Goal: Information Seeking & Learning: Learn about a topic

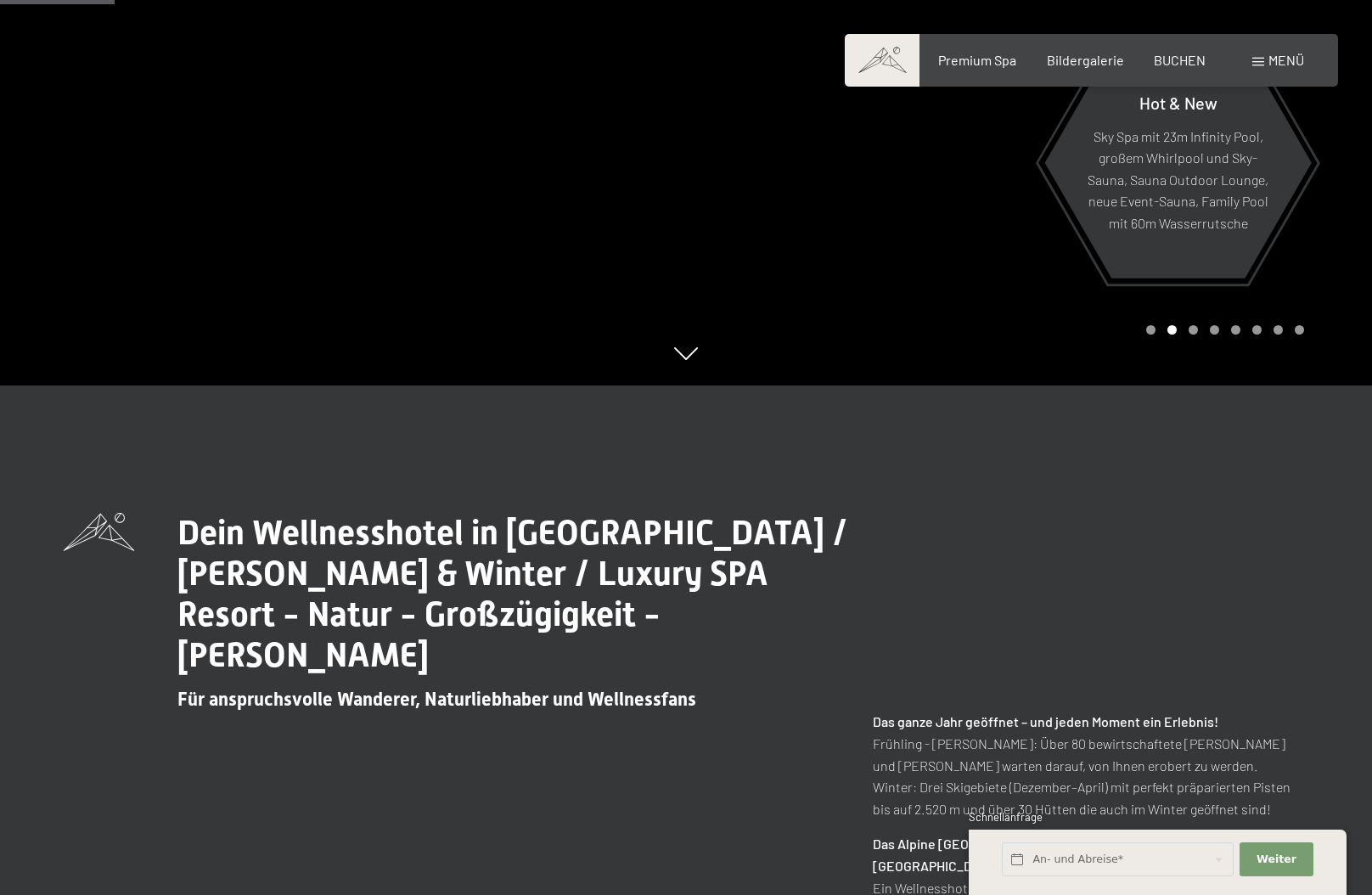
scroll to position [765, 0]
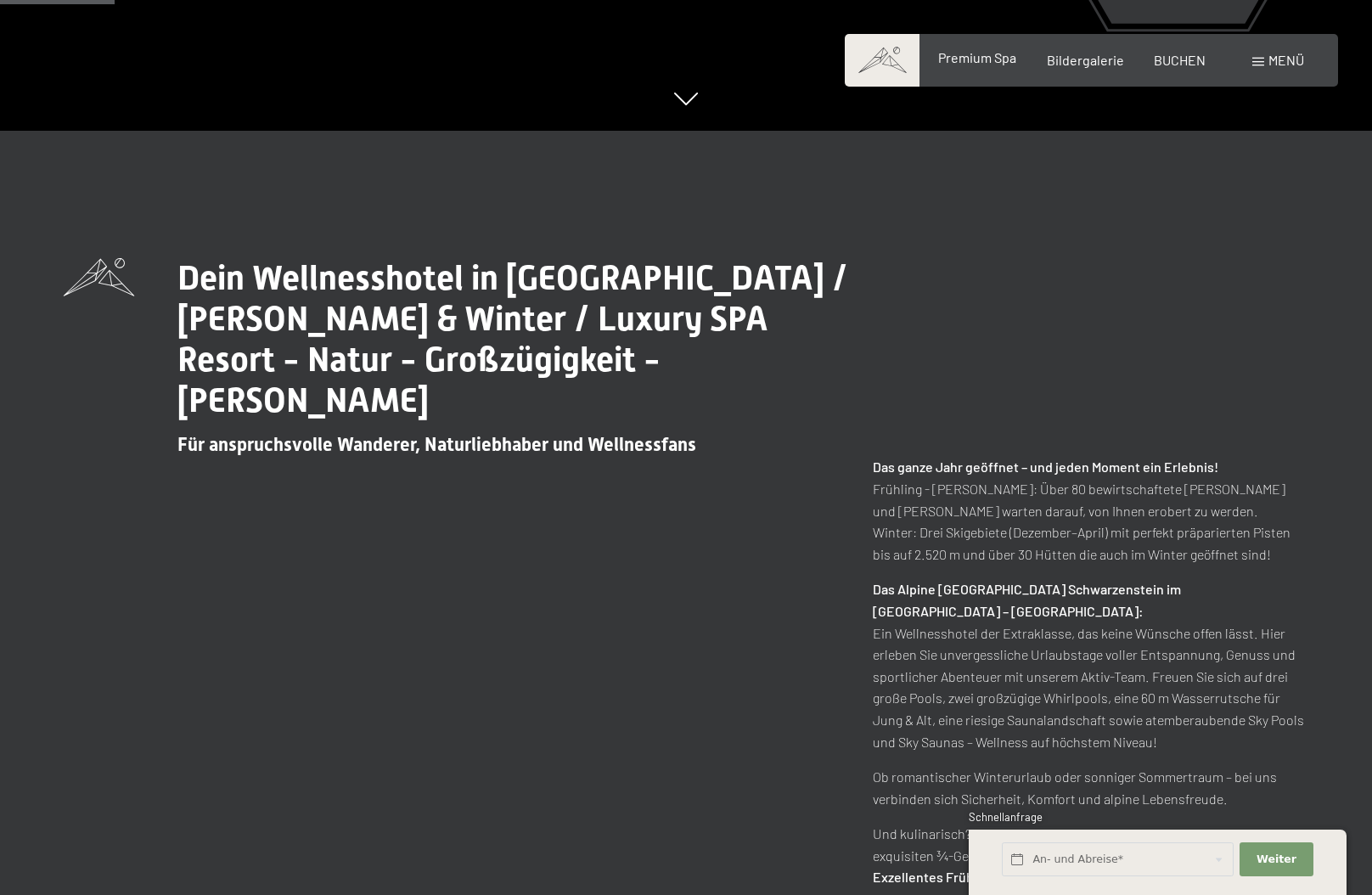
click at [1002, 63] on span "Premium Spa" at bounding box center [977, 57] width 79 height 16
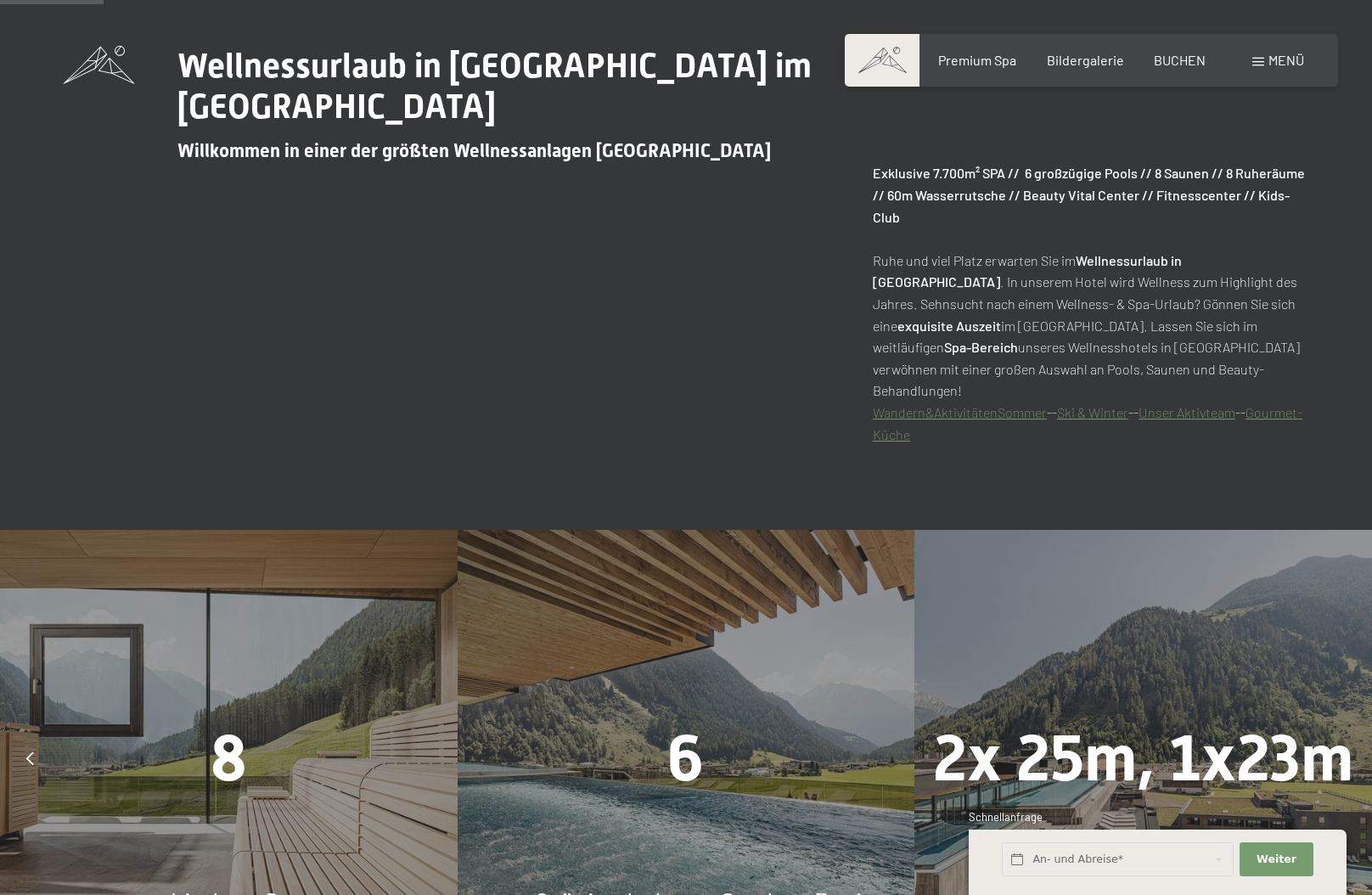
scroll to position [1274, 0]
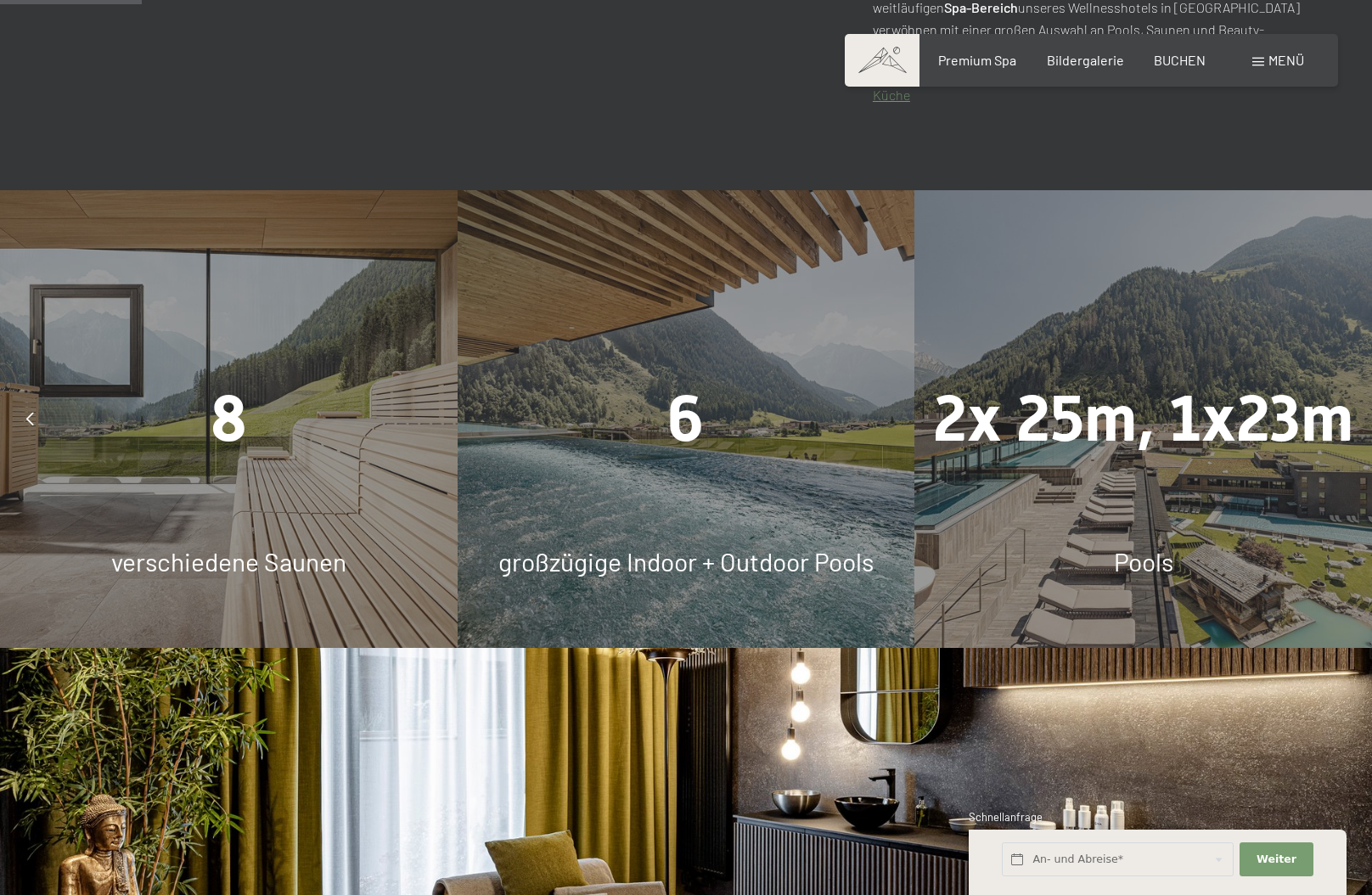
click at [208, 390] on div "8" at bounding box center [229, 419] width 458 height 90
click at [217, 425] on span "8" at bounding box center [229, 419] width 36 height 75
click at [563, 381] on div "6" at bounding box center [687, 419] width 458 height 90
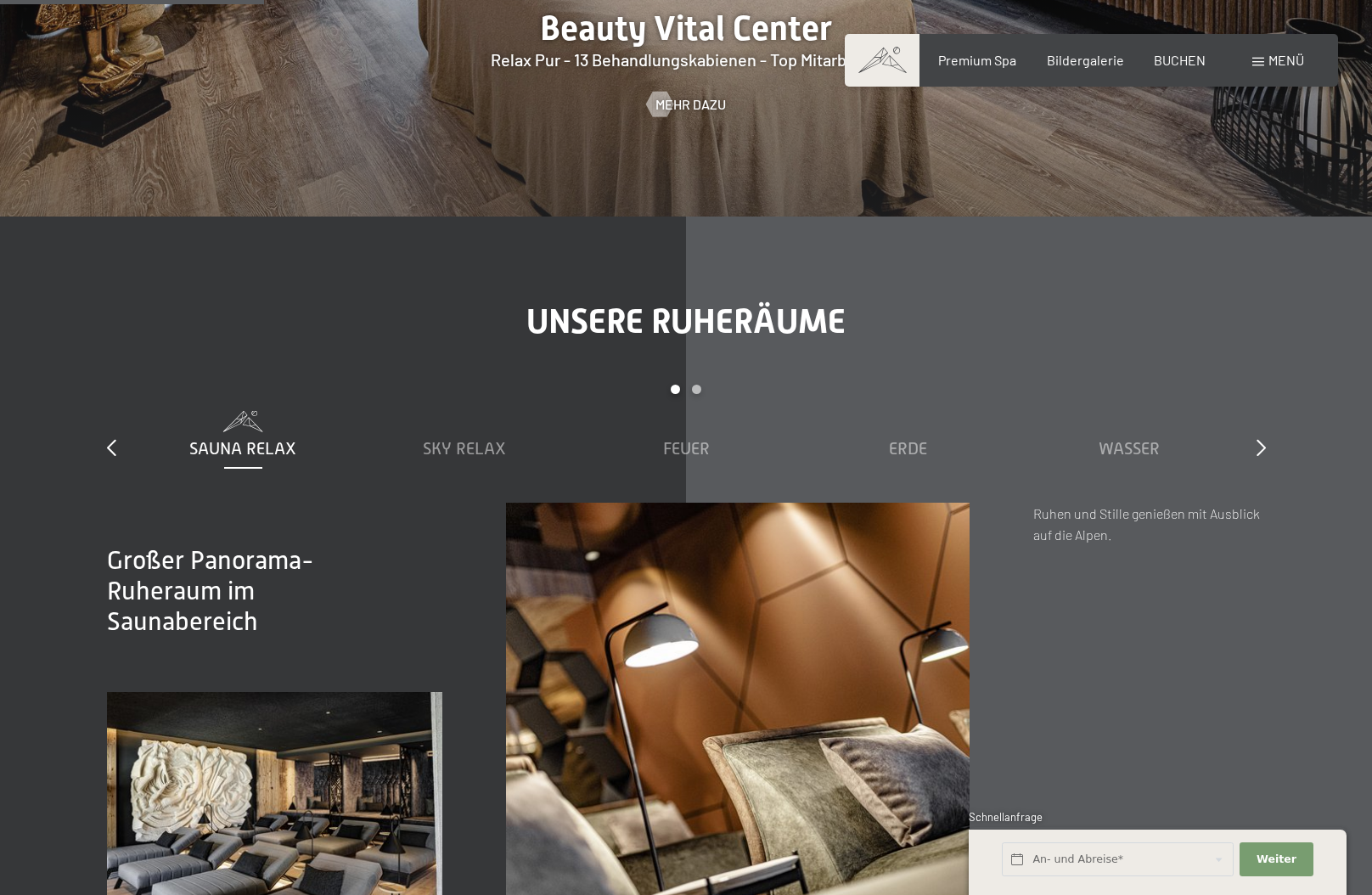
scroll to position [2463, 0]
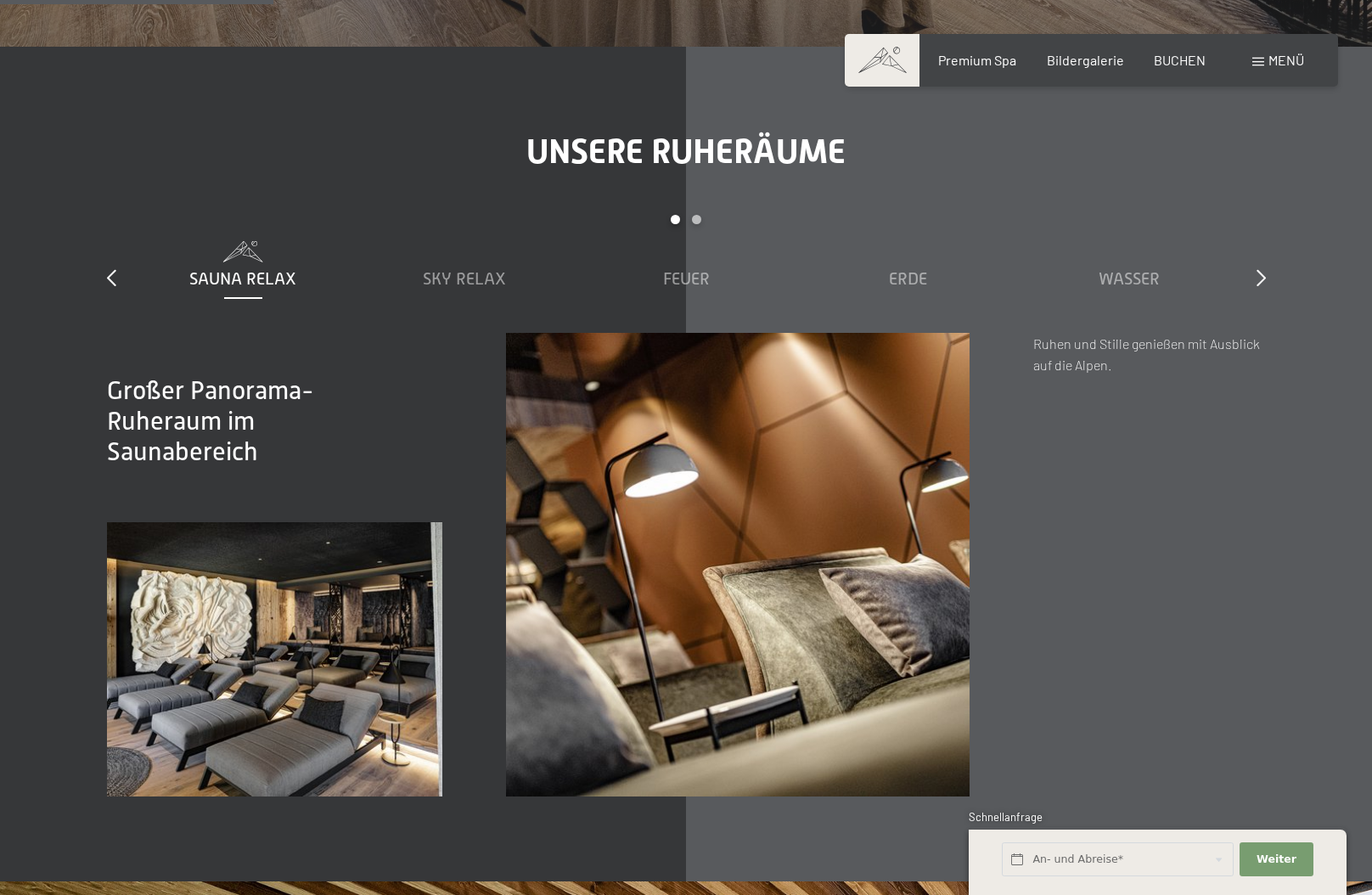
click at [838, 565] on img at bounding box center [738, 564] width 464 height 464
click at [295, 676] on img at bounding box center [275, 659] width 336 height 274
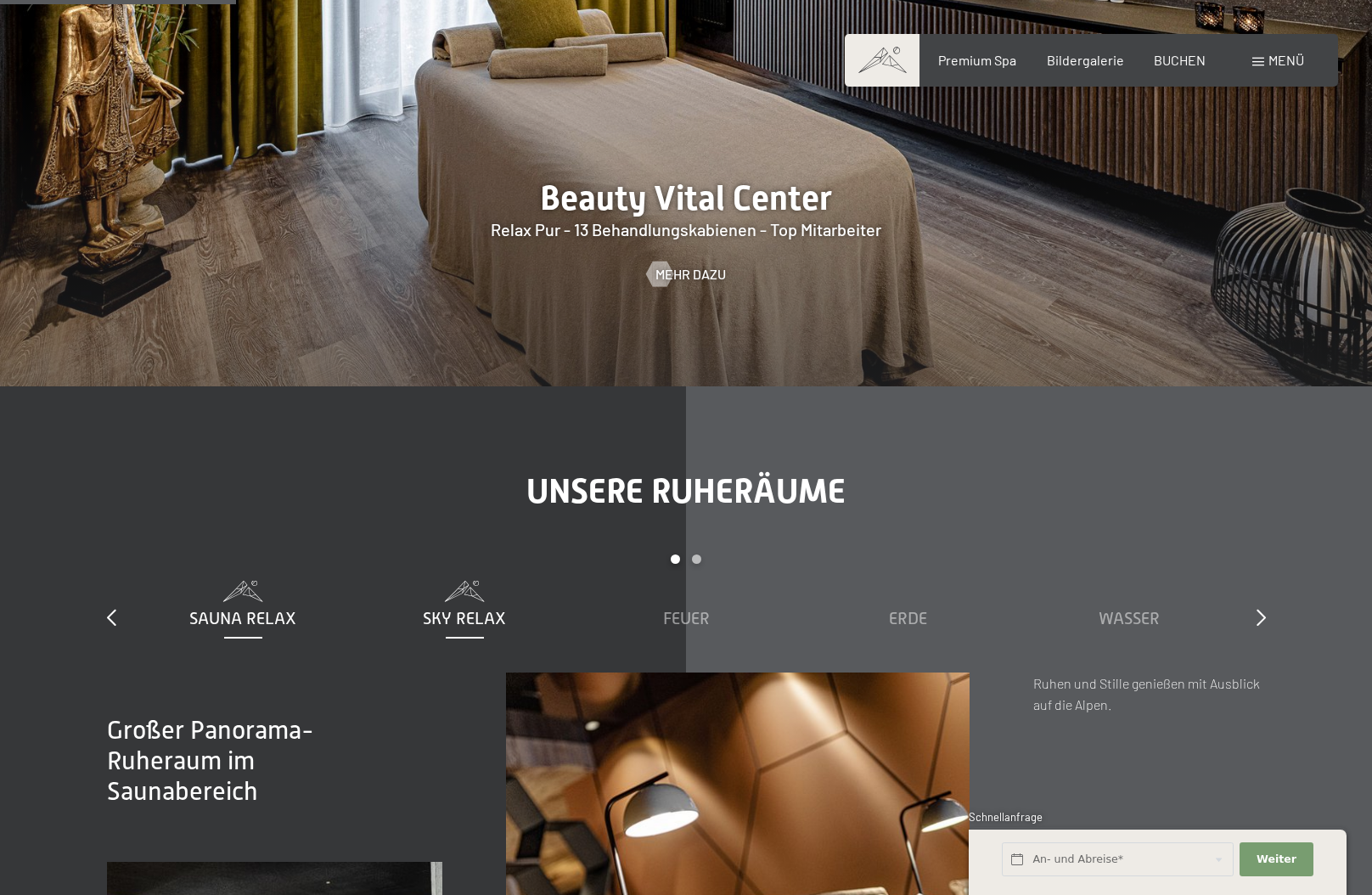
click at [469, 584] on div "Sky Relax" at bounding box center [465, 605] width 205 height 49
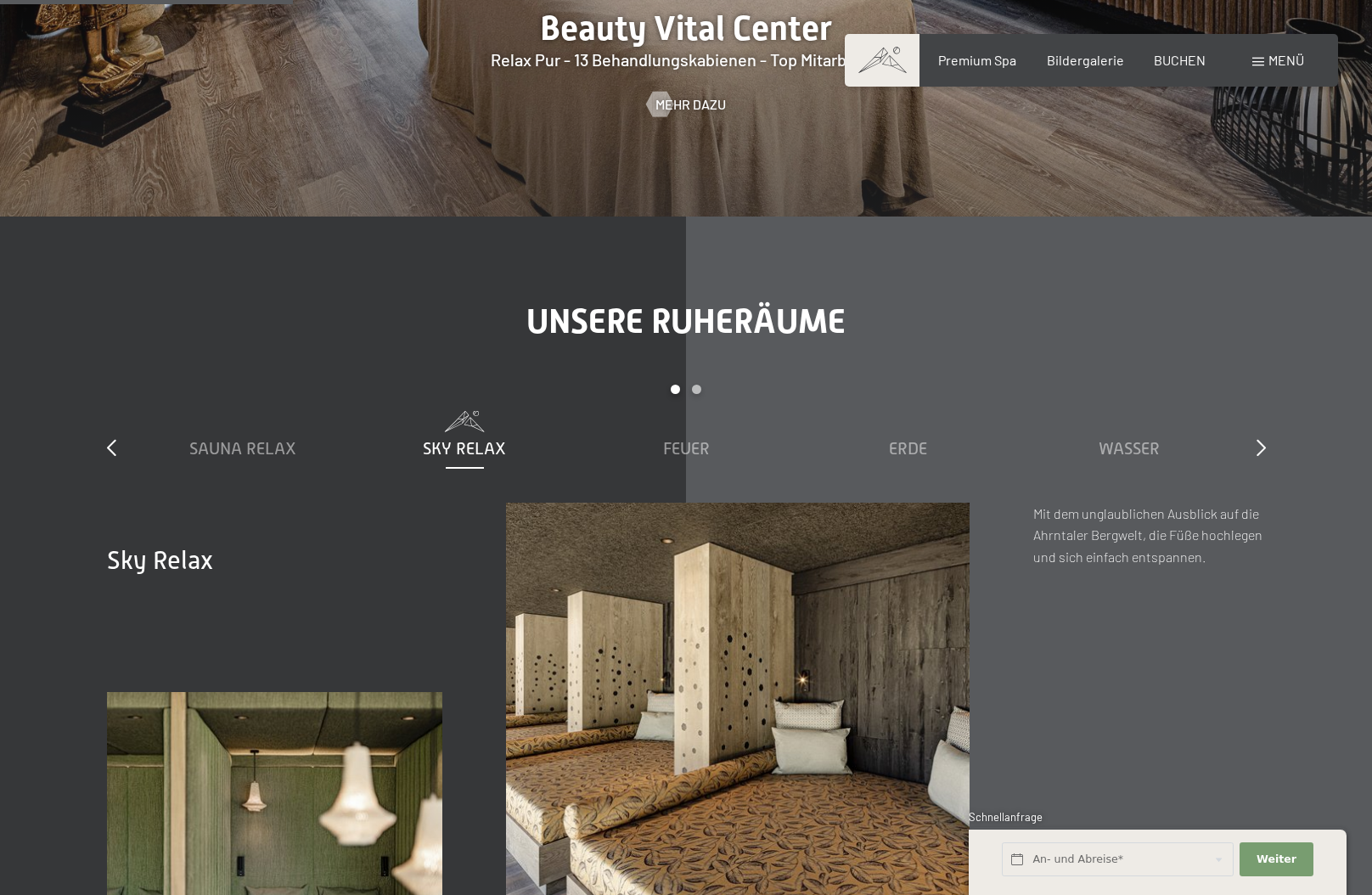
scroll to position [2632, 0]
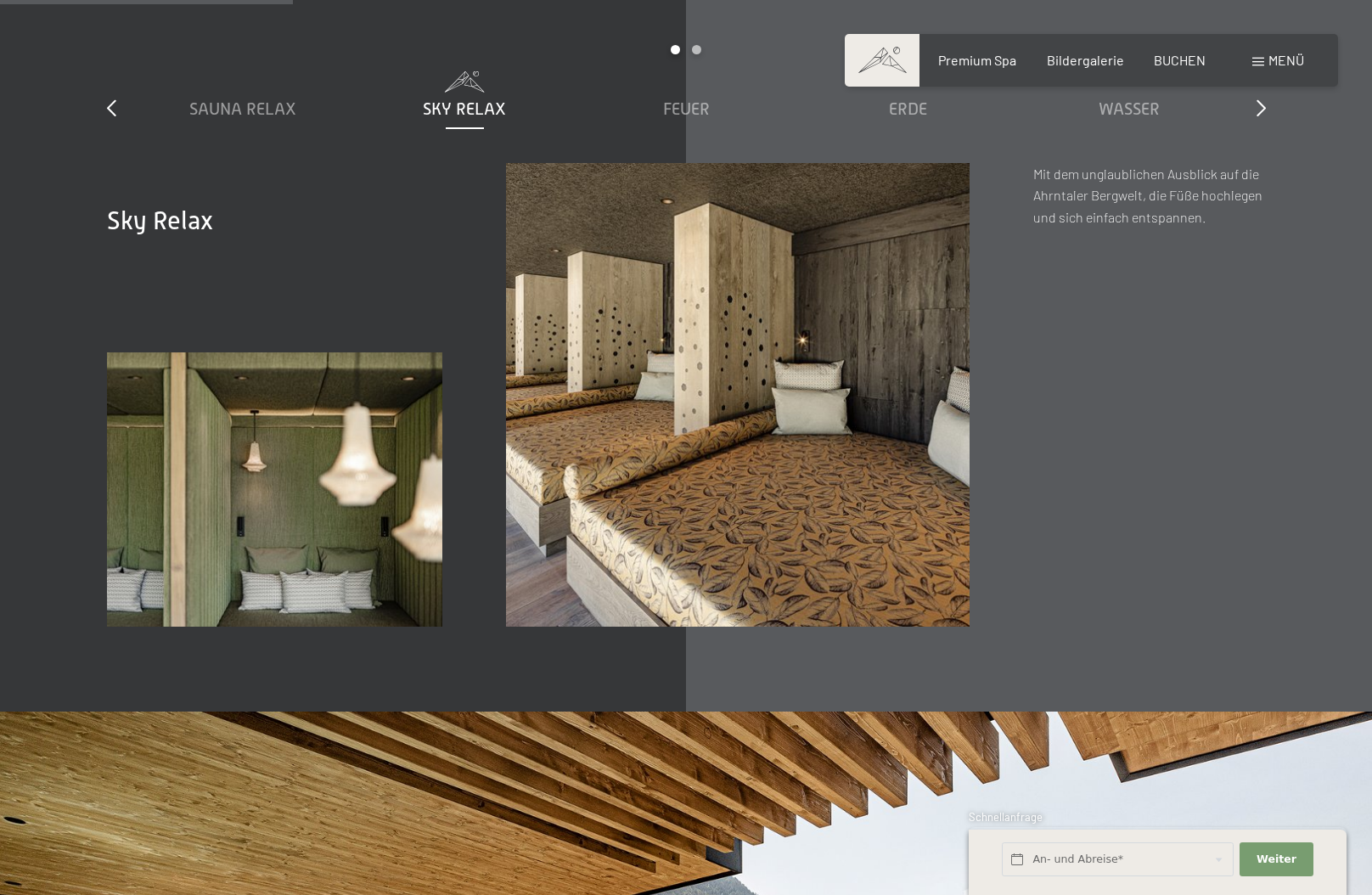
drag, startPoint x: 378, startPoint y: 516, endPoint x: 334, endPoint y: 518, distance: 44.0
click at [377, 516] on img at bounding box center [275, 490] width 336 height 274
click at [195, 510] on img at bounding box center [275, 490] width 336 height 274
click at [704, 100] on span "Feuer" at bounding box center [686, 108] width 47 height 18
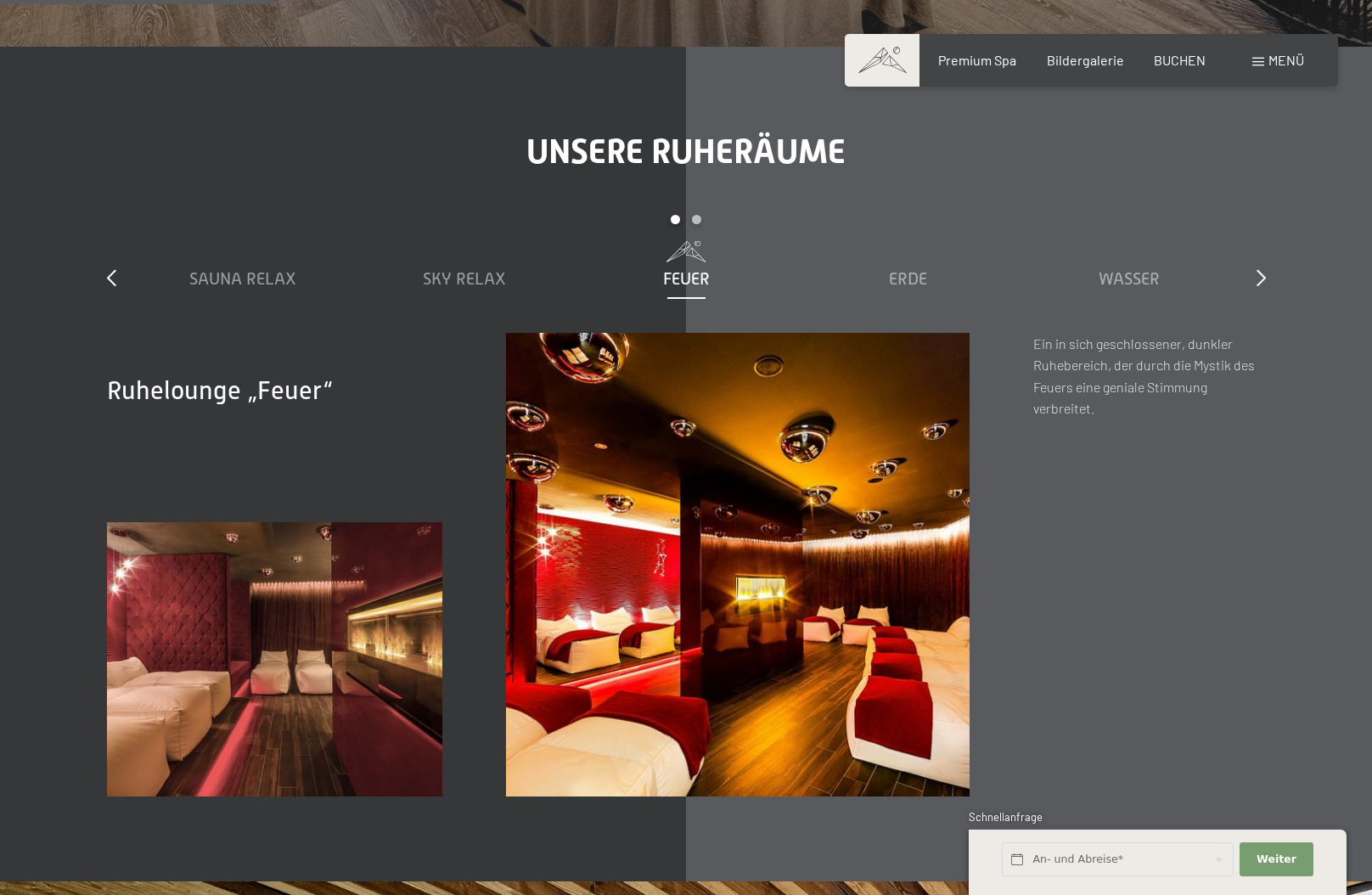
scroll to position [2377, 0]
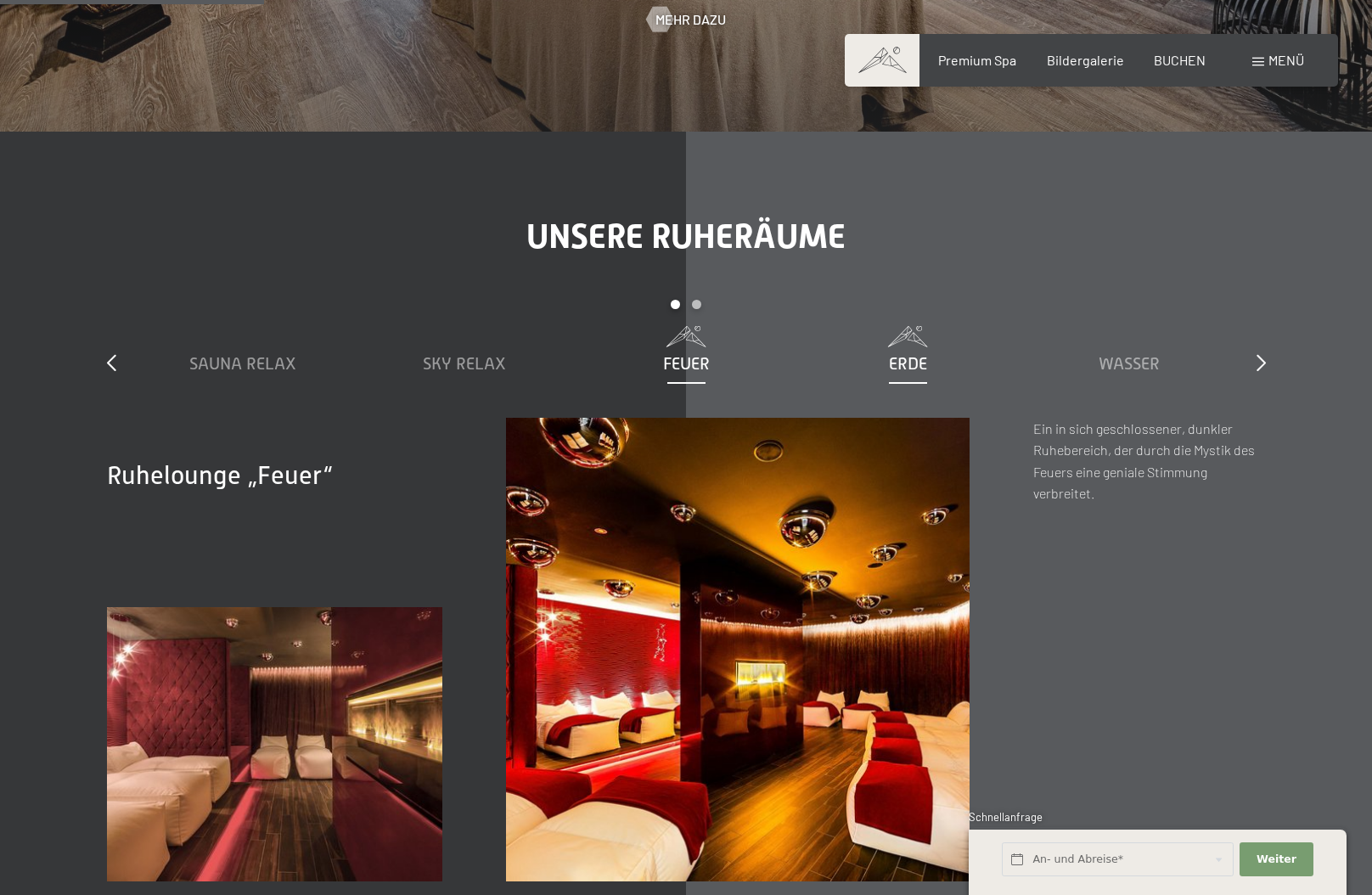
click at [924, 328] on div "Erde" at bounding box center [908, 350] width 205 height 49
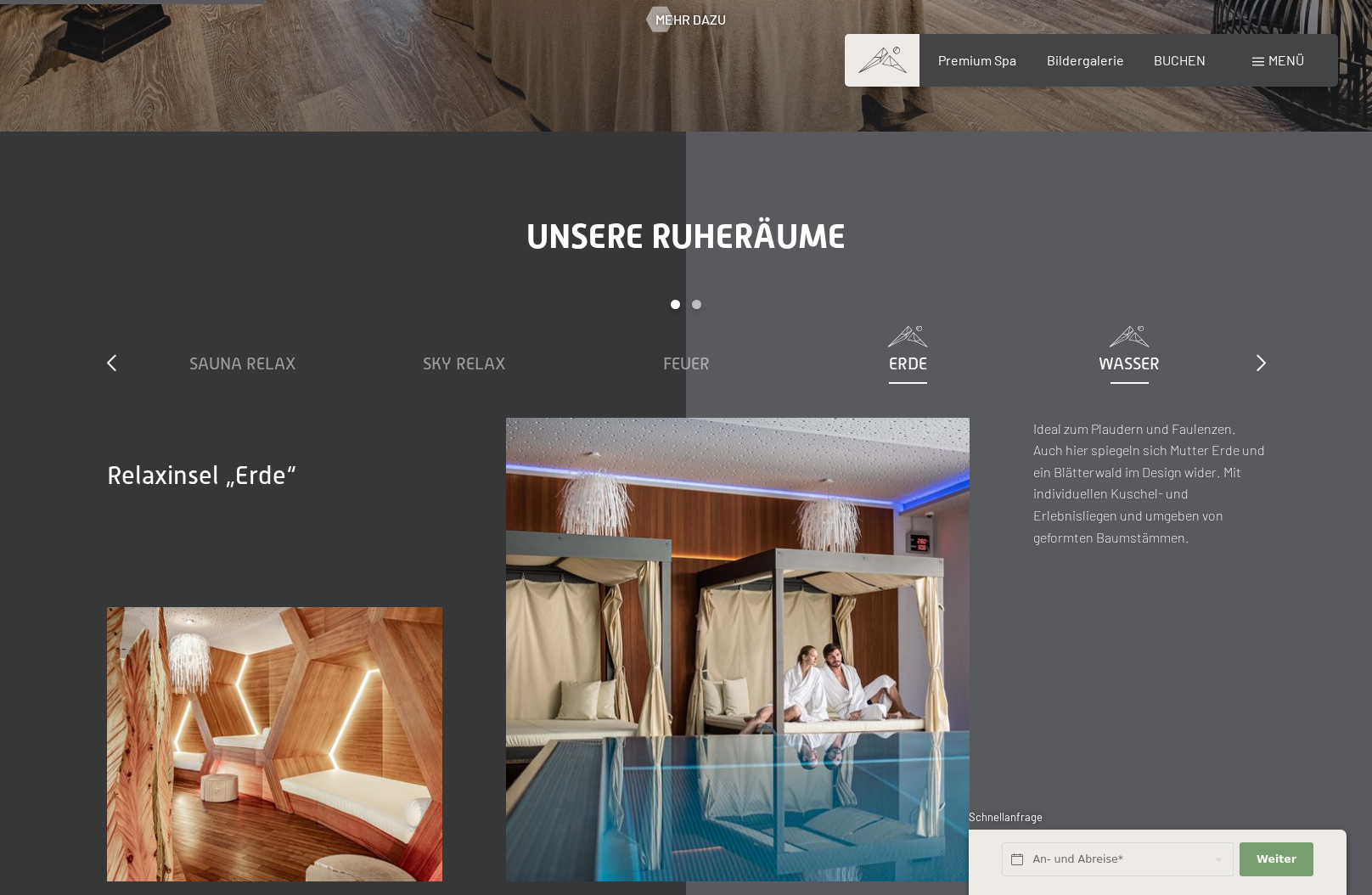
click at [1137, 355] on span "Wasser" at bounding box center [1130, 363] width 61 height 18
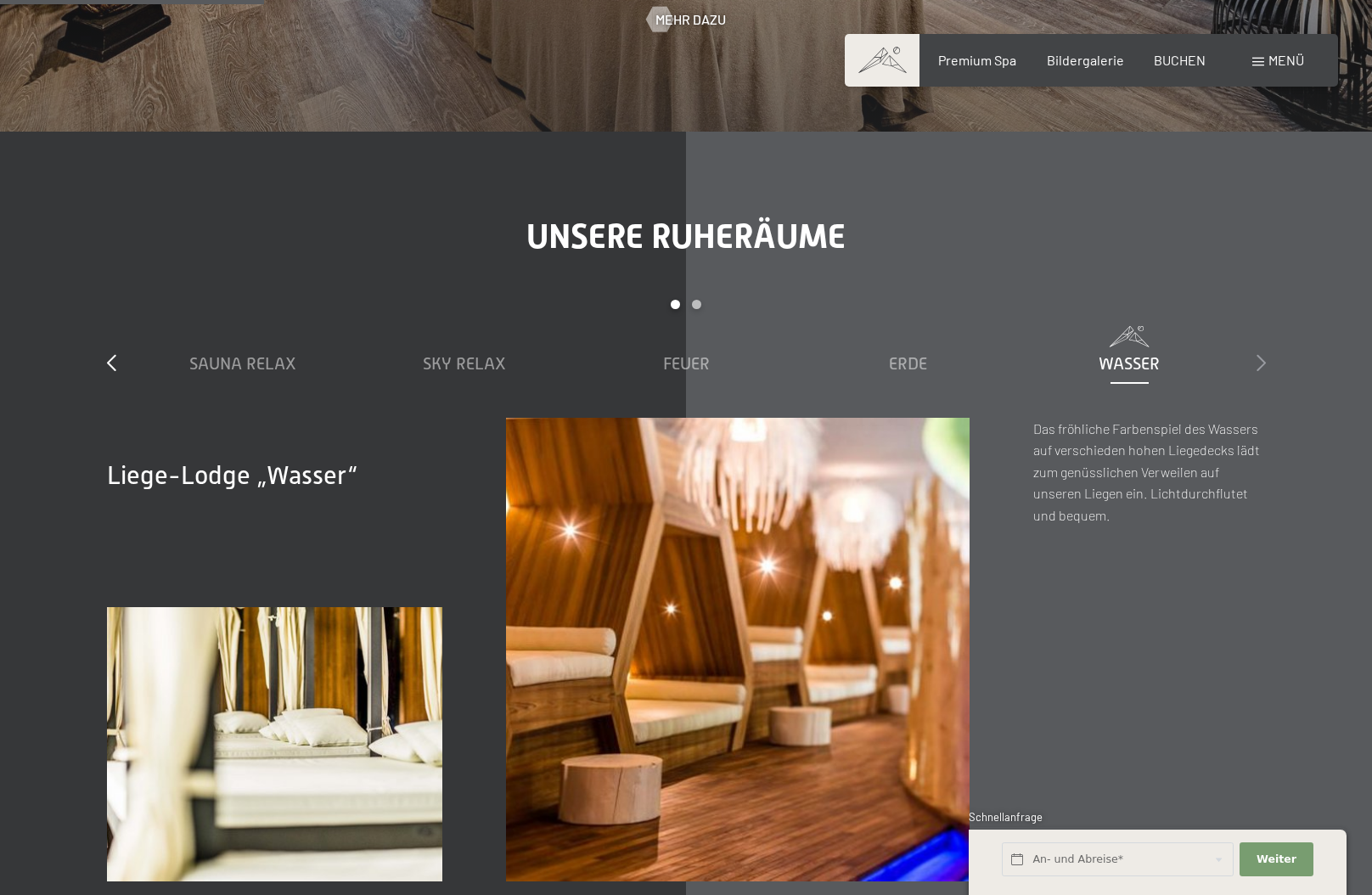
click at [1263, 353] on div at bounding box center [1262, 363] width 10 height 24
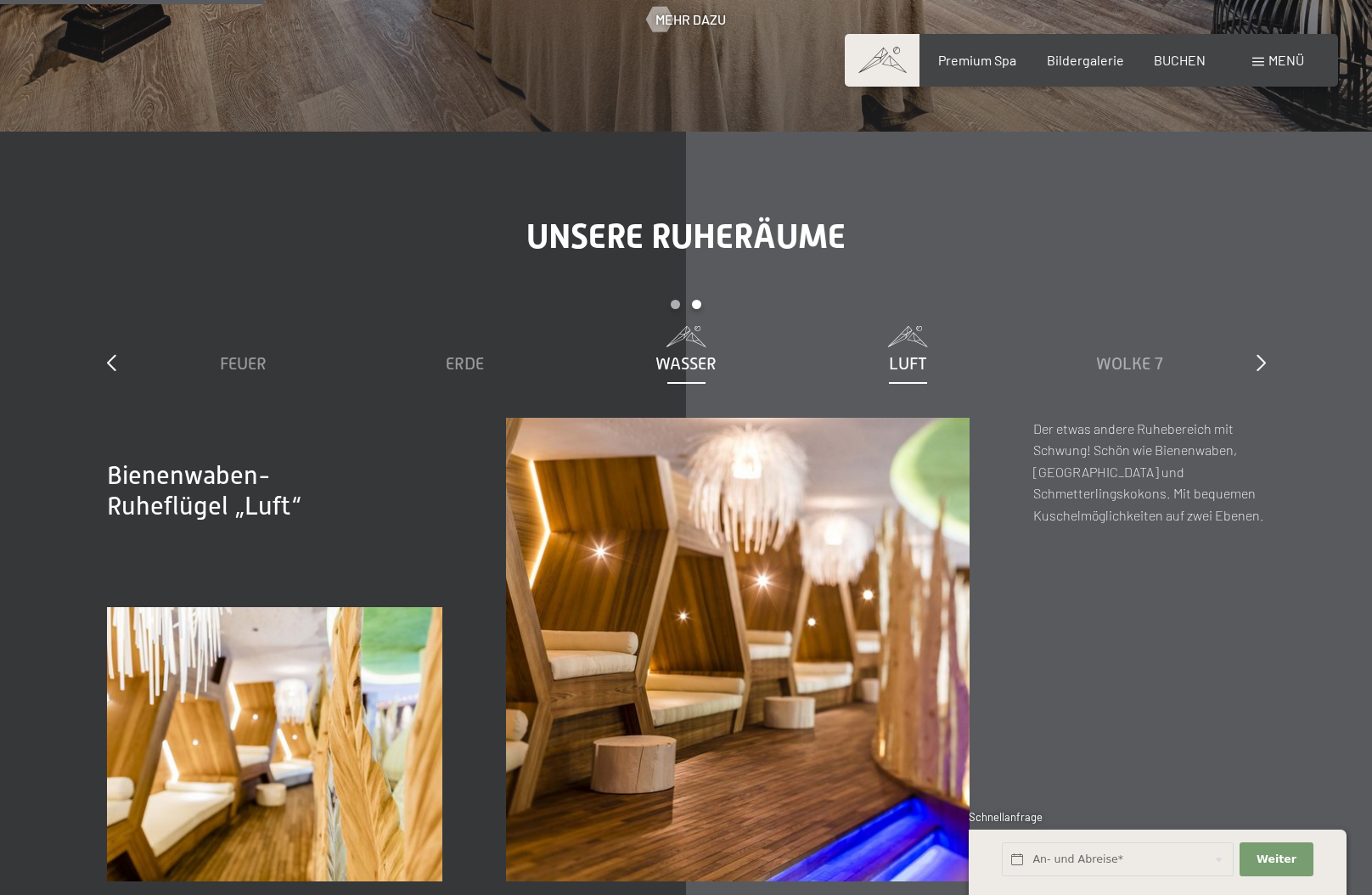
click at [720, 352] on div "Wasser" at bounding box center [687, 363] width 205 height 24
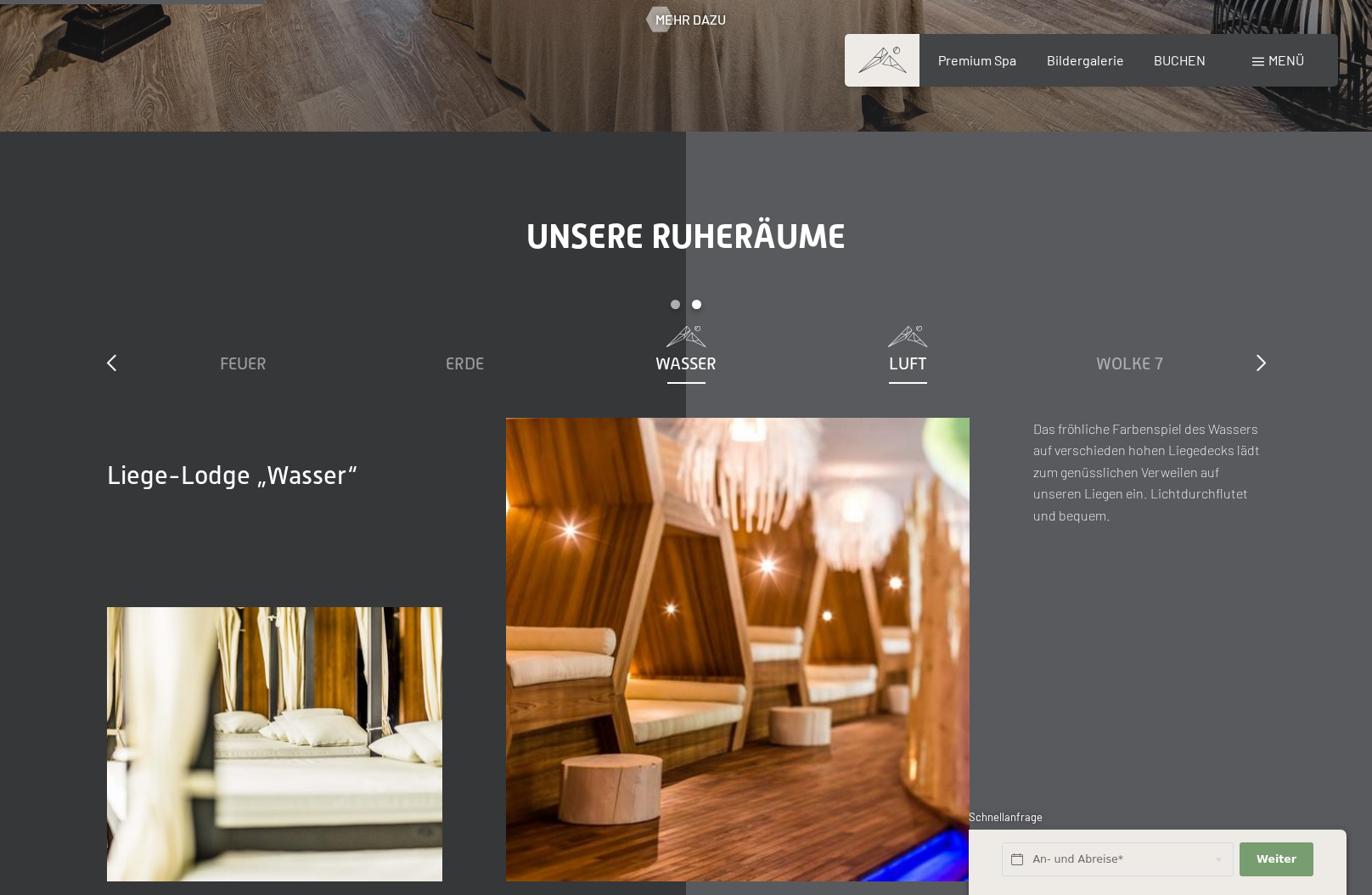
click at [958, 352] on div "Luft" at bounding box center [908, 363] width 205 height 24
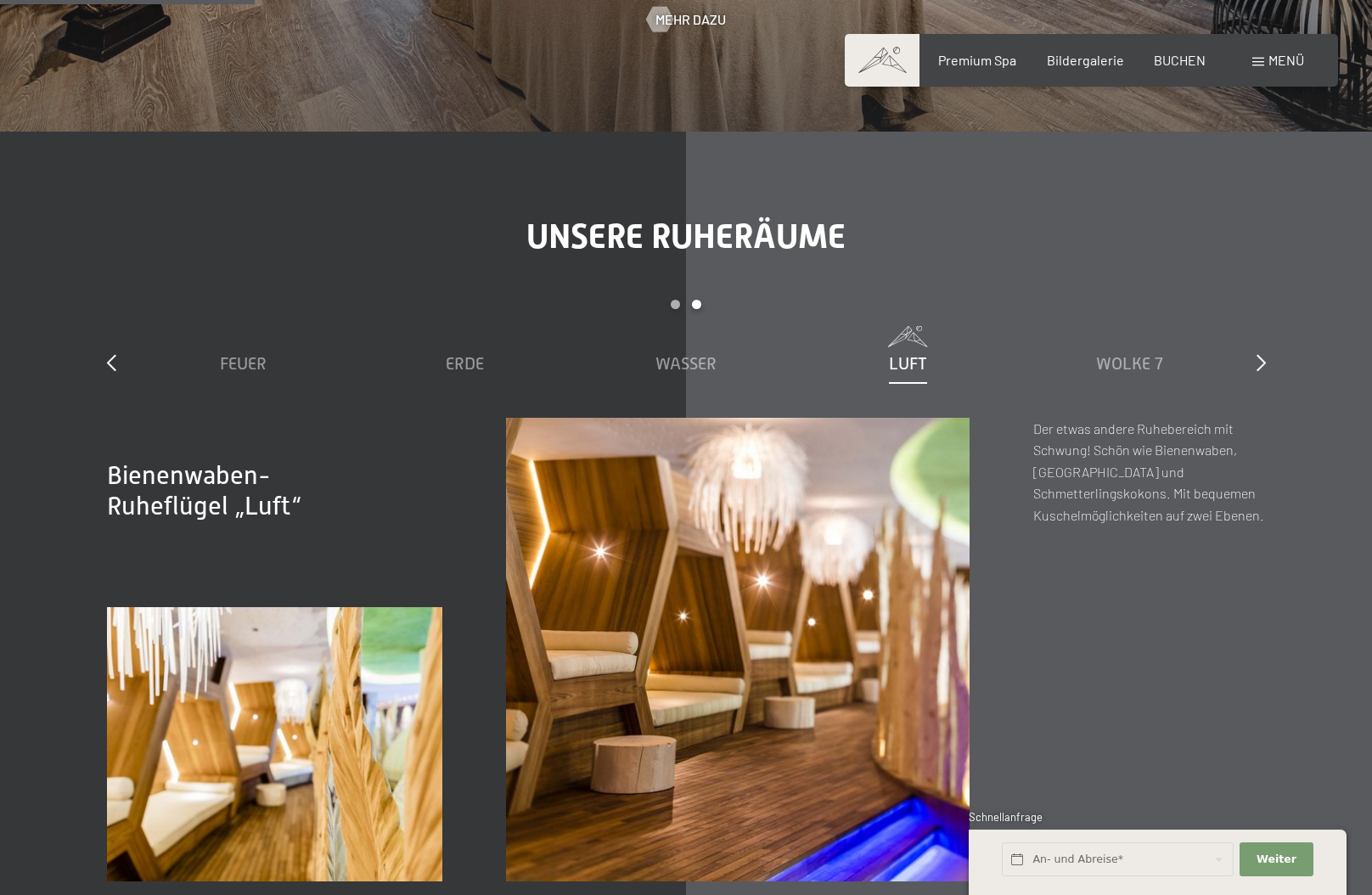
scroll to position [2293, 0]
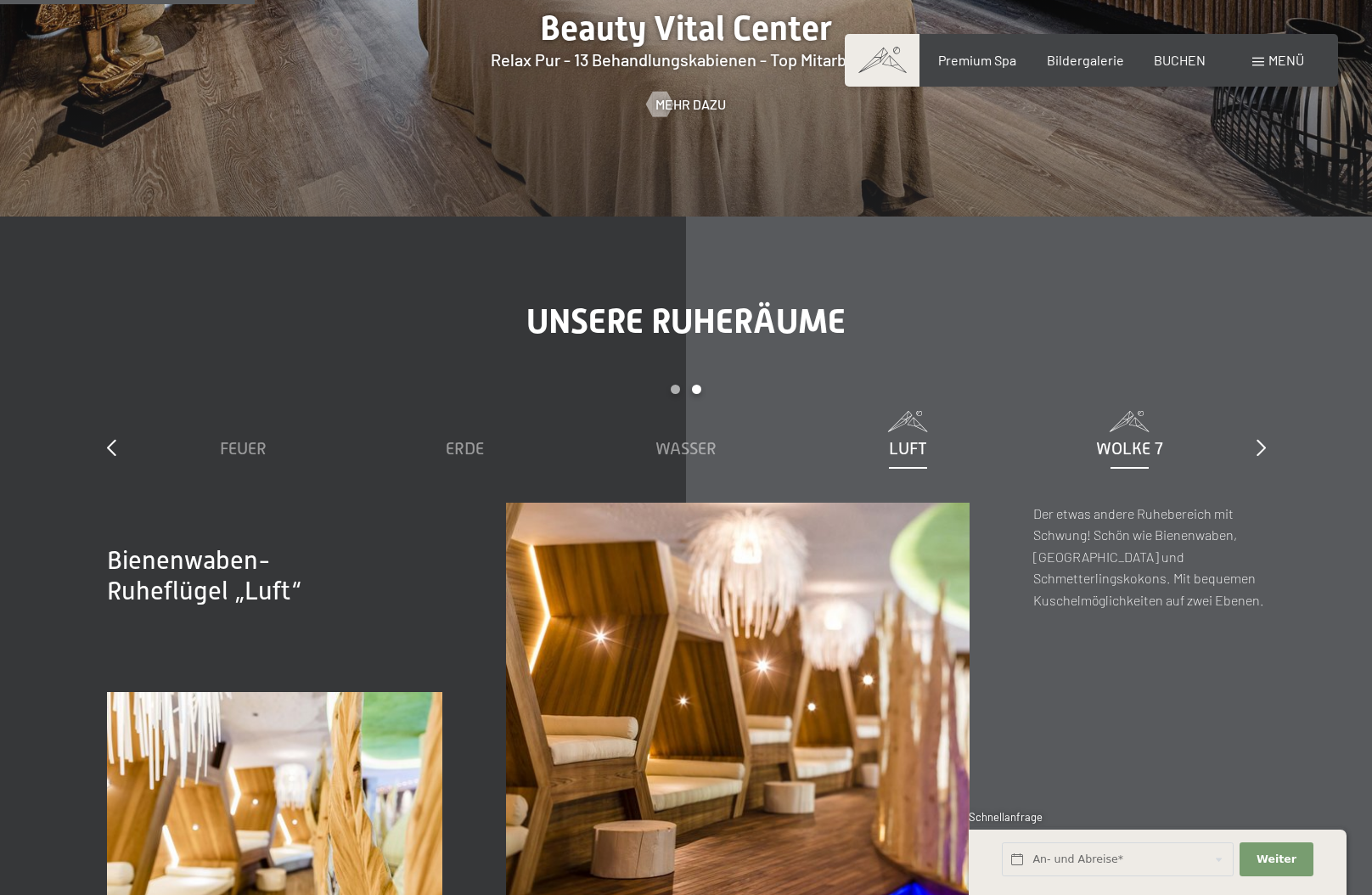
click at [1109, 439] on span "Wolke 7" at bounding box center [1130, 448] width 67 height 18
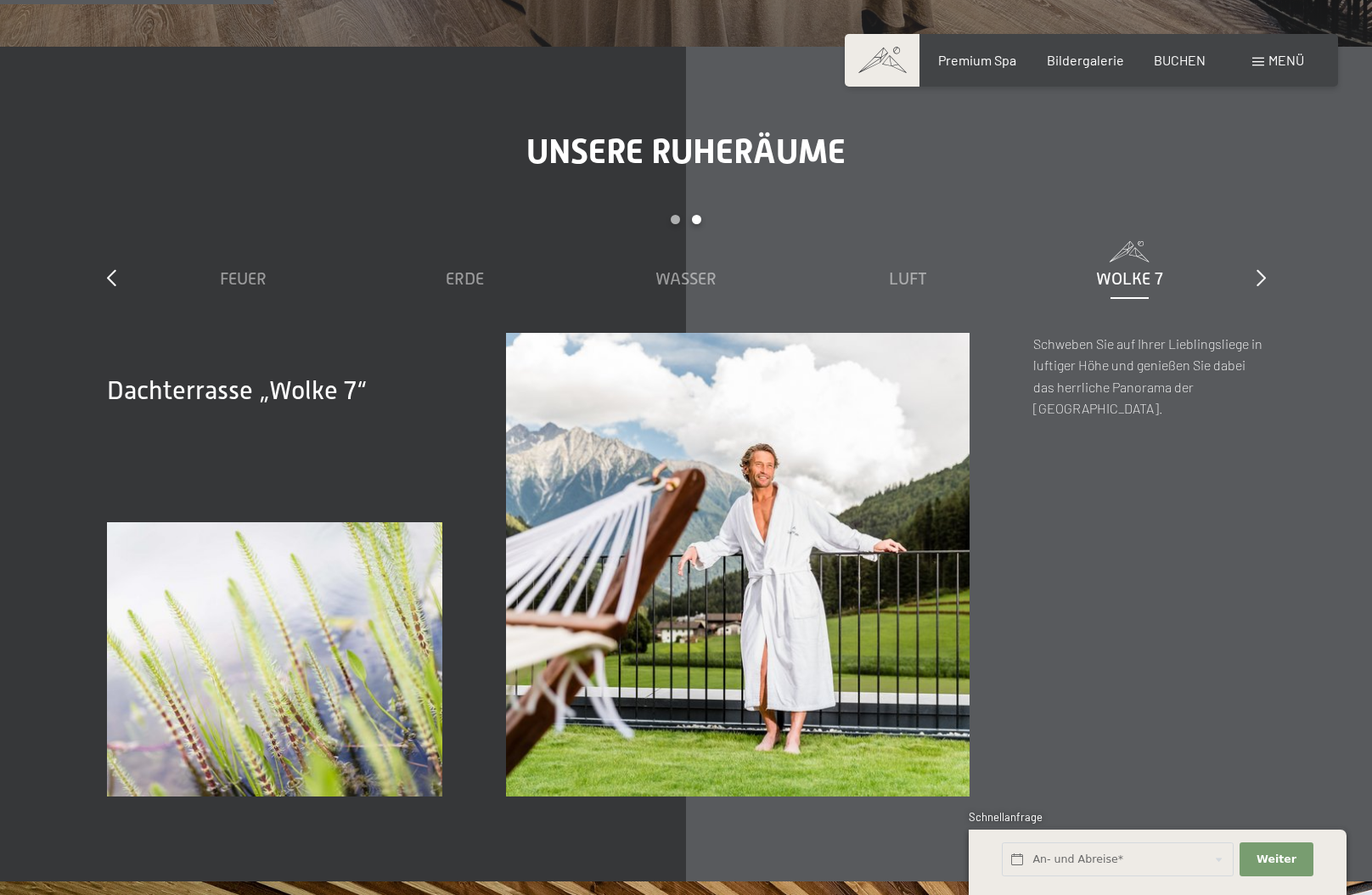
scroll to position [2548, 0]
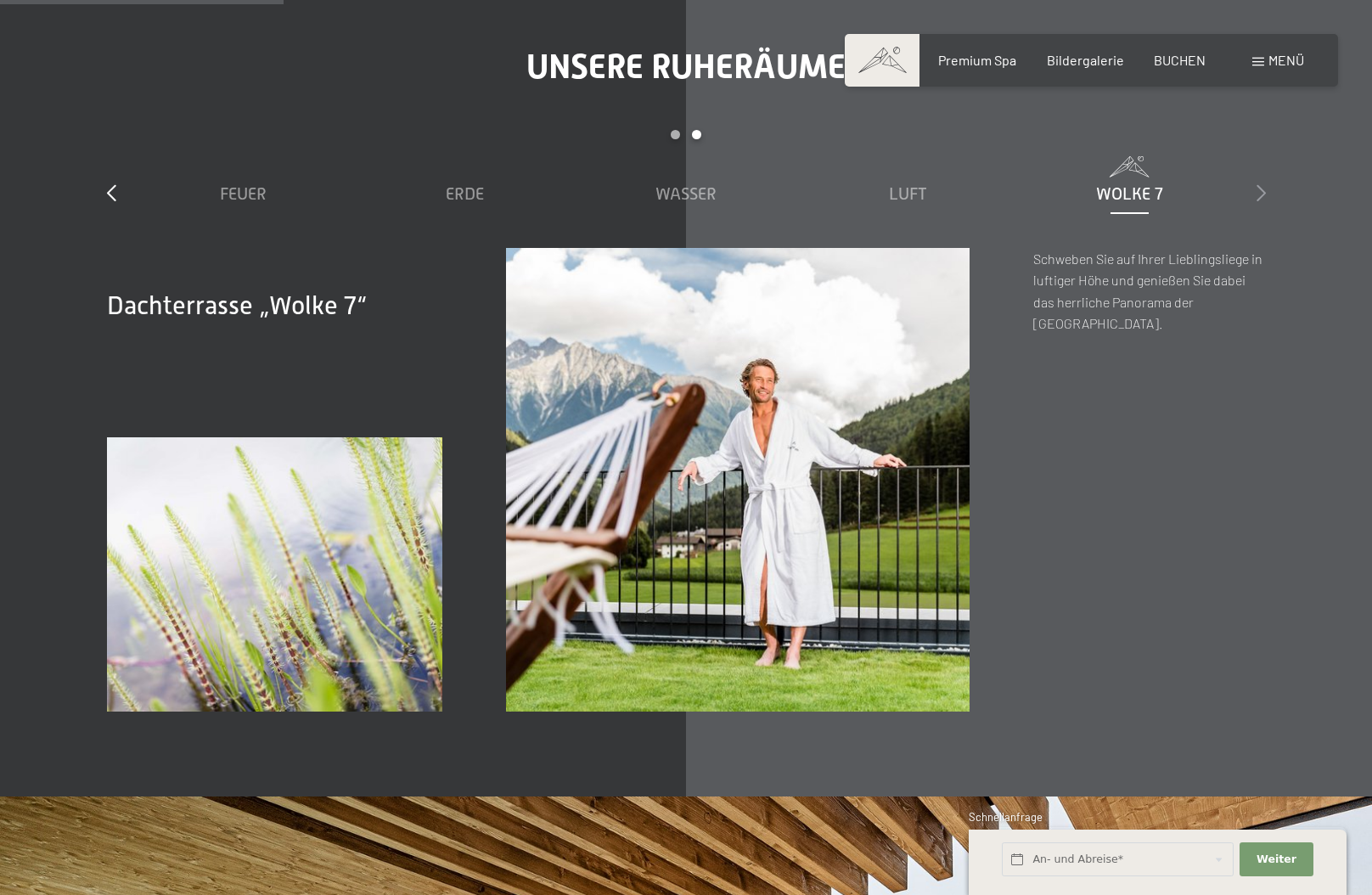
click at [1262, 184] on icon at bounding box center [1262, 193] width 10 height 17
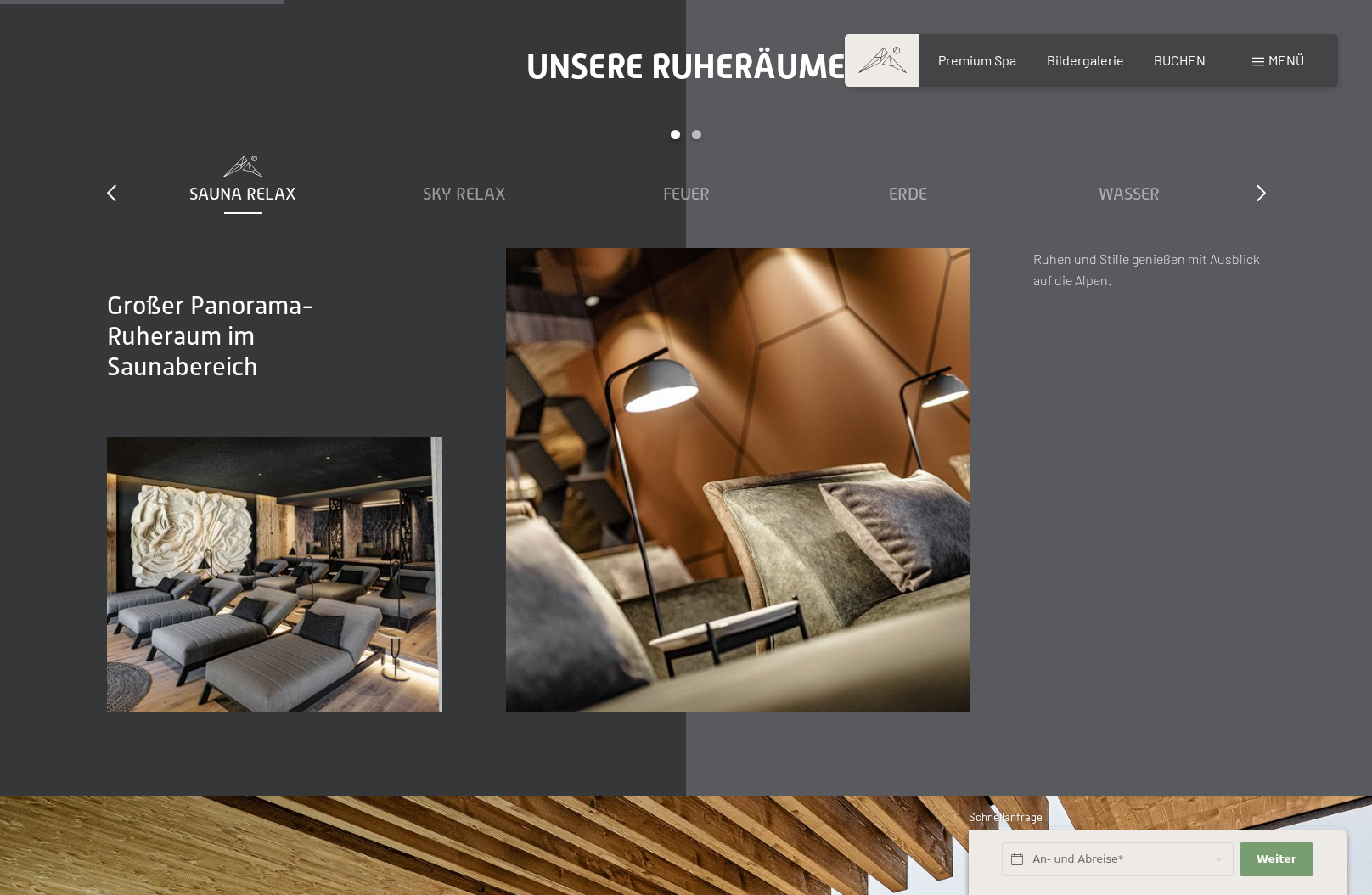
click at [281, 156] on span at bounding box center [243, 167] width 205 height 21
click at [449, 183] on div "Sky Relax" at bounding box center [465, 194] width 205 height 24
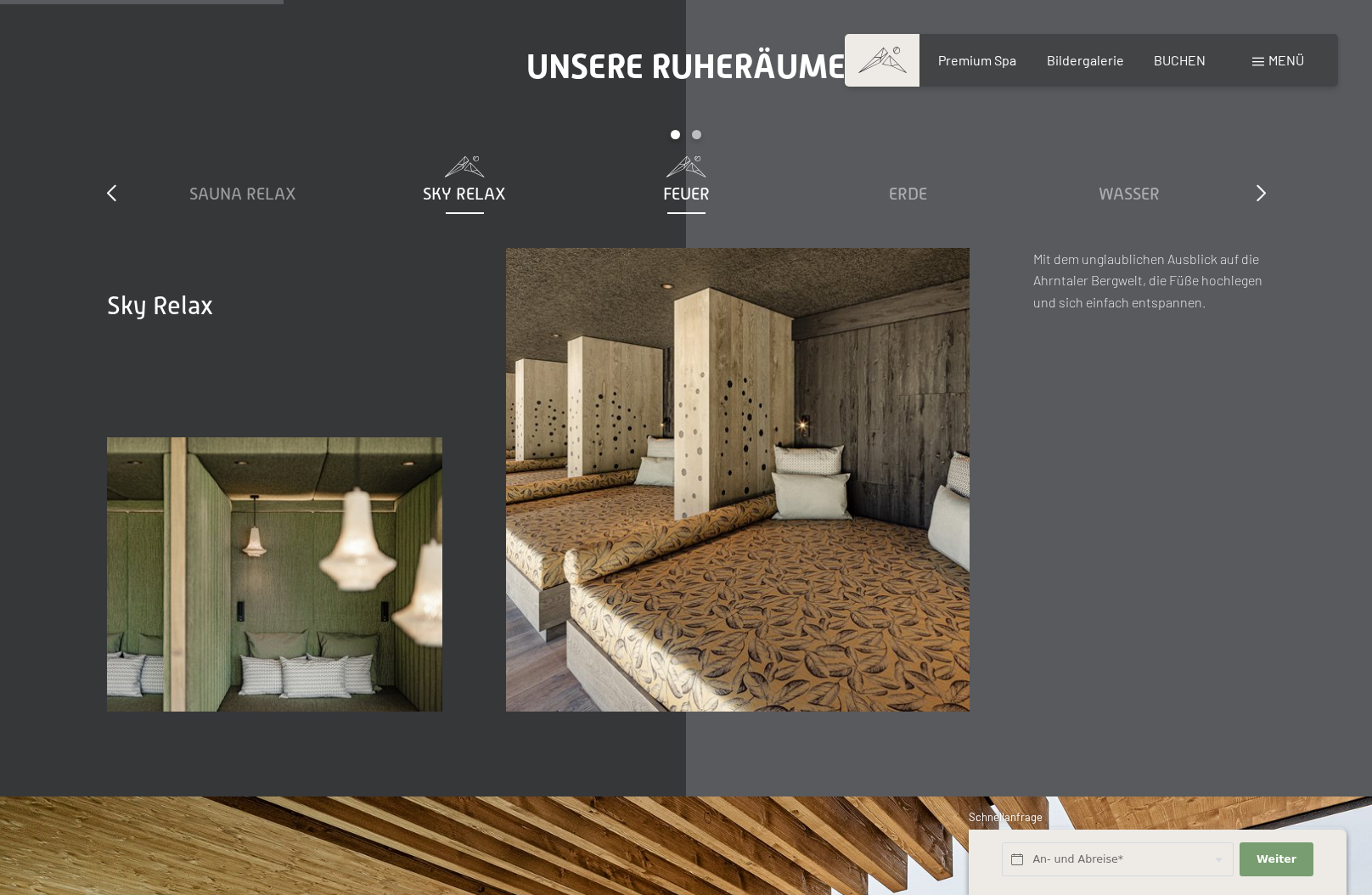
click at [660, 182] on div "Feuer" at bounding box center [687, 194] width 205 height 24
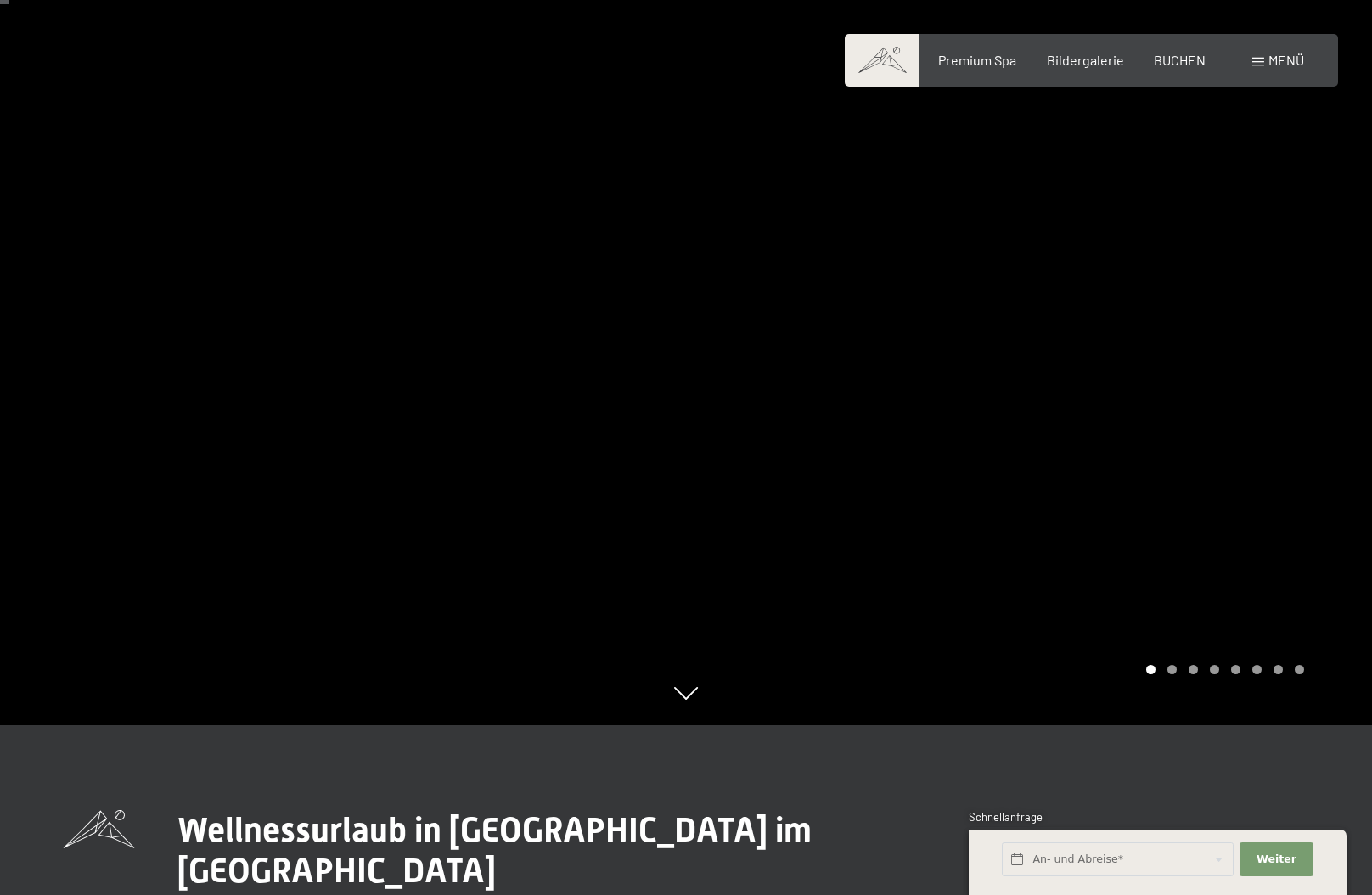
scroll to position [0, 0]
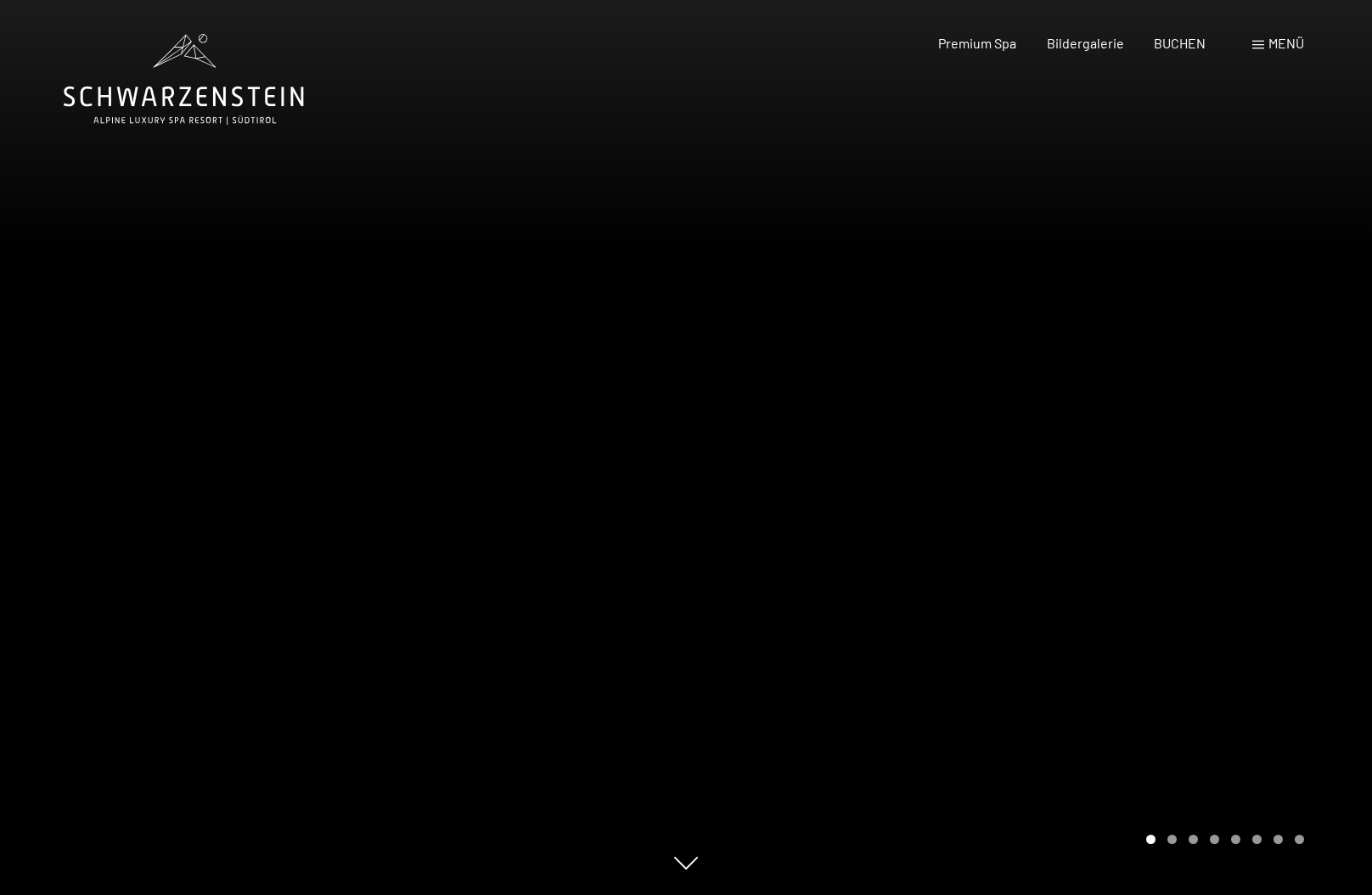
click at [533, 503] on span "Einwilligung Marketing*" at bounding box center [593, 497] width 140 height 17
click at [514, 503] on input "Einwilligung Marketing*" at bounding box center [506, 497] width 17 height 17
checkbox input "false"
click at [1175, 836] on div "Carousel Page 2" at bounding box center [1173, 839] width 10 height 10
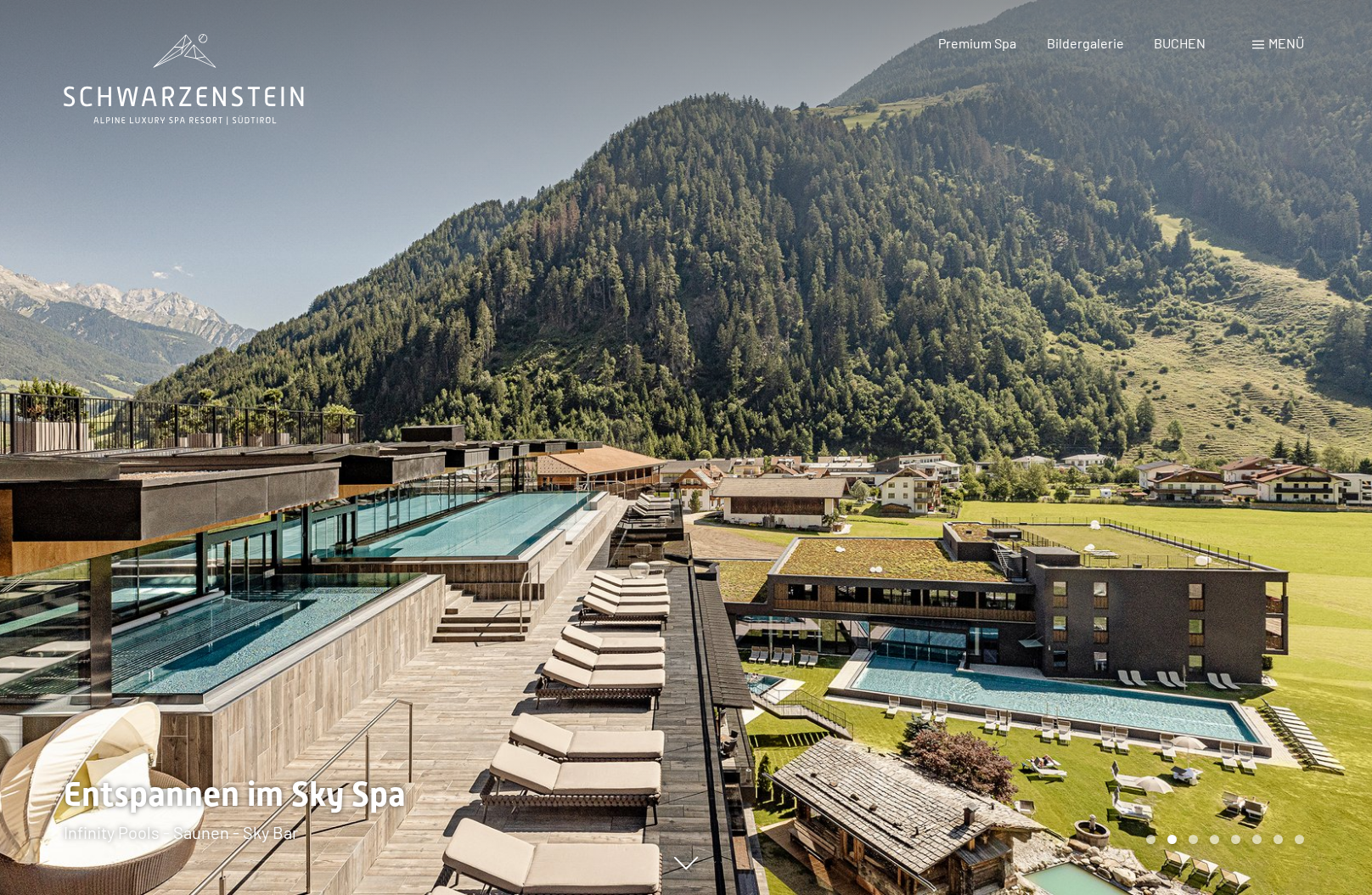
click at [1304, 437] on div at bounding box center [1029, 448] width 686 height 895
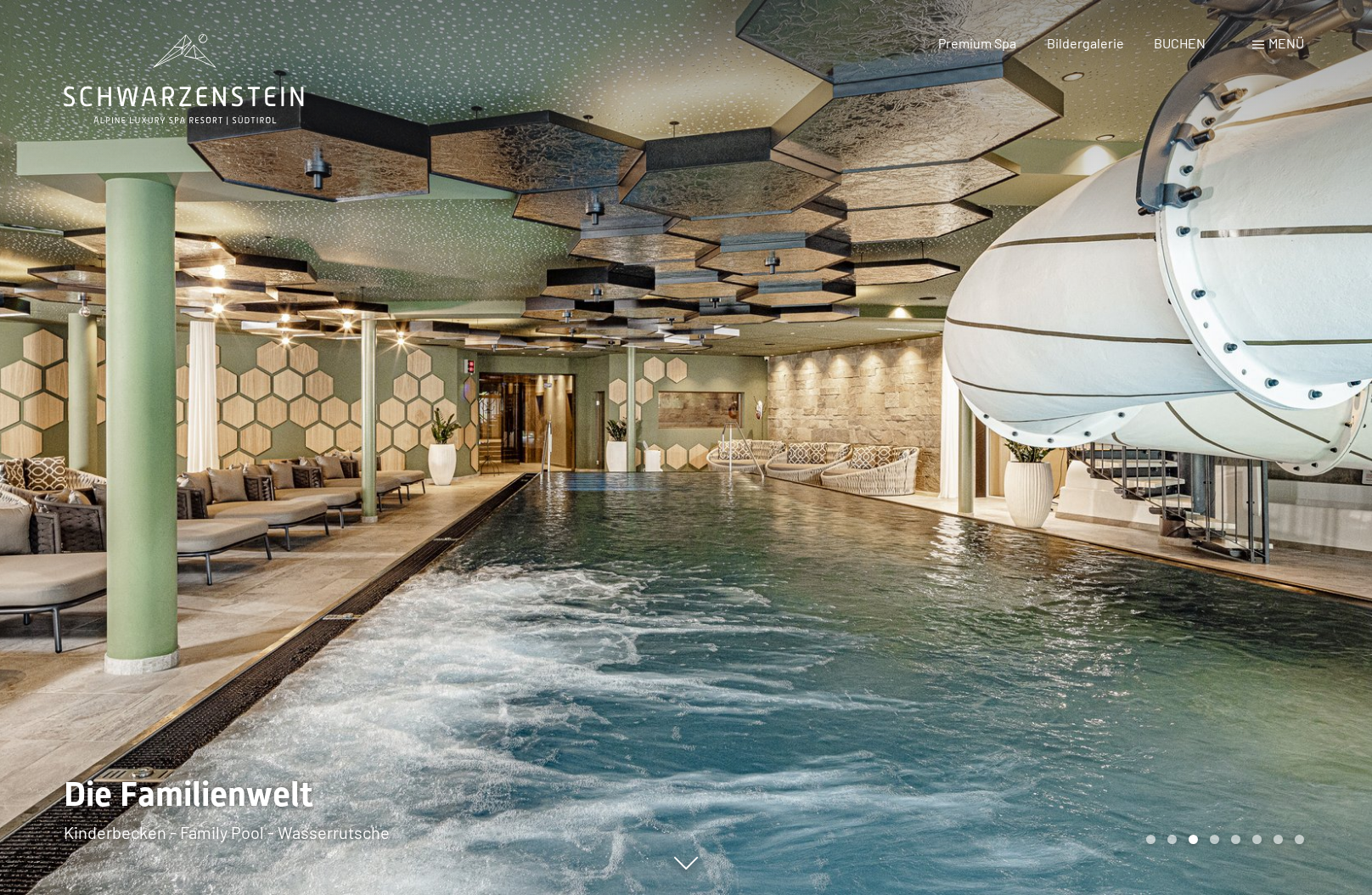
click at [1295, 438] on div at bounding box center [1029, 448] width 686 height 895
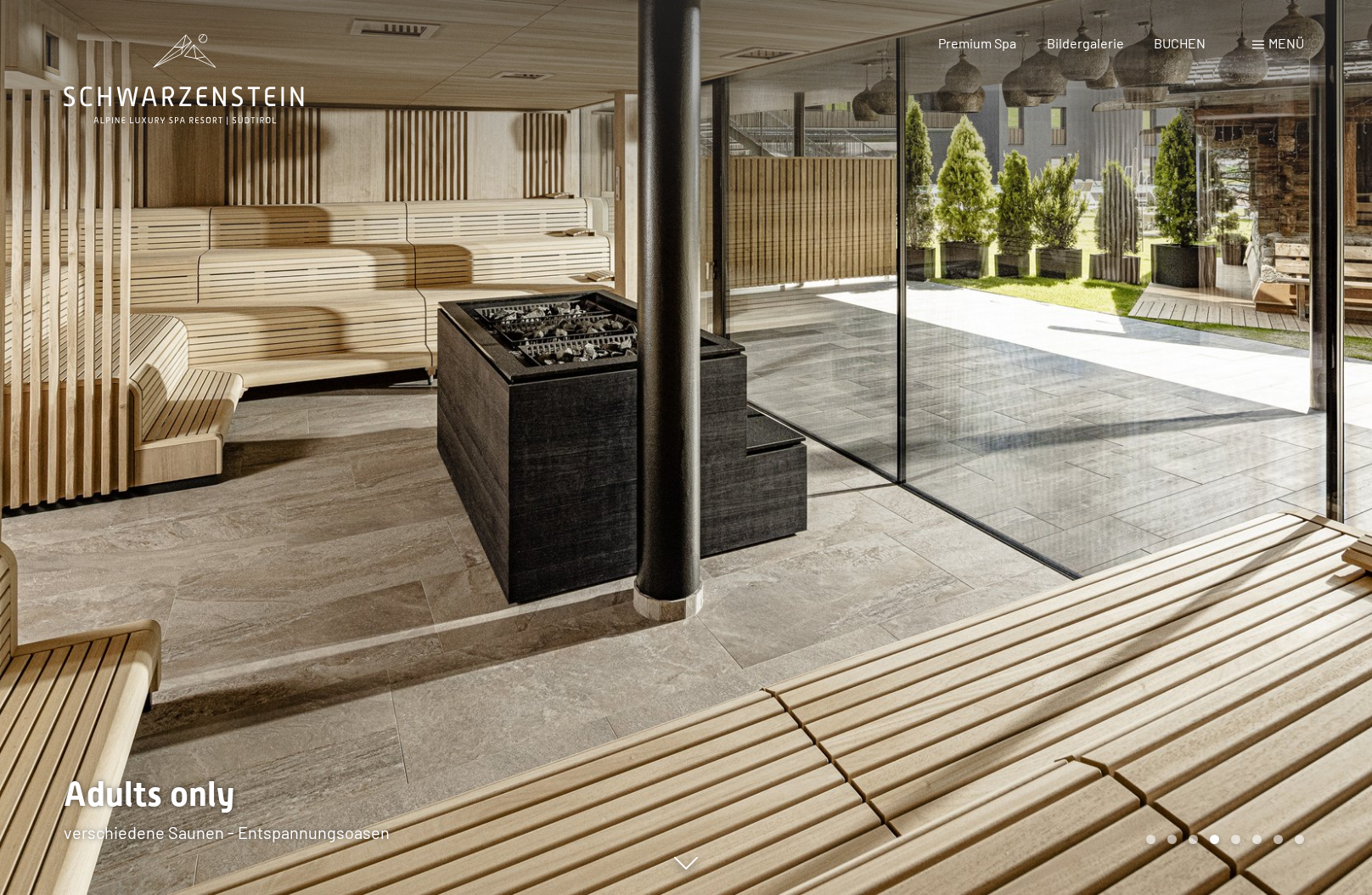
drag, startPoint x: 1295, startPoint y: 438, endPoint x: 802, endPoint y: 731, distance: 573.5
click at [1269, 462] on div at bounding box center [1029, 448] width 686 height 895
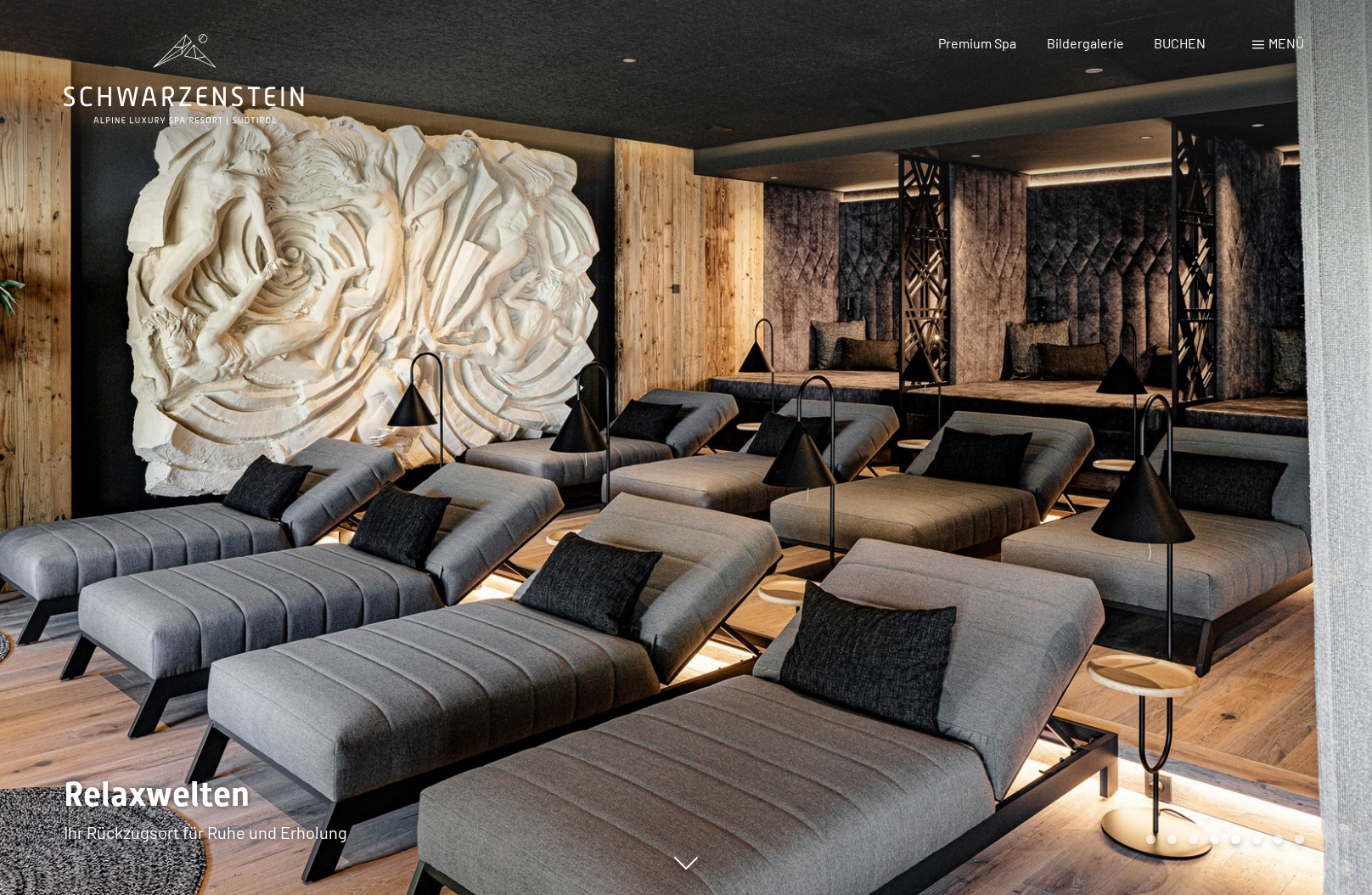
click at [272, 840] on div at bounding box center [343, 448] width 686 height 895
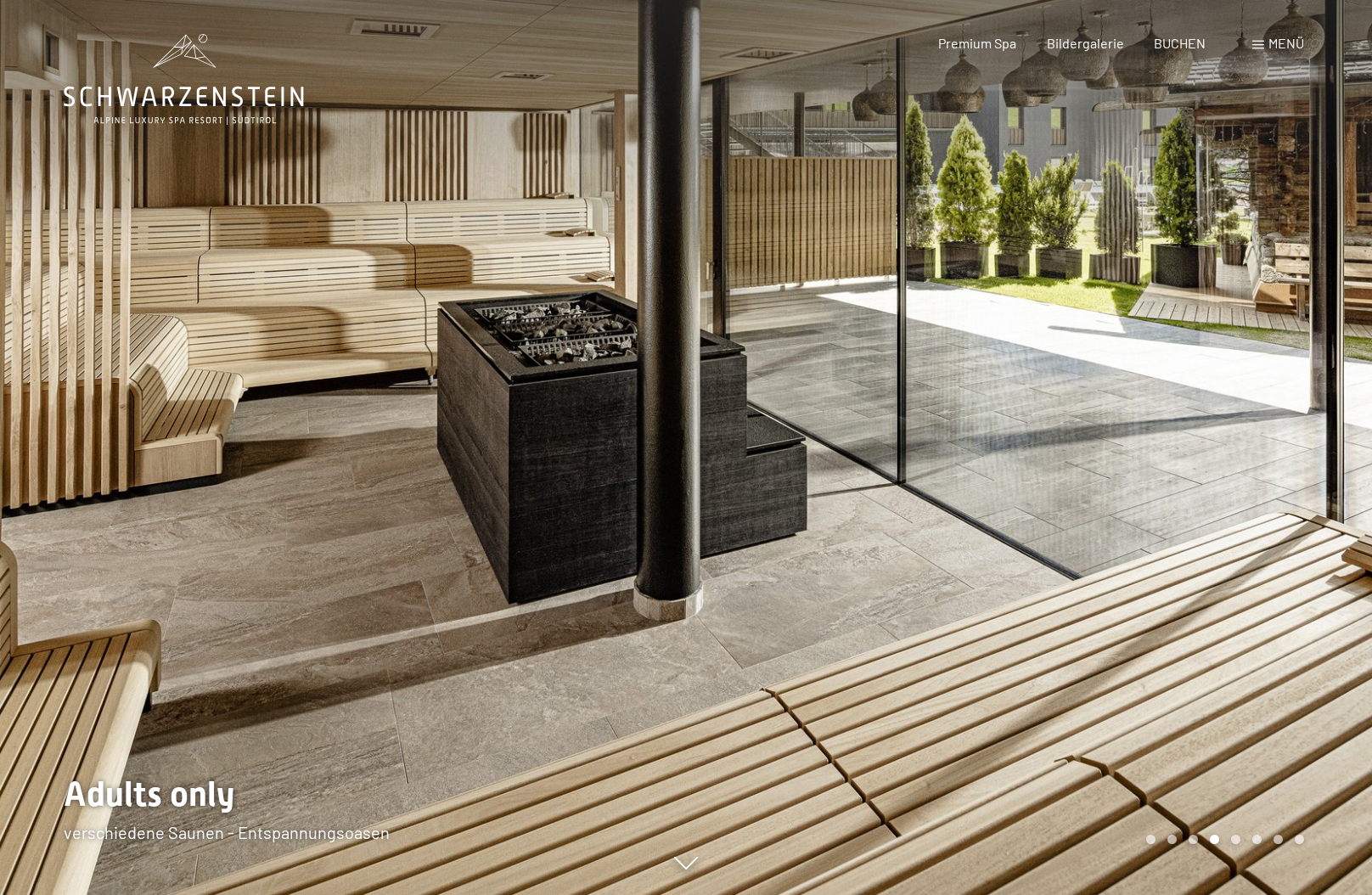
click at [272, 840] on div at bounding box center [343, 448] width 686 height 895
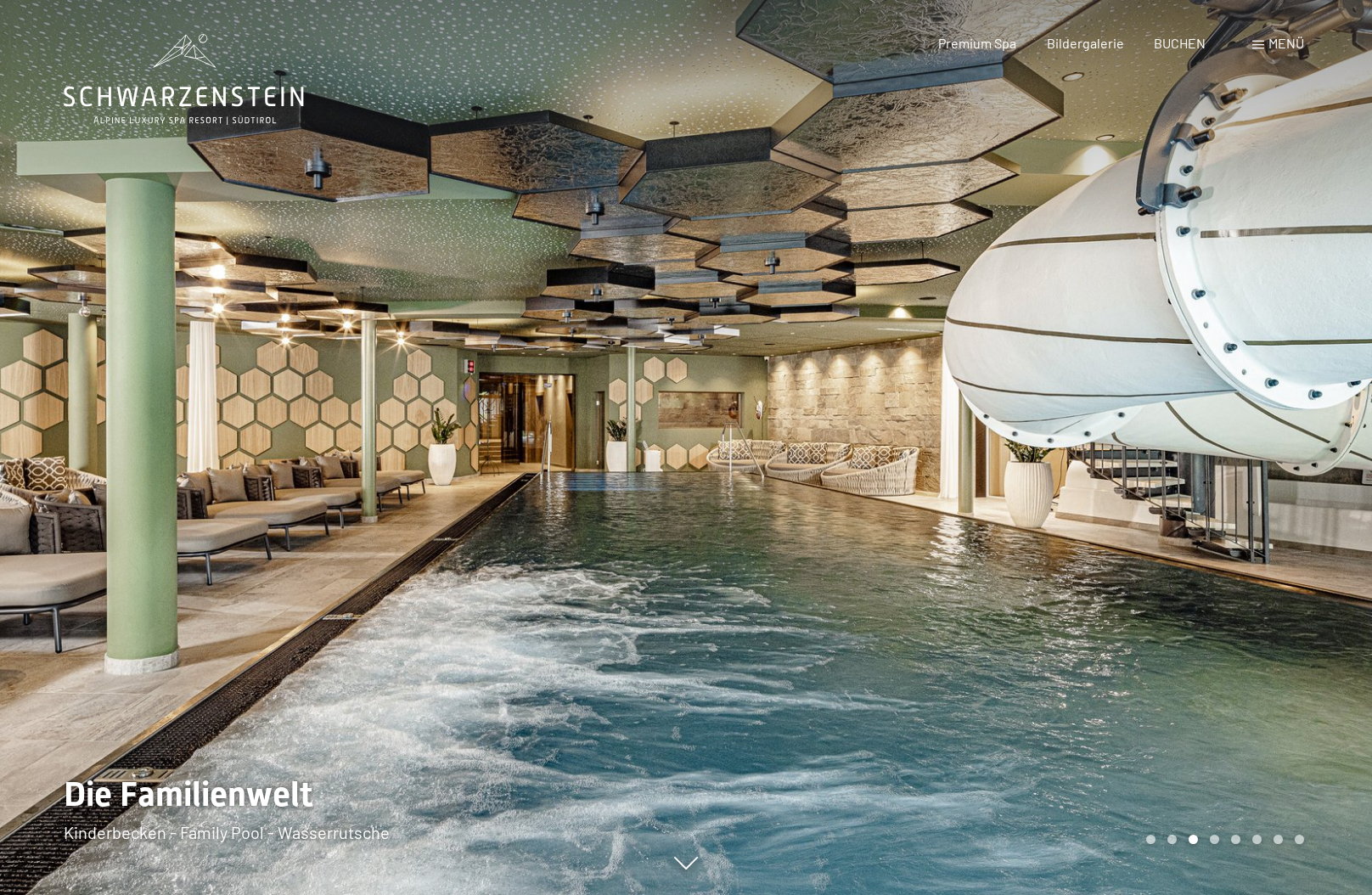
click at [1168, 398] on div at bounding box center [1029, 448] width 686 height 895
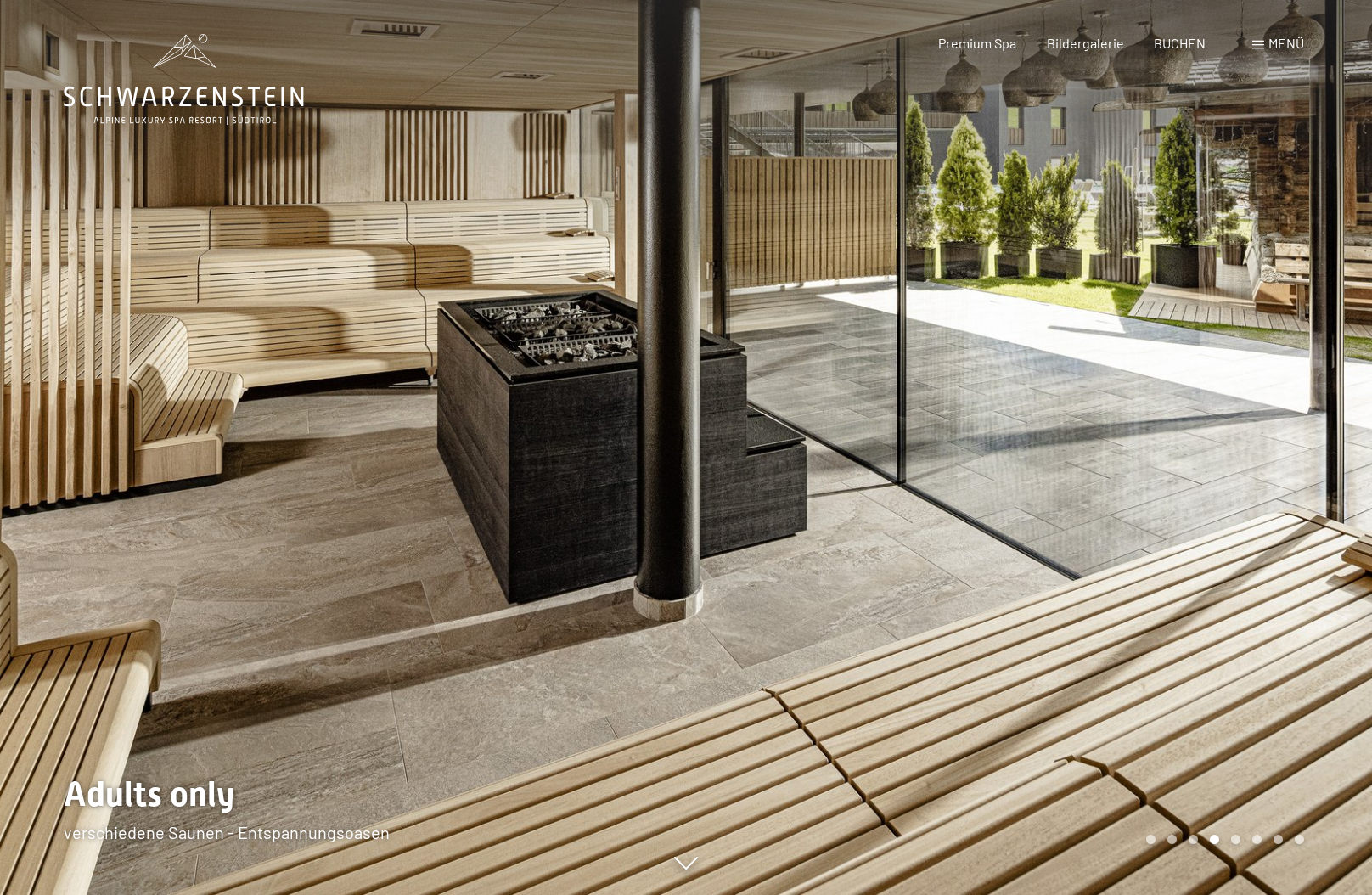
click at [1283, 437] on div at bounding box center [1029, 448] width 686 height 895
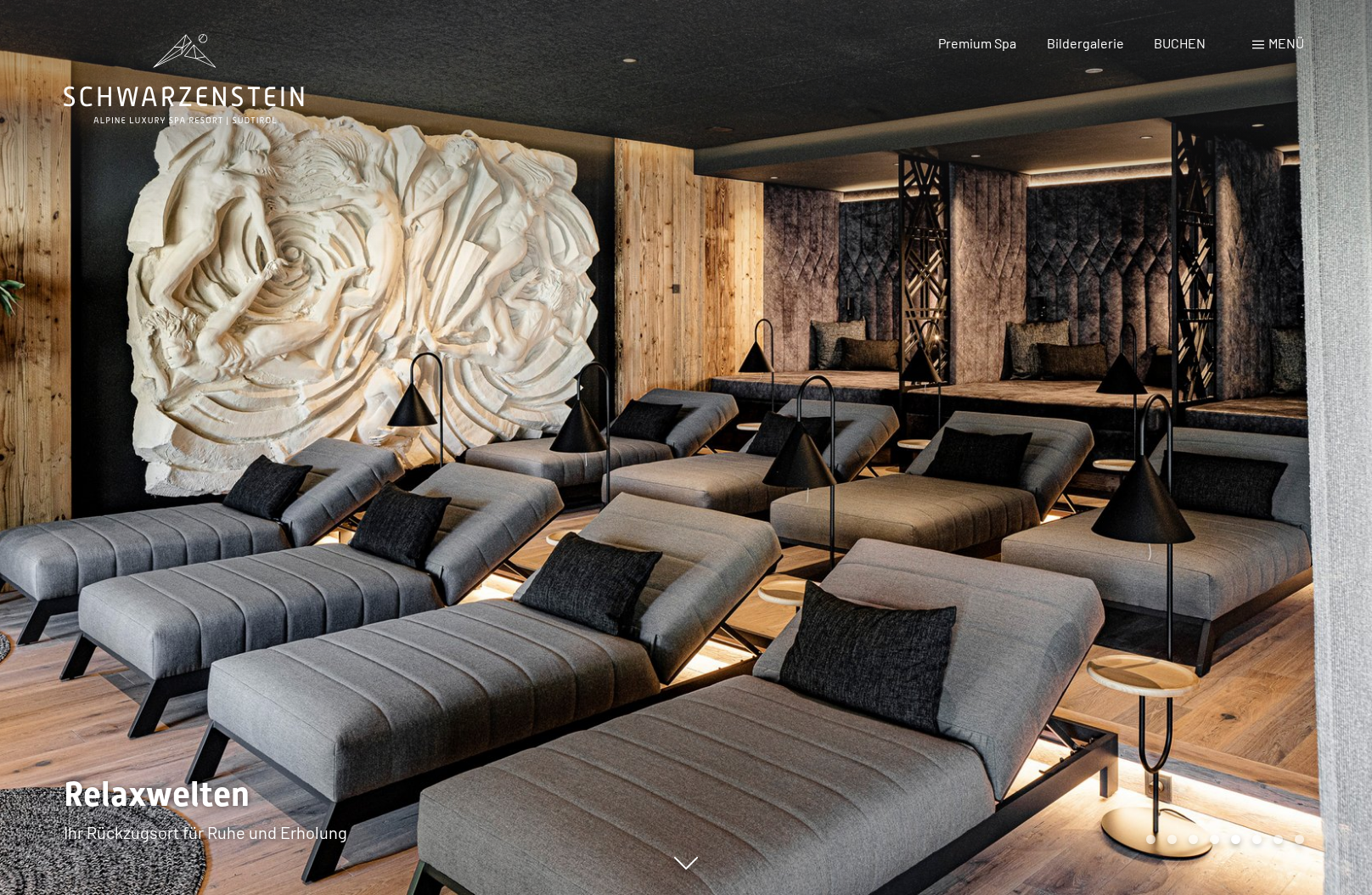
click at [1283, 437] on div at bounding box center [1029, 448] width 686 height 895
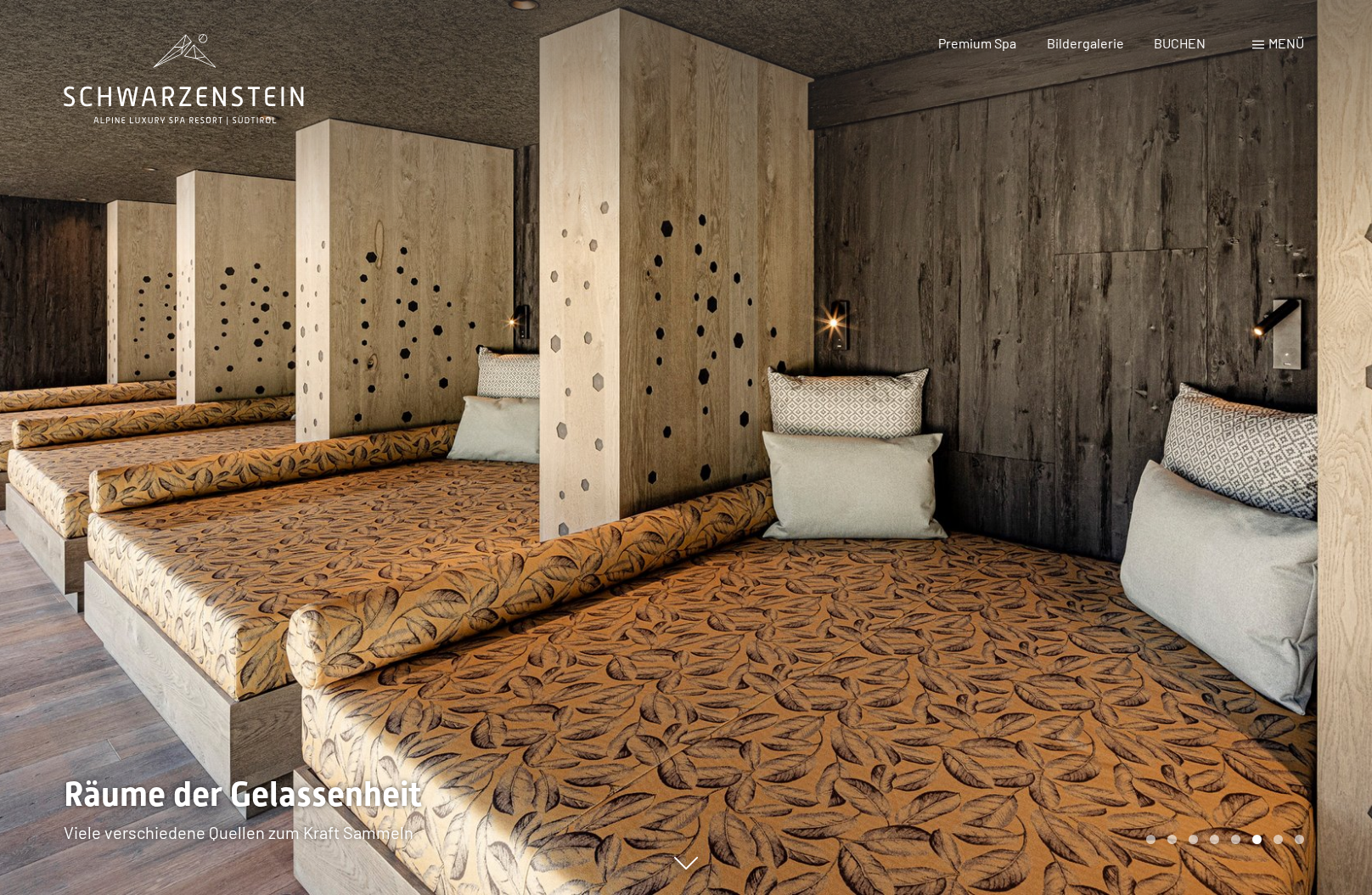
click at [1283, 437] on div at bounding box center [1029, 448] width 686 height 895
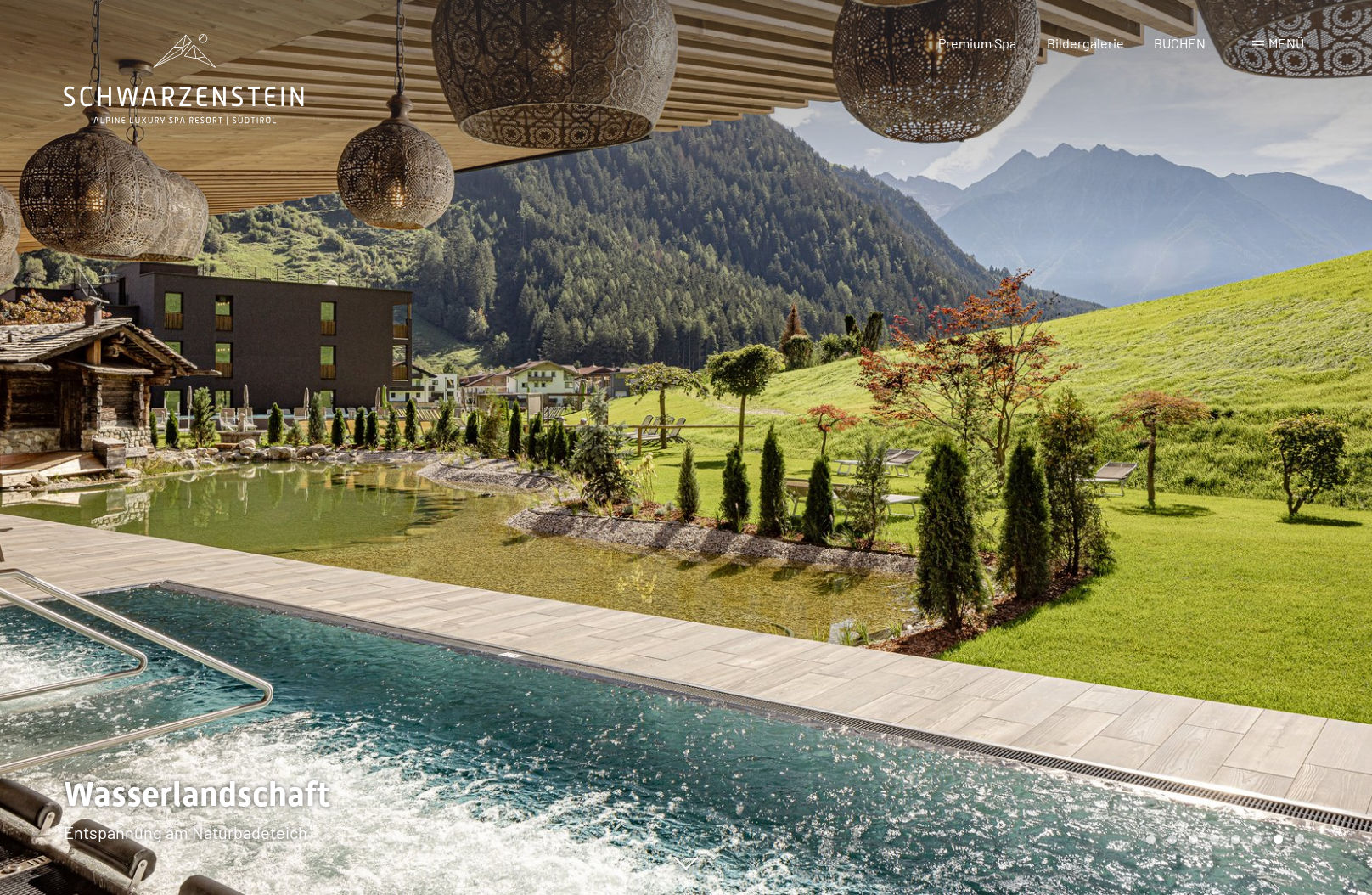
click at [1283, 437] on div at bounding box center [1029, 448] width 686 height 895
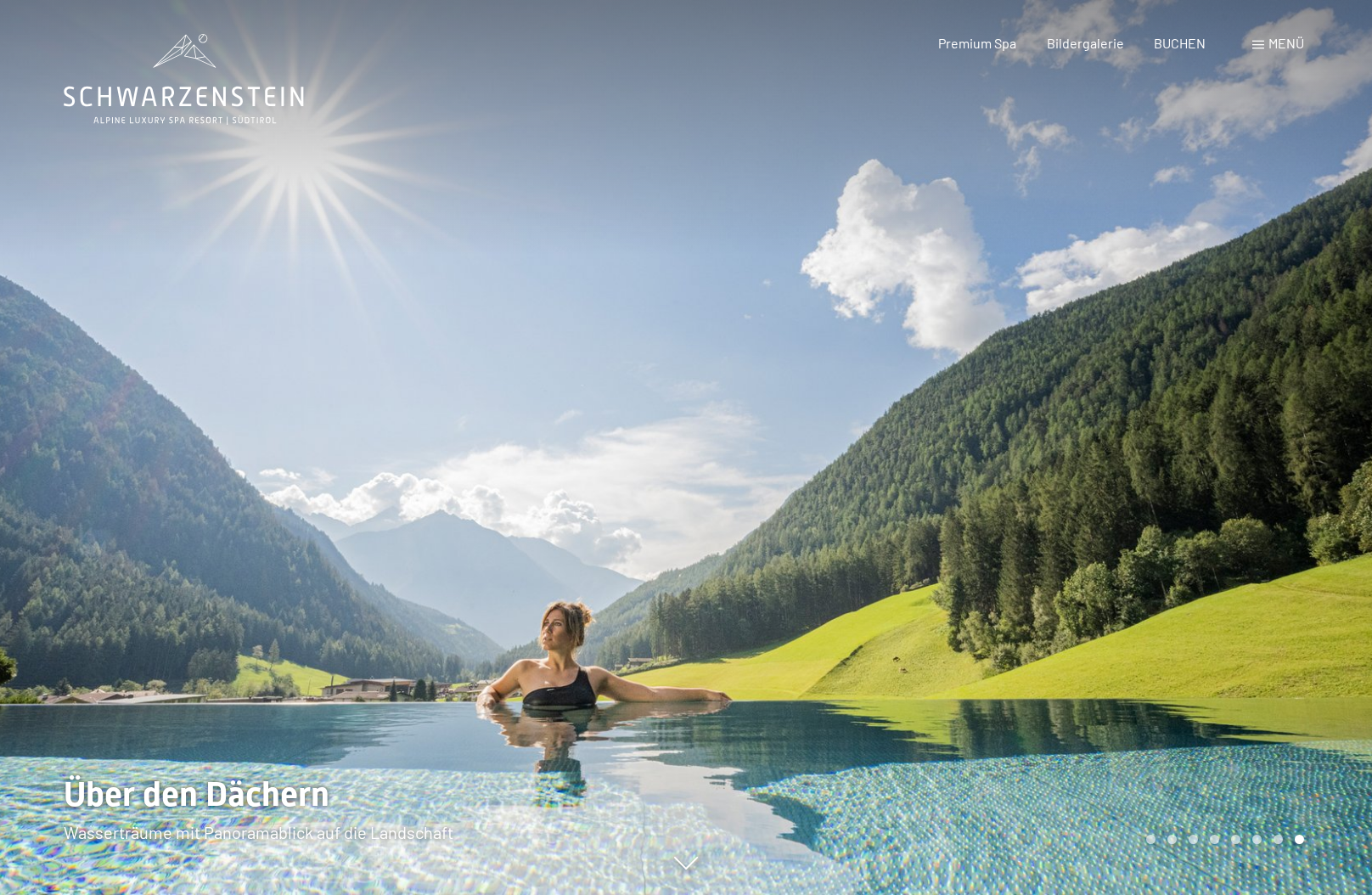
click at [1283, 437] on div at bounding box center [1029, 448] width 686 height 895
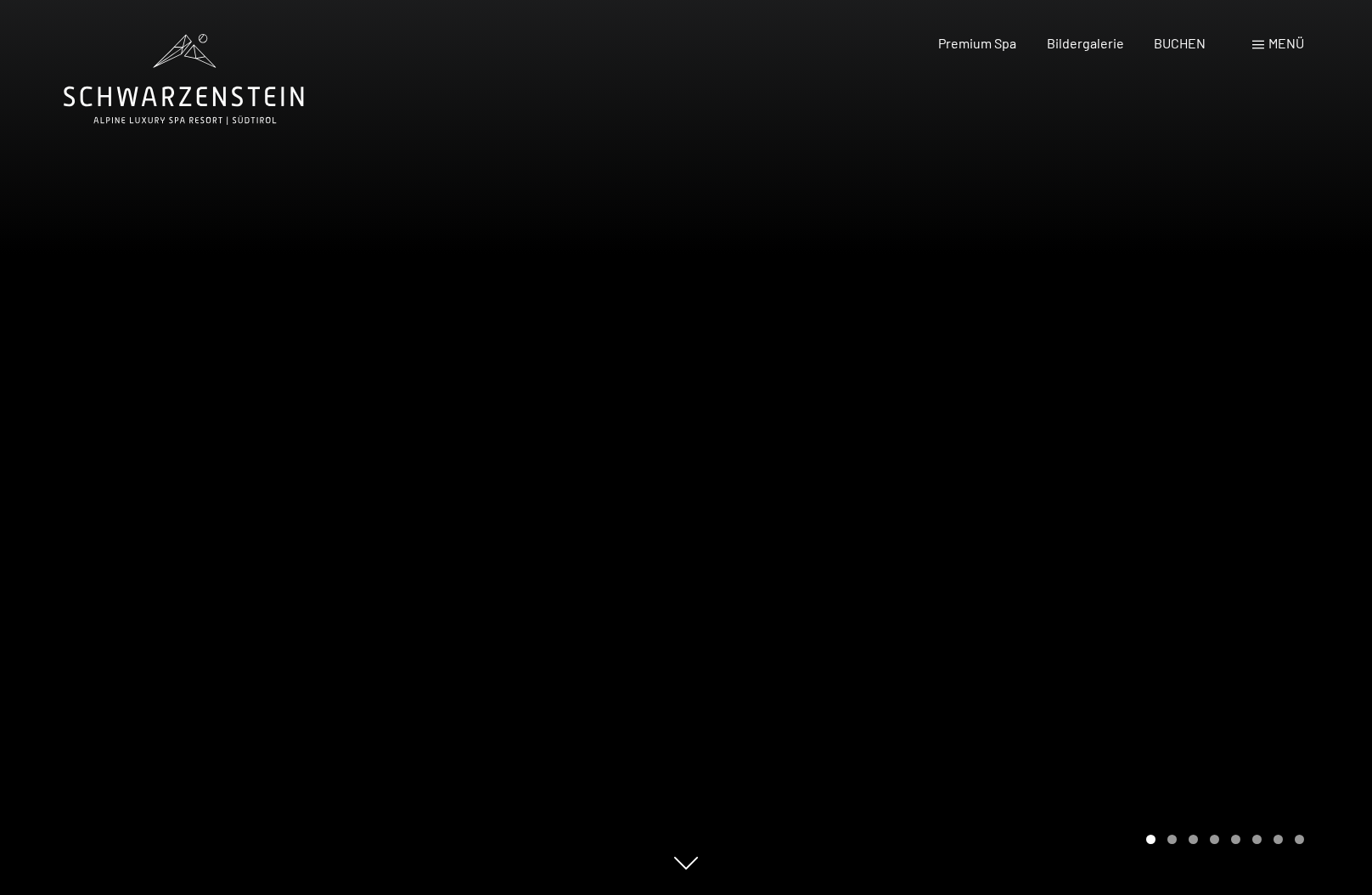
click at [63, 459] on div at bounding box center [343, 448] width 686 height 895
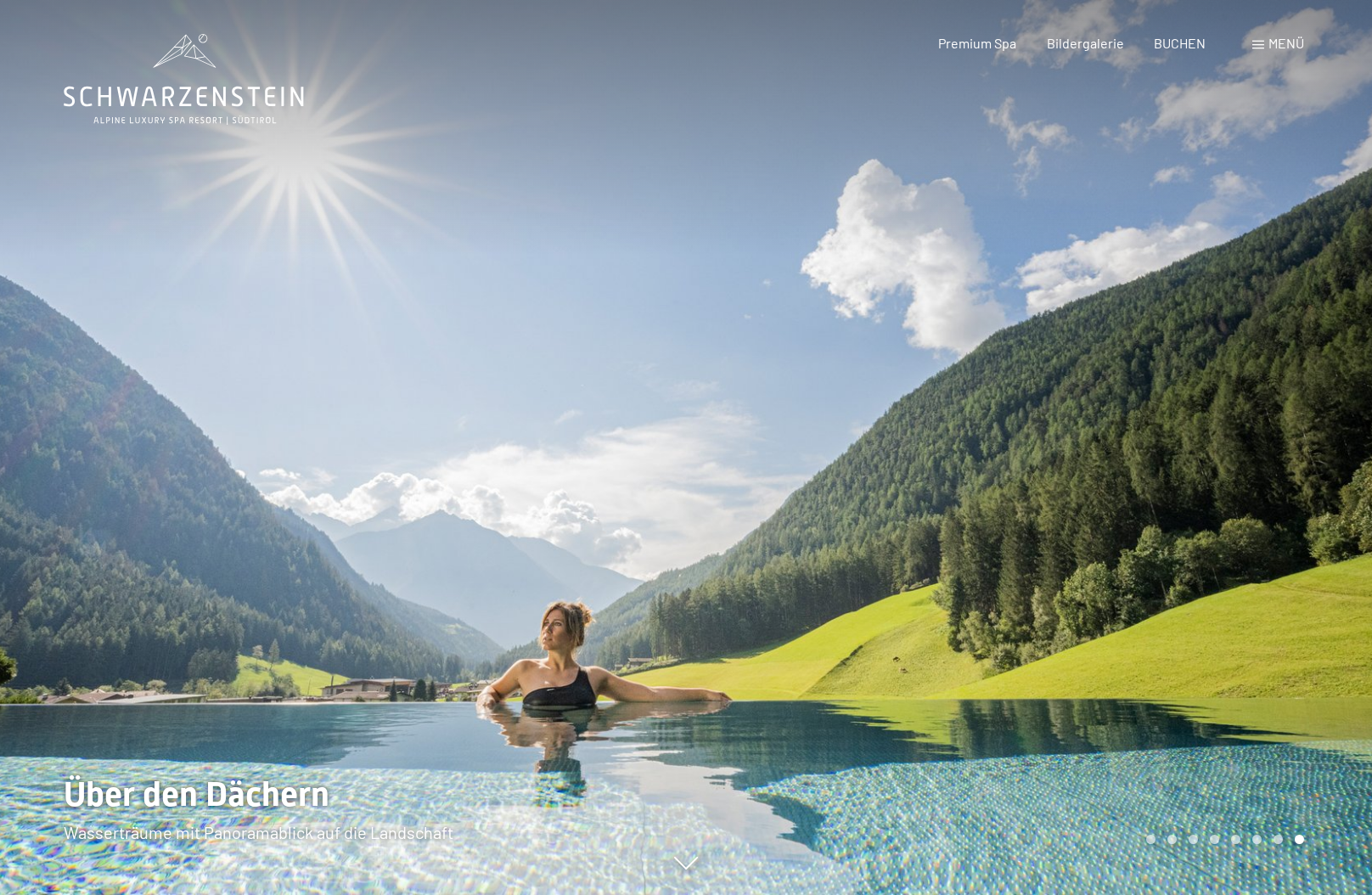
click at [1335, 419] on div at bounding box center [1029, 448] width 686 height 895
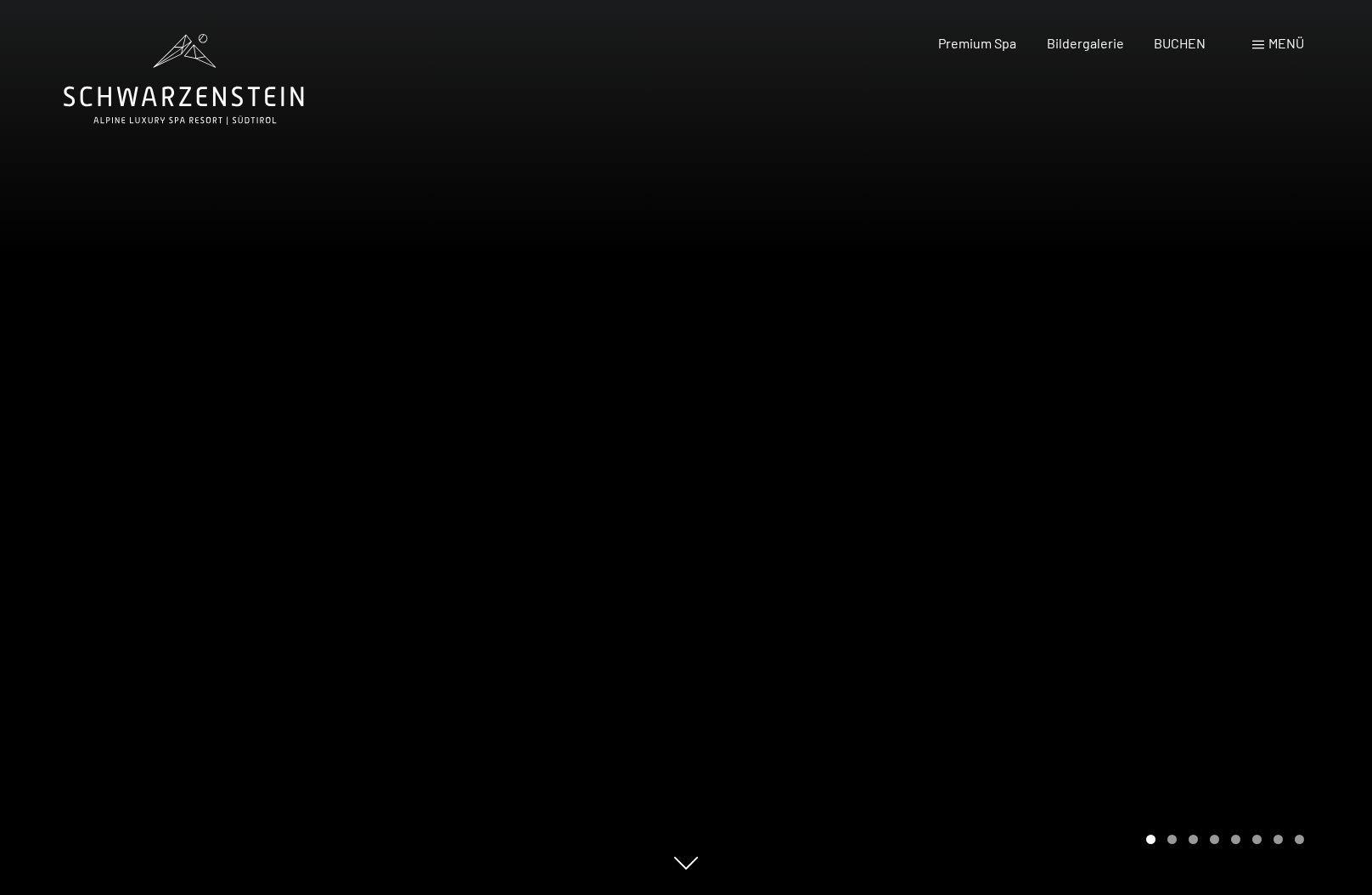
click at [1331, 420] on div at bounding box center [1029, 448] width 686 height 895
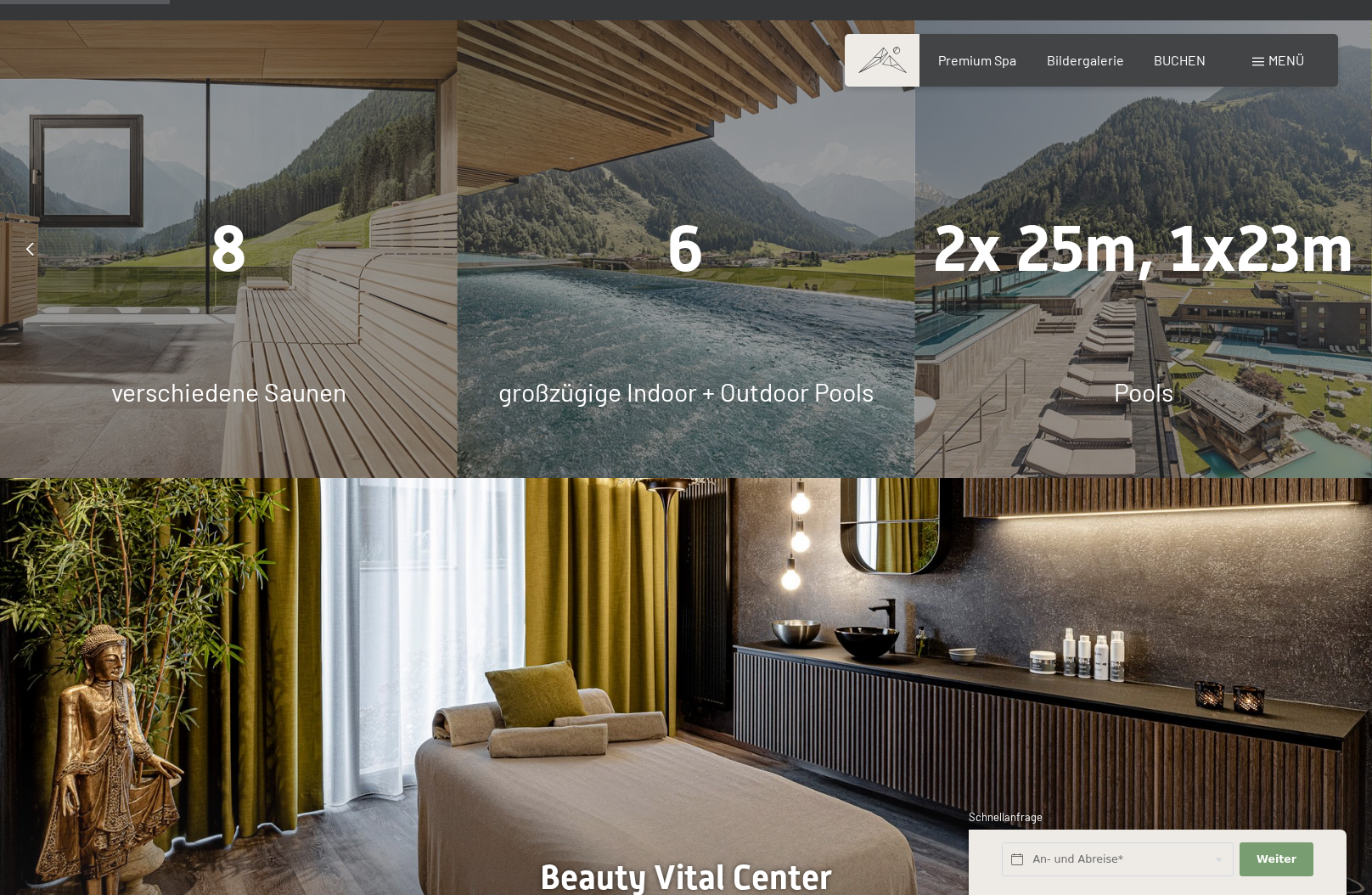
scroll to position [1528, 0]
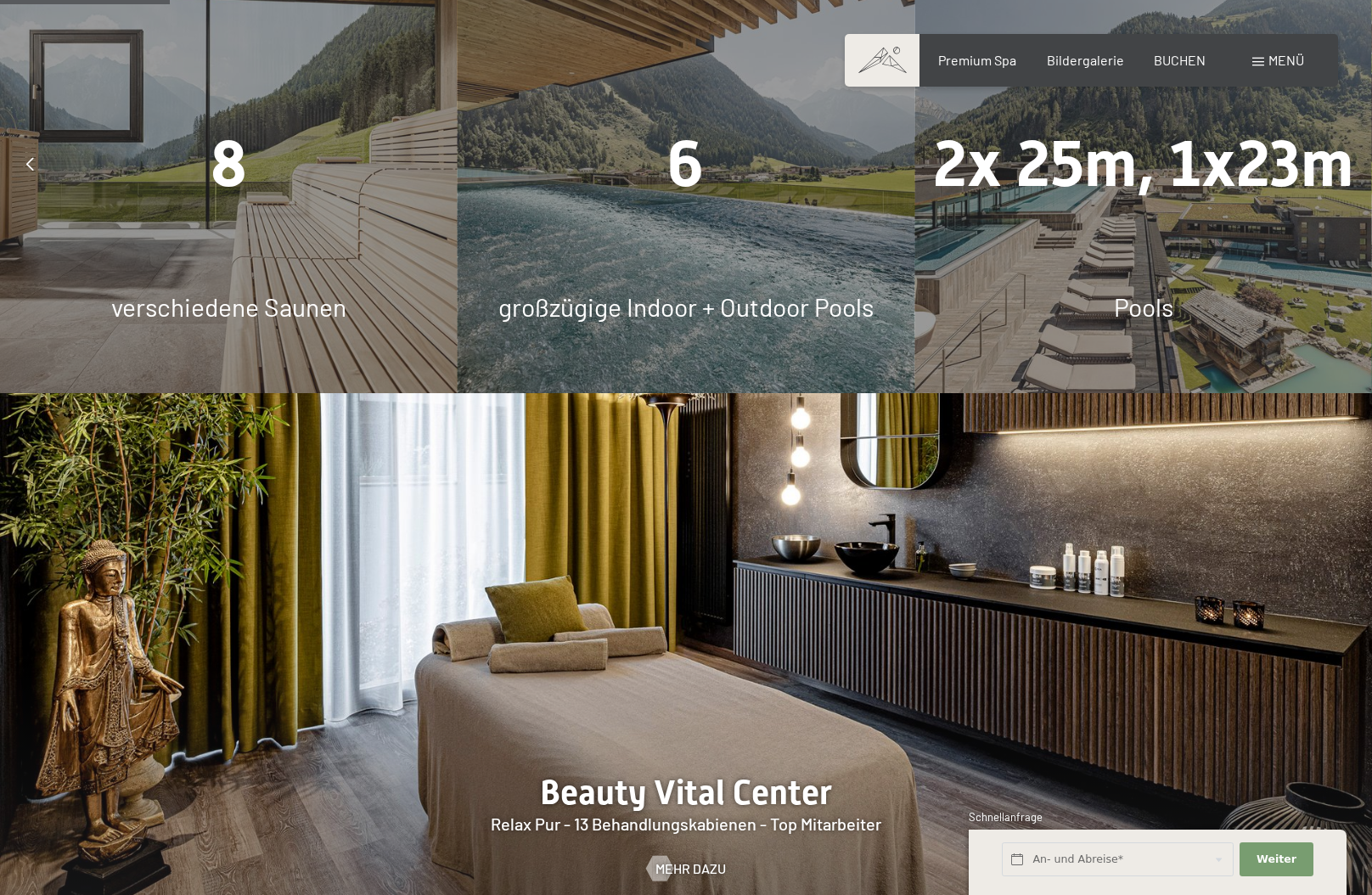
click at [627, 288] on div "großzügige Indoor + Outdoor Pools" at bounding box center [687, 306] width 458 height 35
click at [694, 143] on span "6" at bounding box center [686, 164] width 36 height 75
drag, startPoint x: 694, startPoint y: 143, endPoint x: 330, endPoint y: 206, distance: 369.4
click at [692, 143] on span "6" at bounding box center [686, 164] width 36 height 75
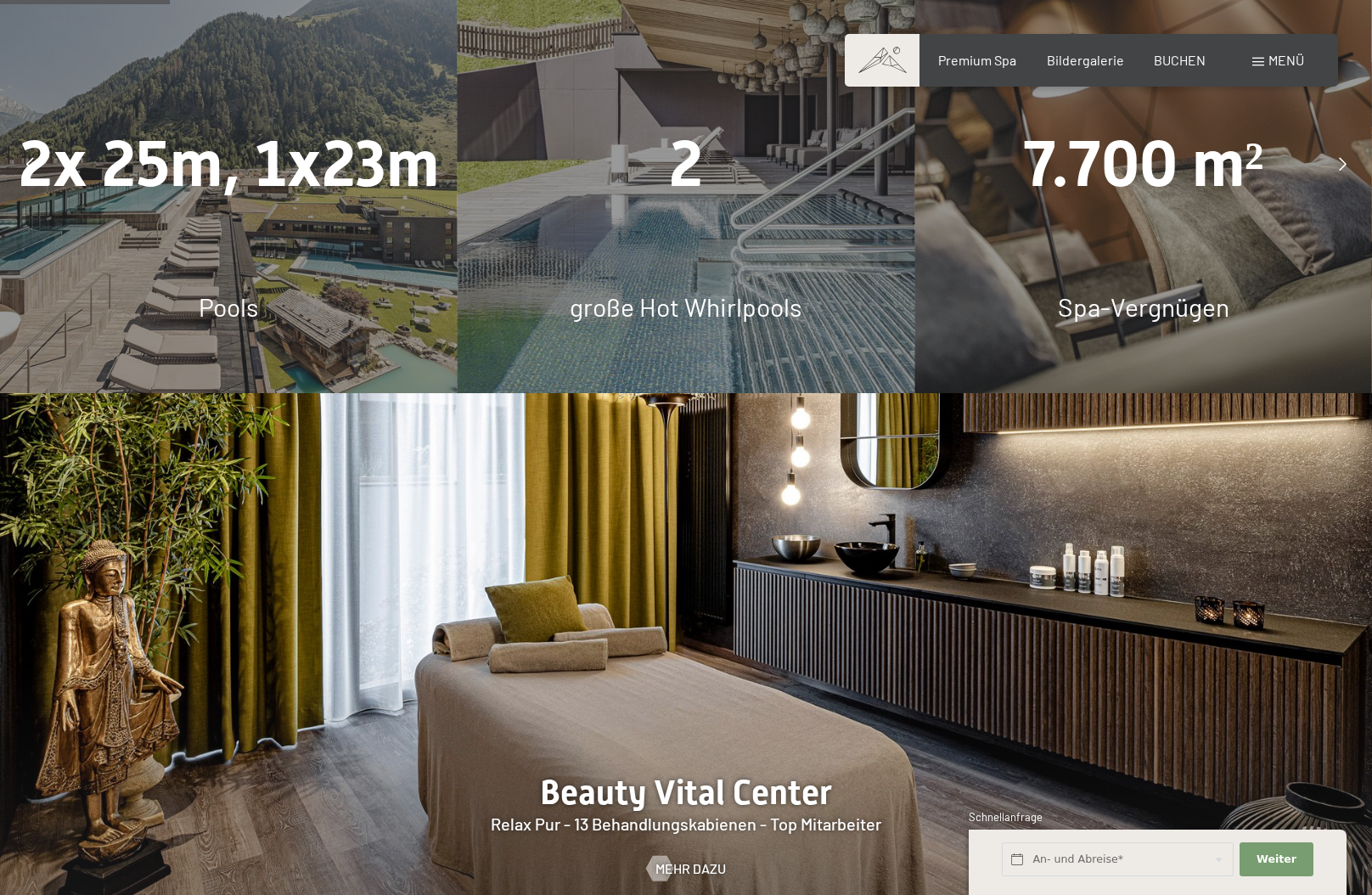
click at [163, 214] on div "2x 25m, 1x23m Pools" at bounding box center [229, 165] width 458 height 458
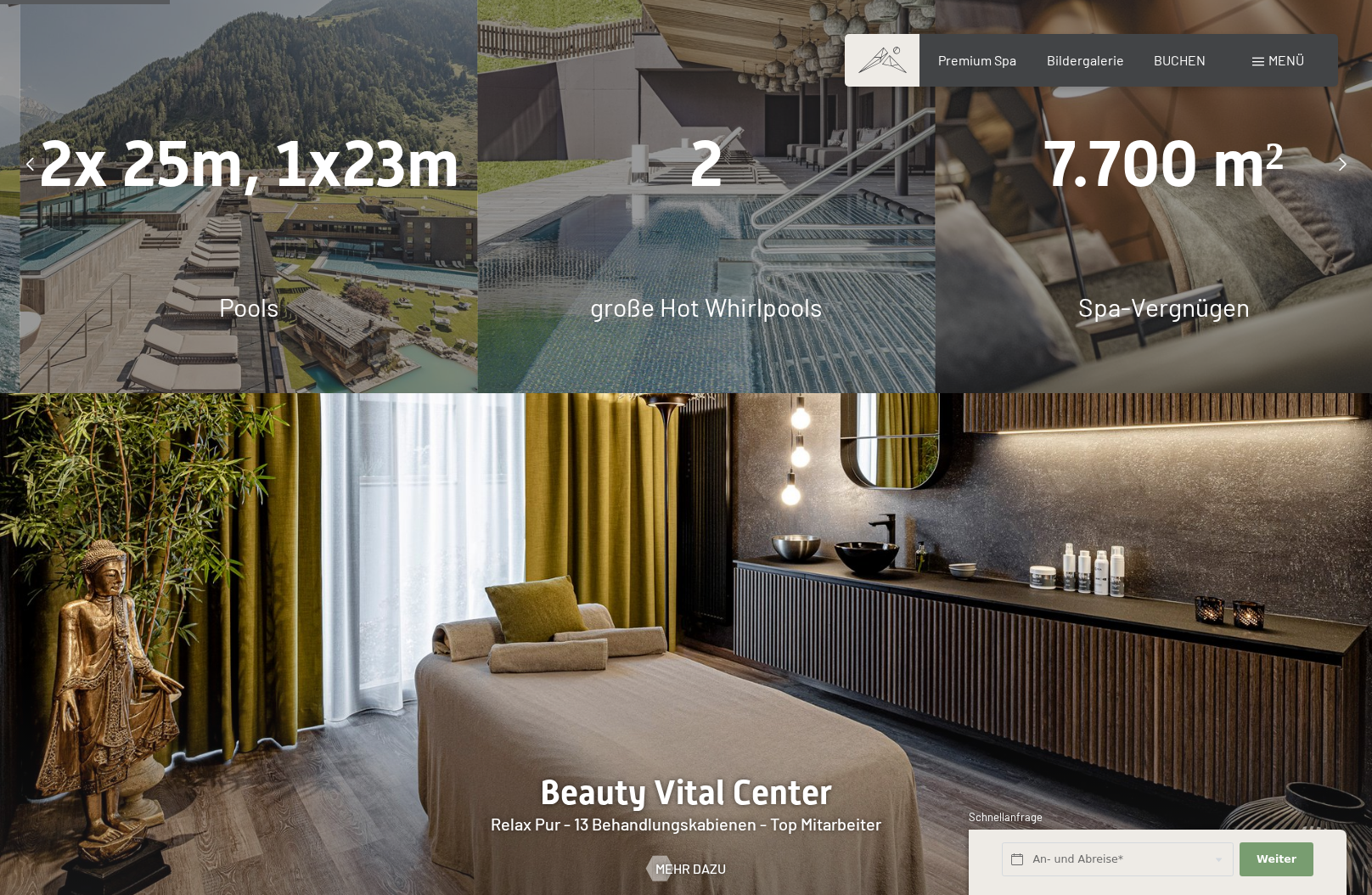
drag, startPoint x: 1079, startPoint y: 205, endPoint x: 1235, endPoint y: 184, distance: 157.4
click at [1133, 205] on div "7.700 m² Spa-Vergnügen" at bounding box center [1164, 165] width 458 height 458
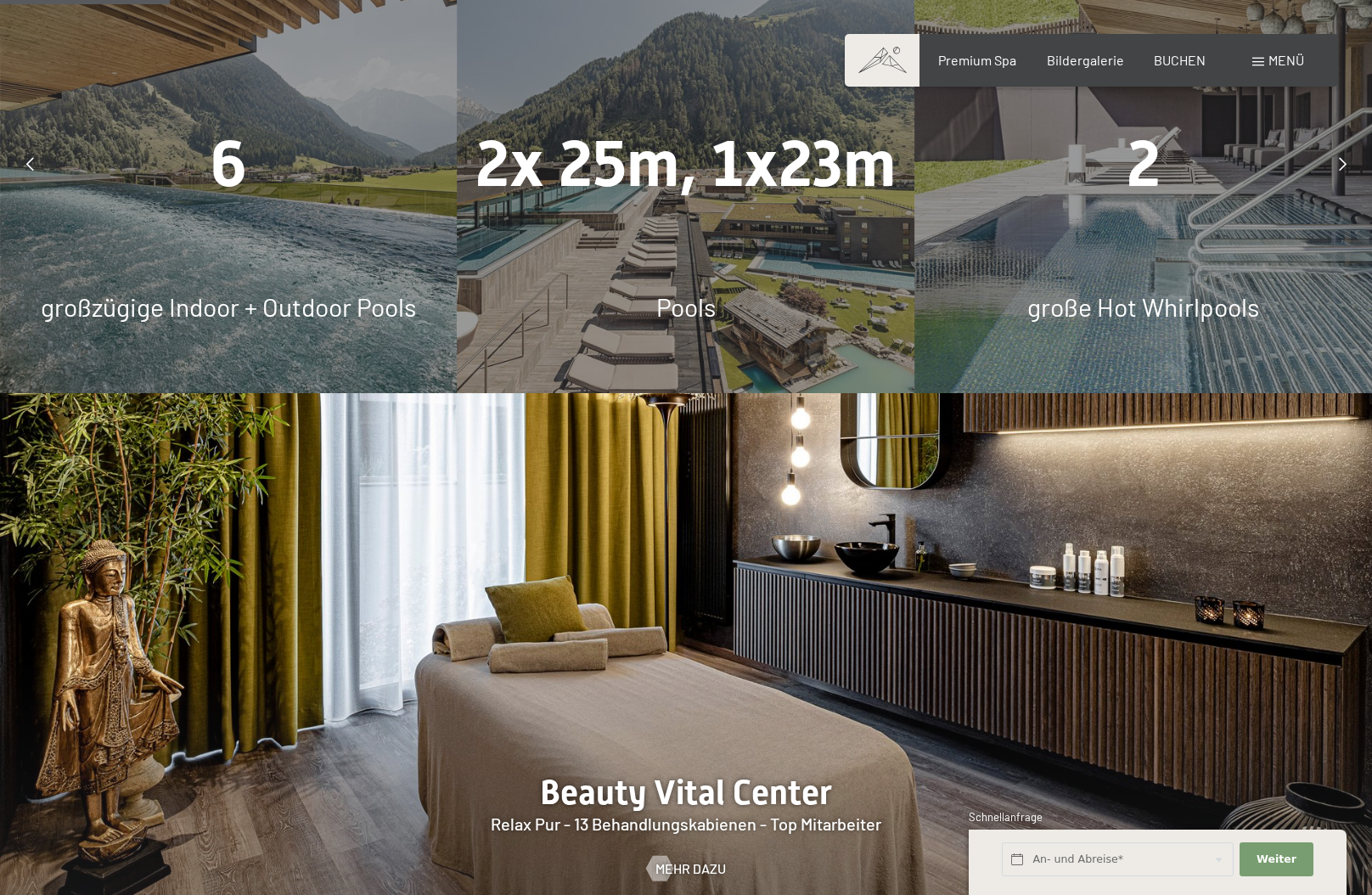
click at [1340, 157] on icon at bounding box center [1343, 164] width 8 height 13
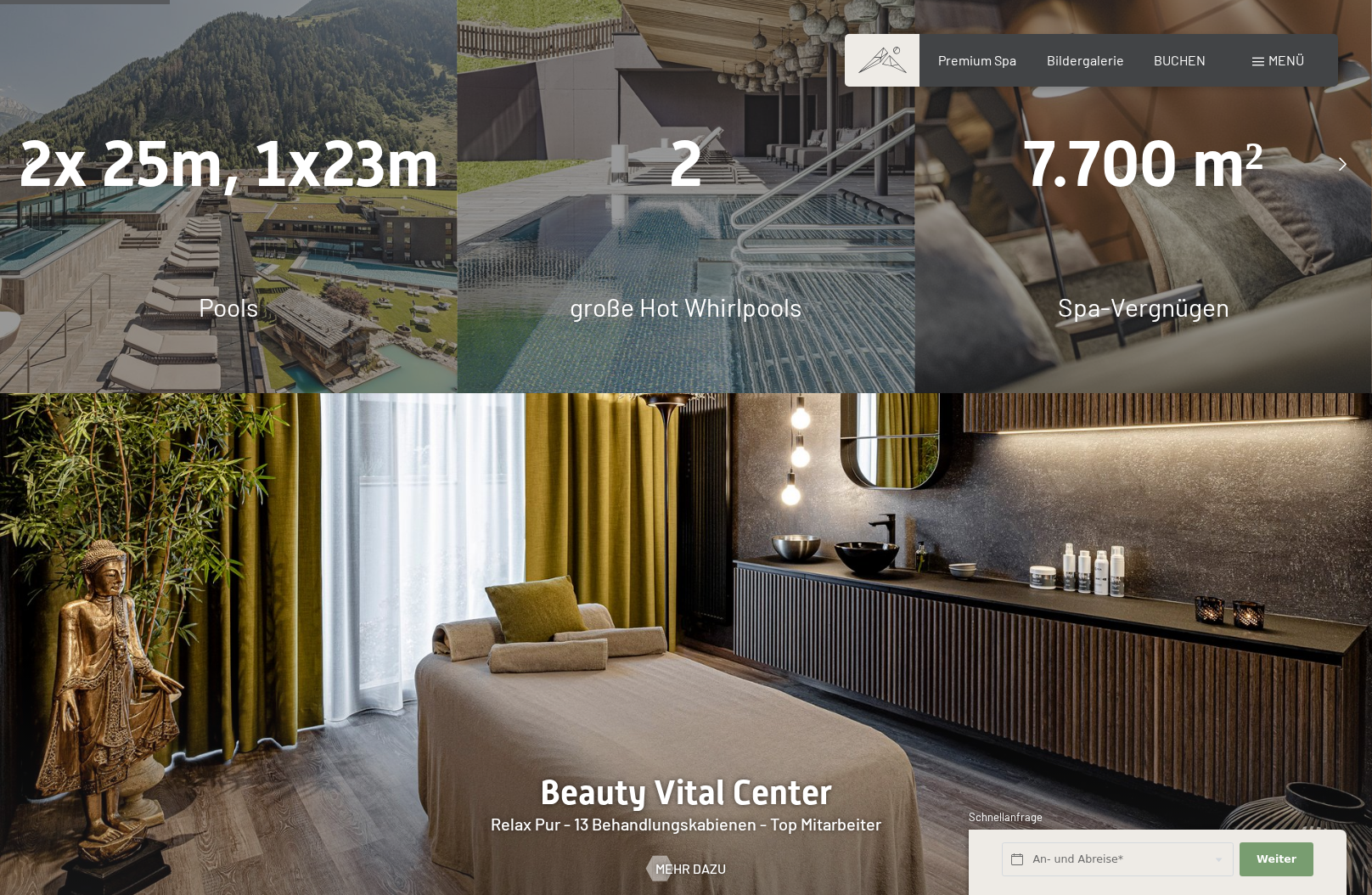
click at [1340, 157] on icon at bounding box center [1343, 164] width 8 height 13
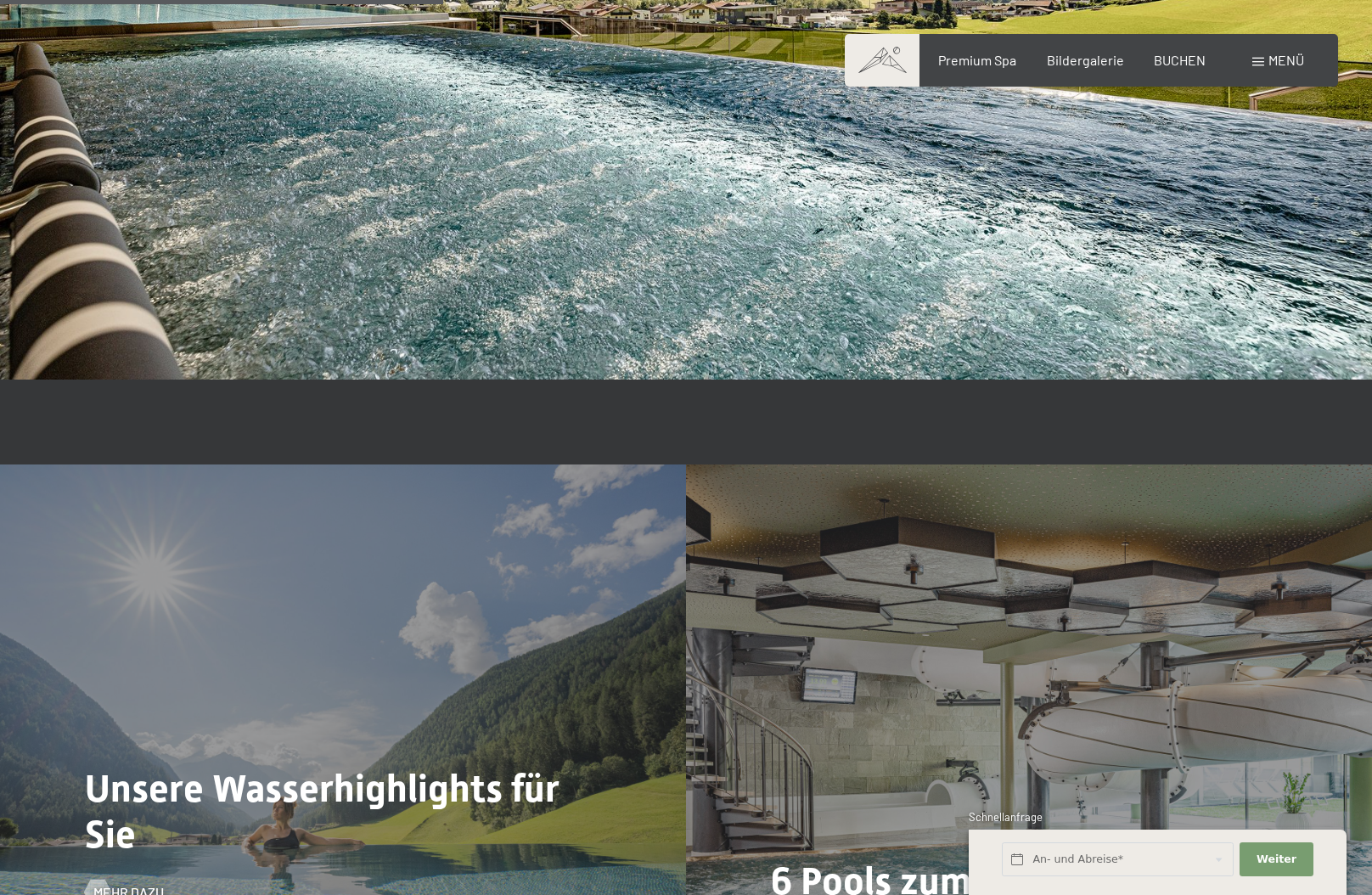
scroll to position [4161, 0]
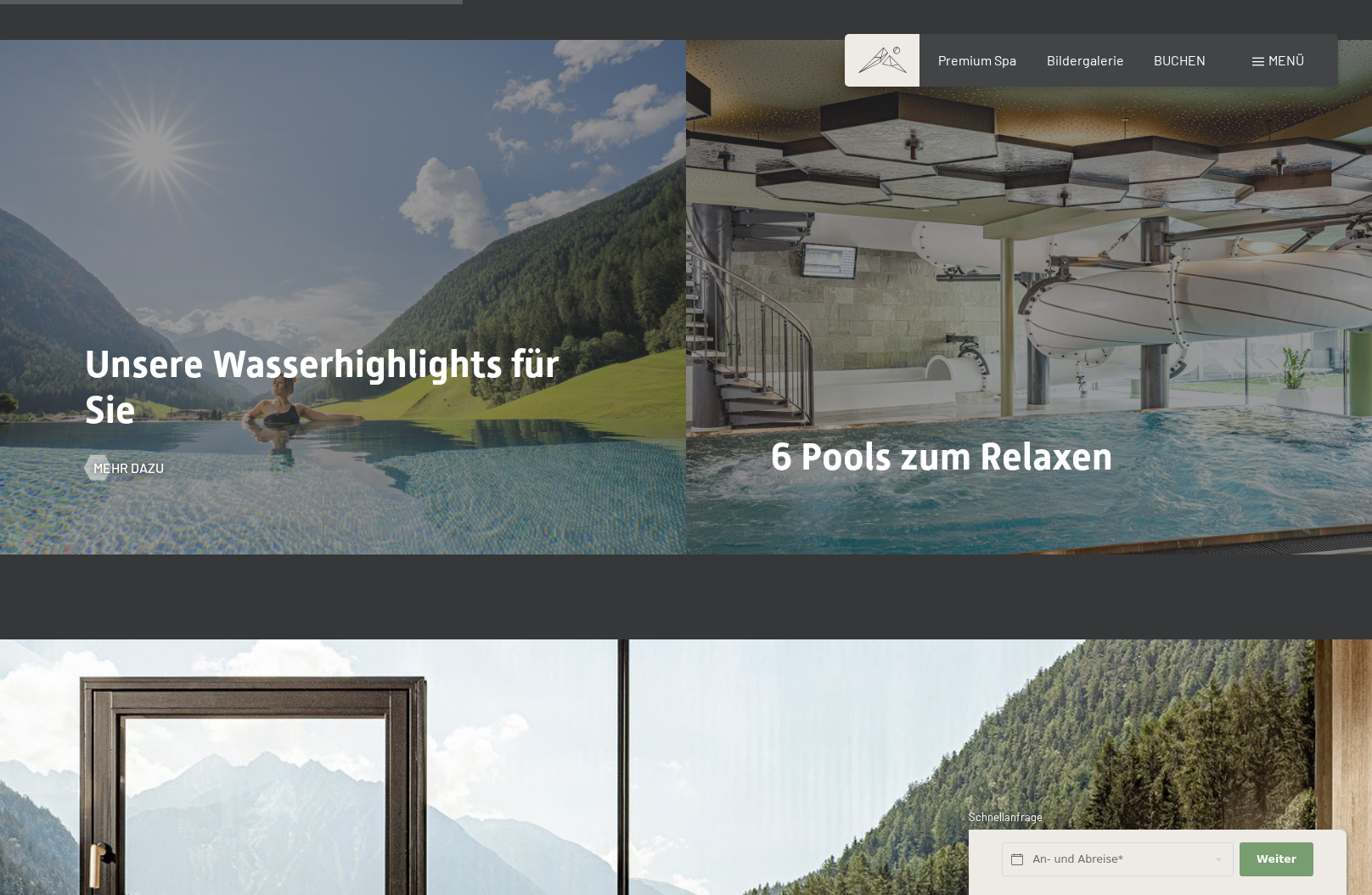
click at [451, 258] on div "Unsere Wasserhighlights für Sie Mehr dazu" at bounding box center [343, 297] width 686 height 515
click at [385, 354] on span "Unsere Wasserhighlights für Sie" at bounding box center [322, 386] width 474 height 91
click at [138, 459] on span "Mehr dazu" at bounding box center [146, 468] width 71 height 18
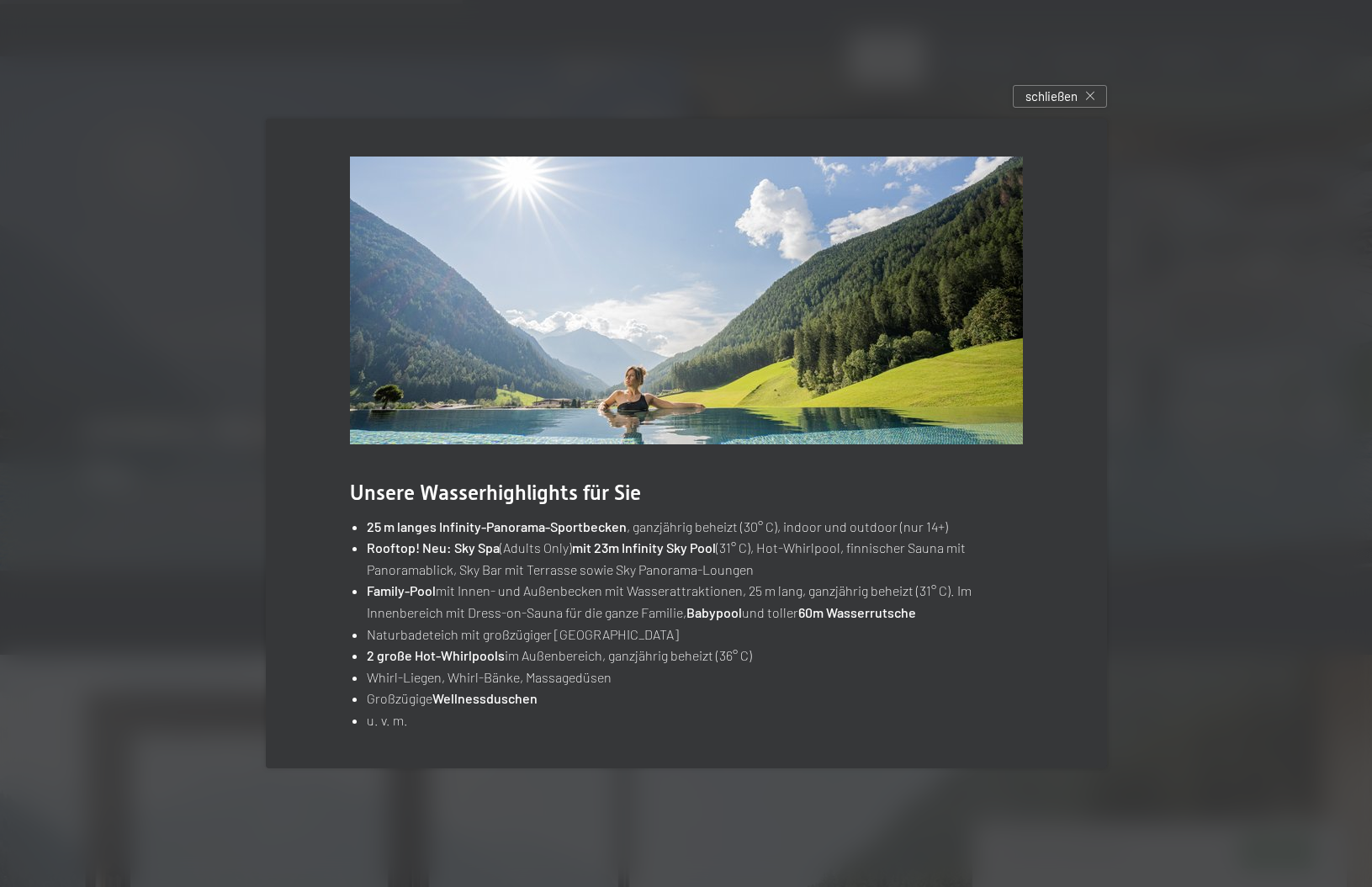
click at [145, 429] on div at bounding box center [686, 444] width 1372 height 887
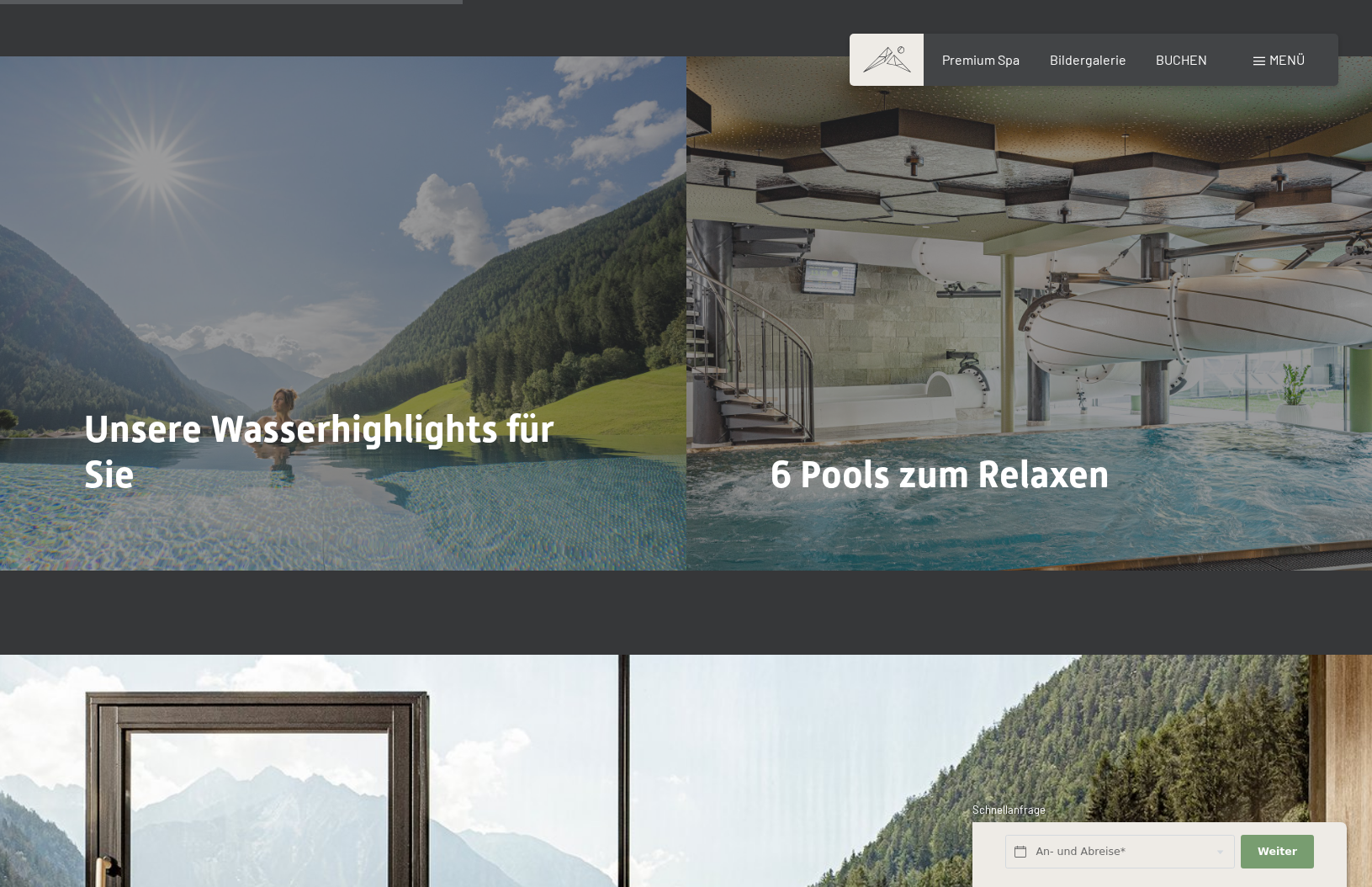
click at [145, 429] on div "Unsere Wasserhighlights für Sie Mehr dazu" at bounding box center [343, 313] width 686 height 515
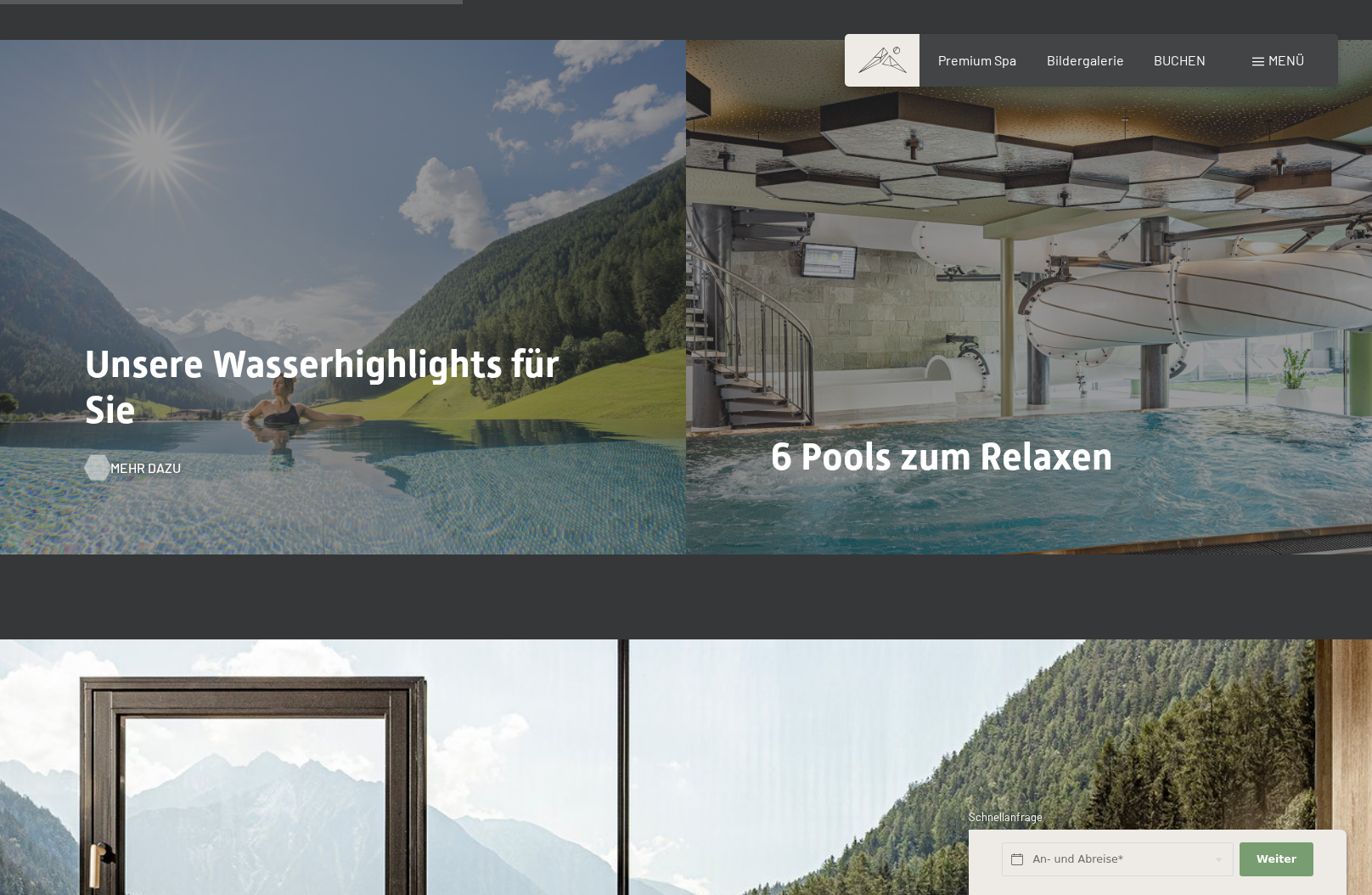
click at [136, 459] on span "Mehr dazu" at bounding box center [146, 468] width 71 height 18
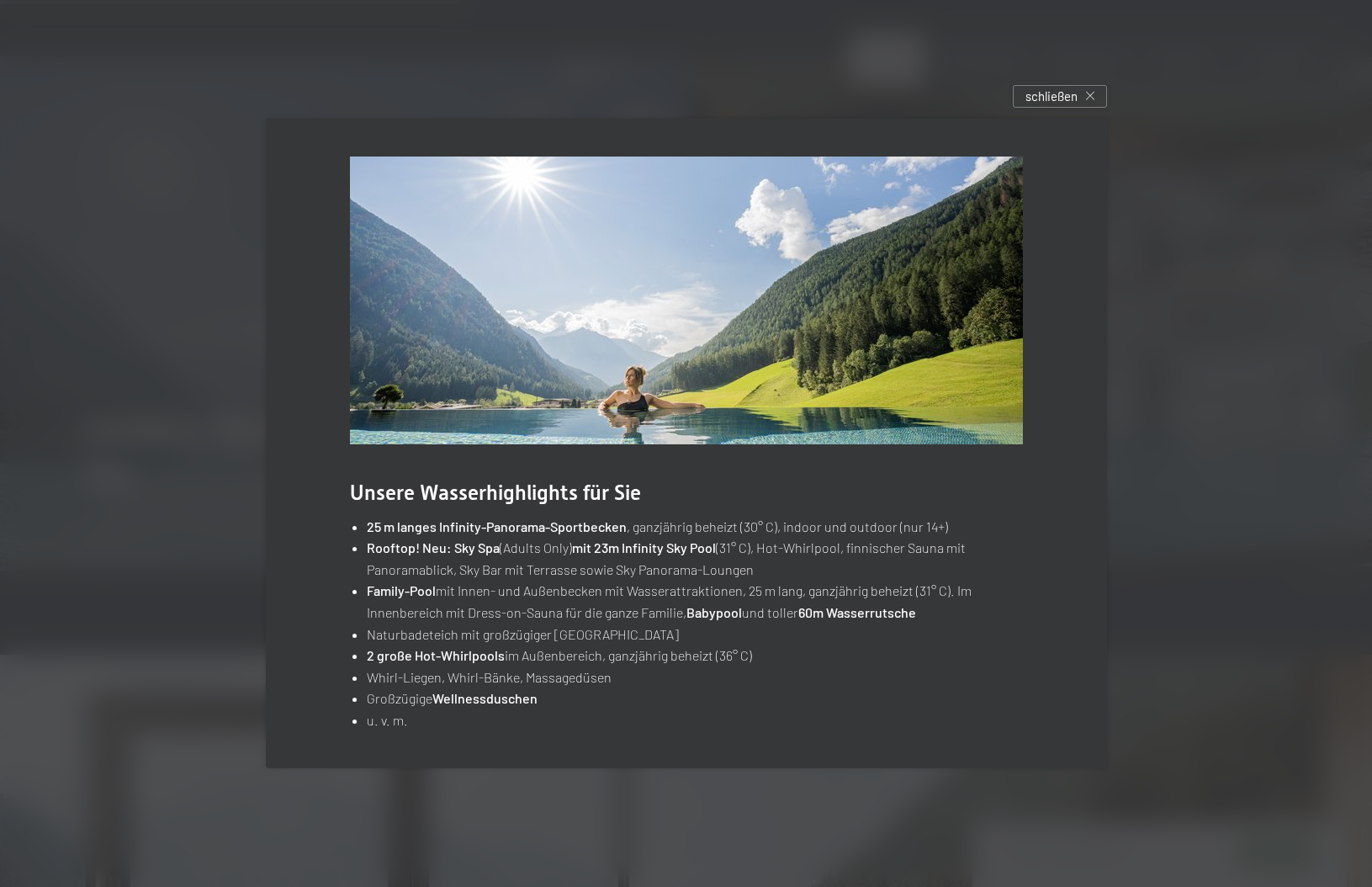
click at [404, 728] on li "u. v. m." at bounding box center [694, 720] width 655 height 22
click at [171, 686] on div at bounding box center [686, 444] width 1372 height 887
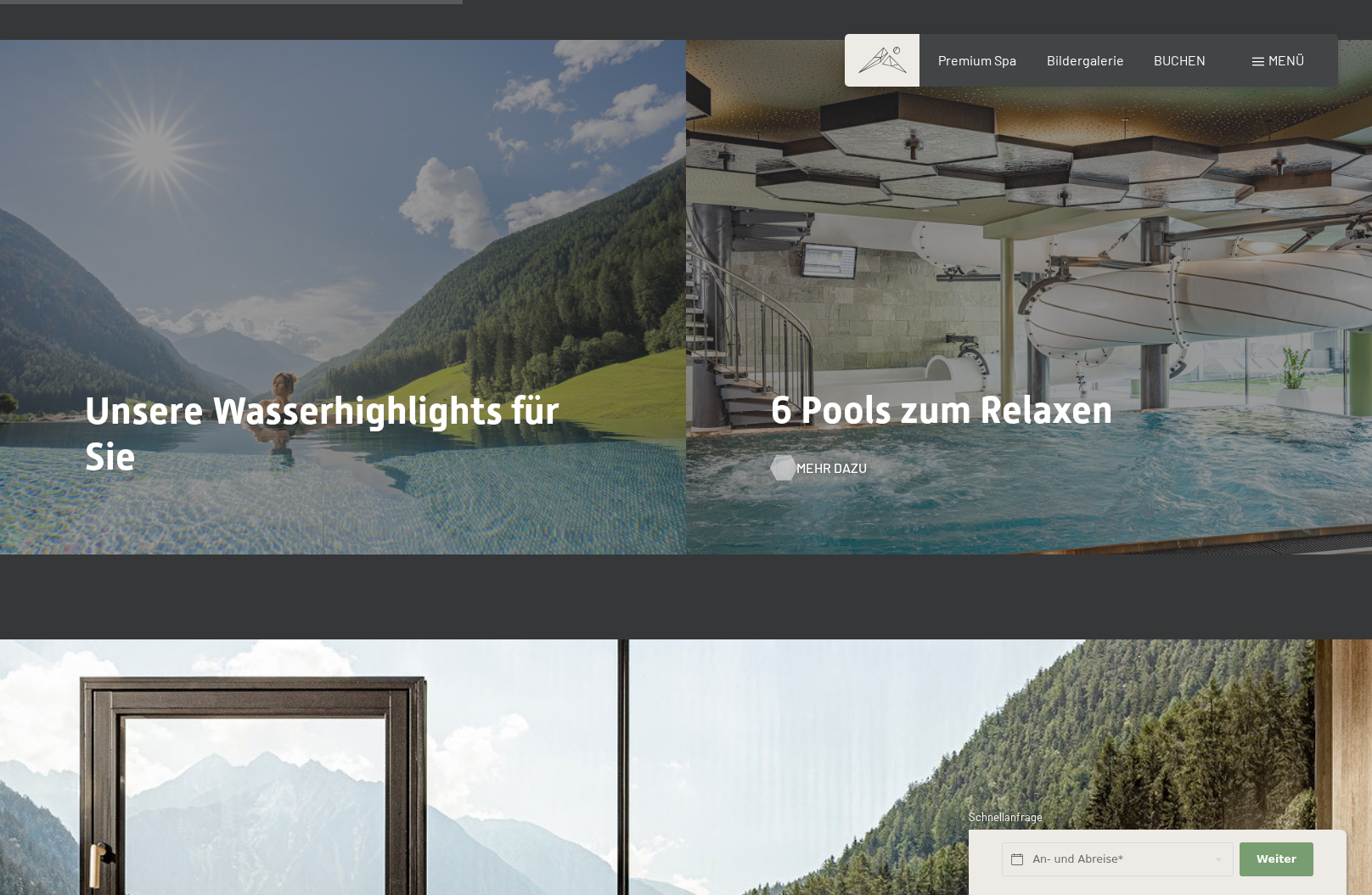
click at [790, 455] on div at bounding box center [783, 468] width 14 height 26
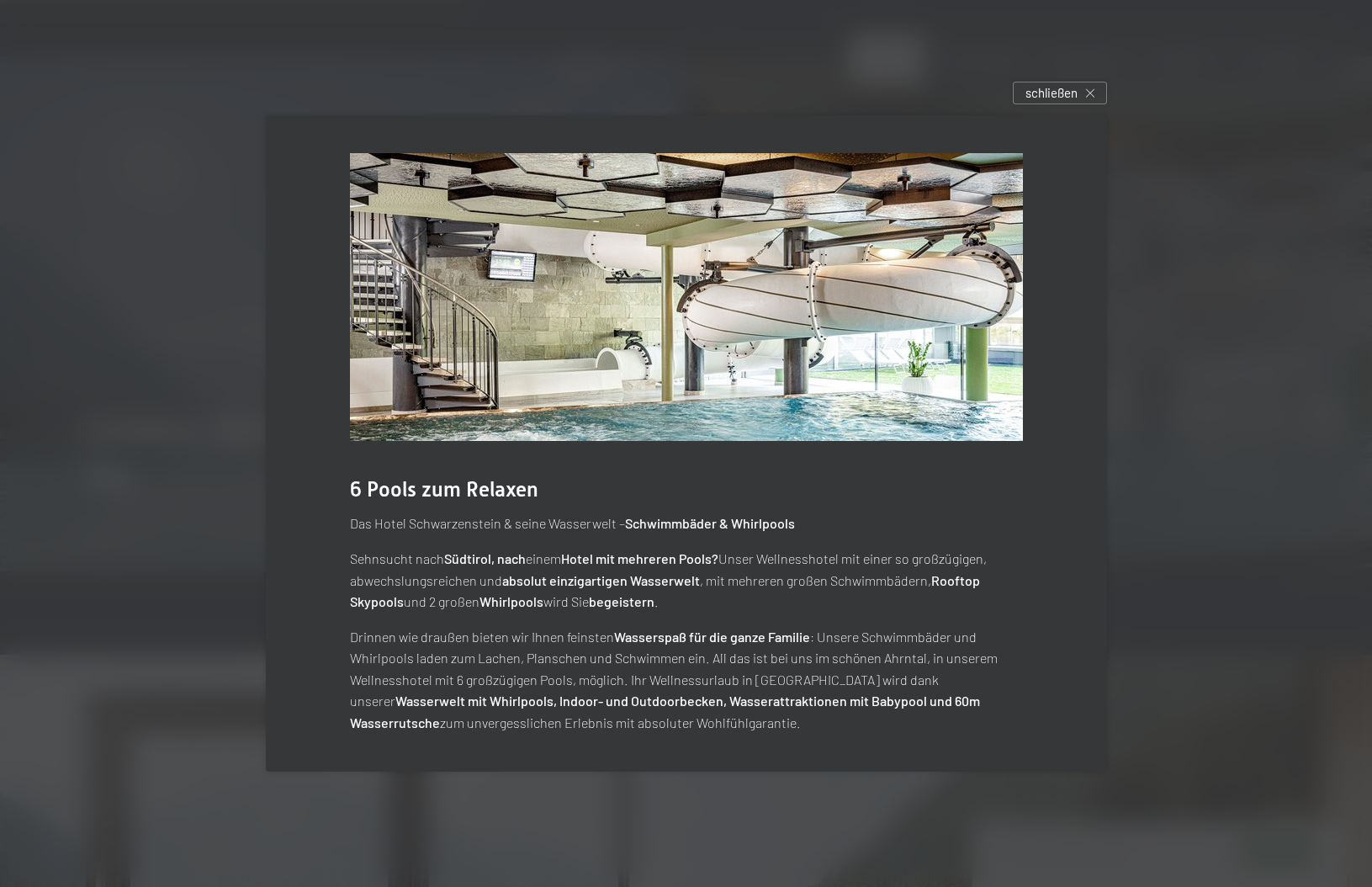
click at [191, 718] on div at bounding box center [686, 444] width 1372 height 887
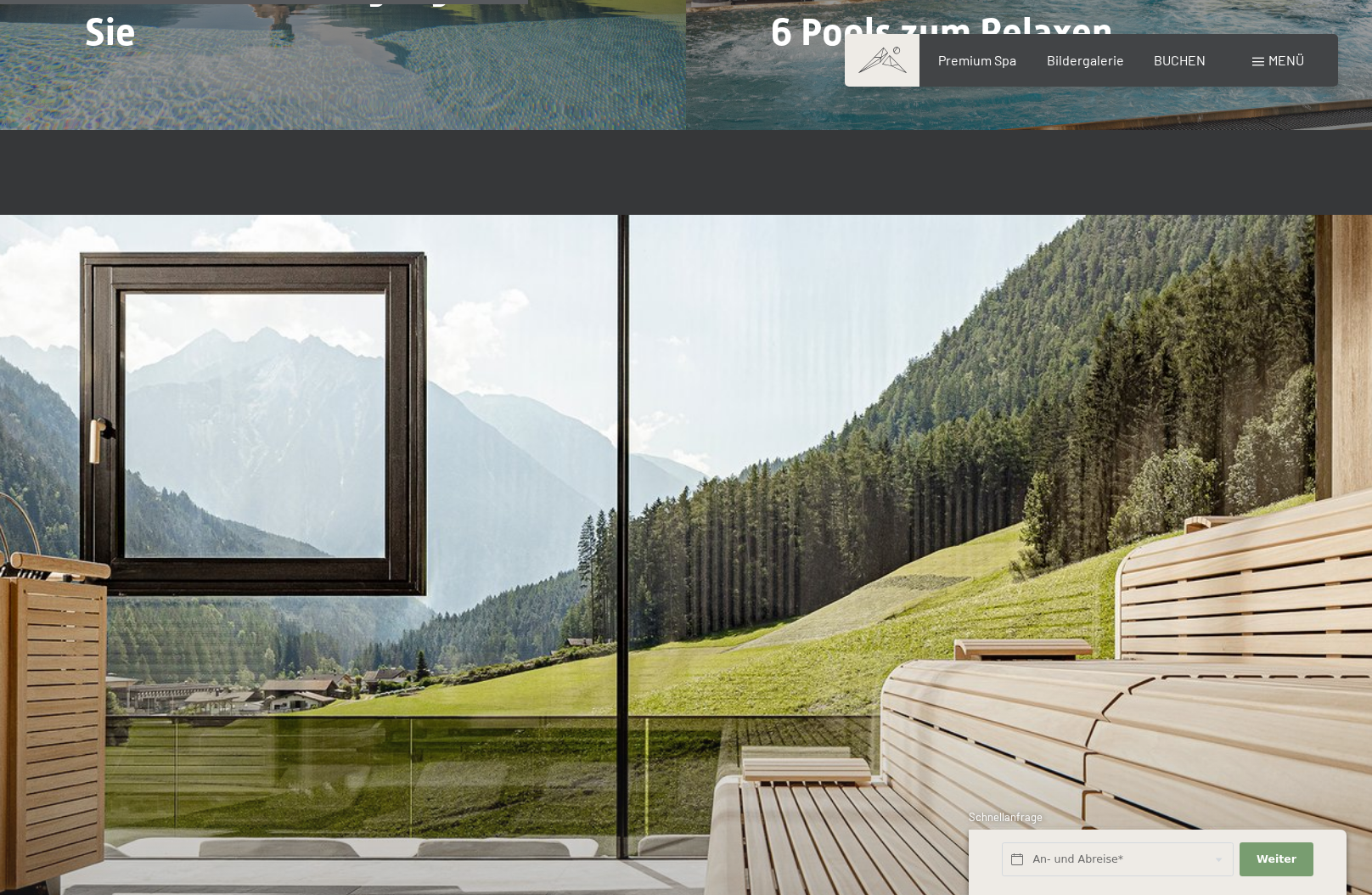
scroll to position [4925, 0]
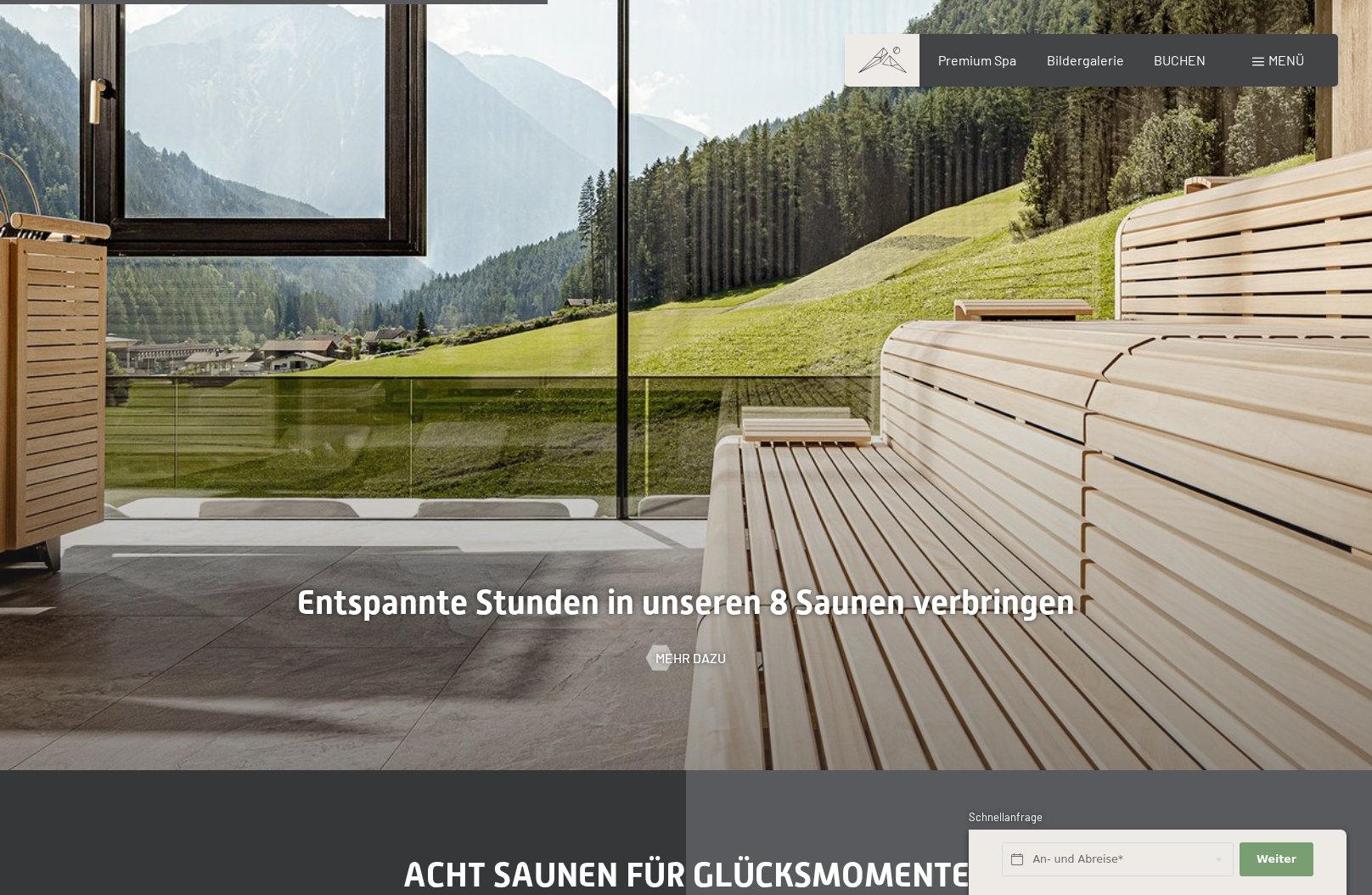
click at [686, 653] on div at bounding box center [686, 323] width 1372 height 895
click at [686, 649] on span "Mehr dazu" at bounding box center [708, 657] width 71 height 18
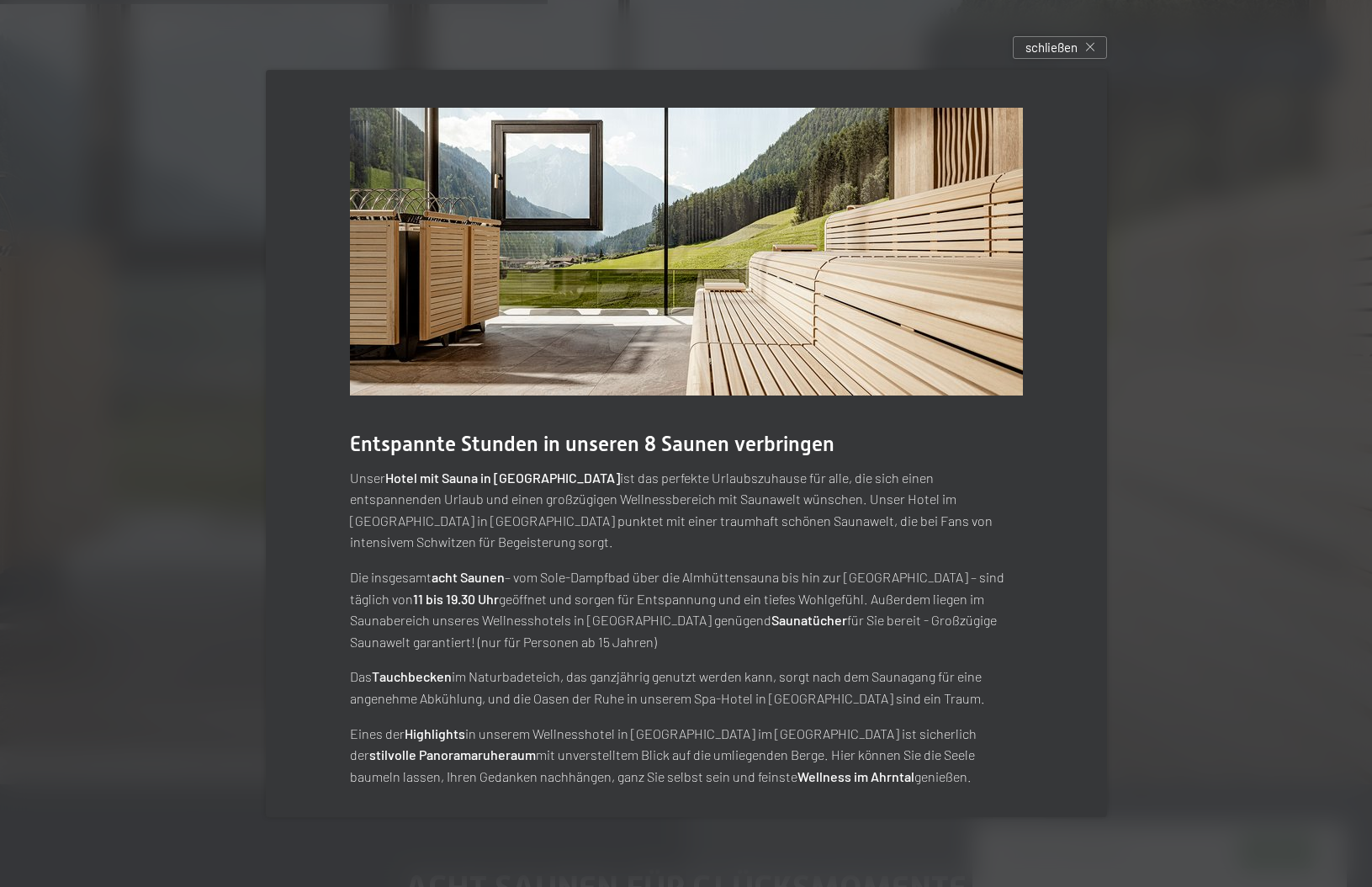
drag, startPoint x: 709, startPoint y: 758, endPoint x: 666, endPoint y: 758, distance: 43.0
click at [798, 768] on strong "Wellness im Ahrntal" at bounding box center [855, 776] width 117 height 16
click at [625, 758] on p "Eines der Highlights in unserem Wellnesshotel in Südtirol im Luxury Spa Resort …" at bounding box center [686, 755] width 673 height 65
drag, startPoint x: 323, startPoint y: 670, endPoint x: 314, endPoint y: 670, distance: 9.0
click at [316, 670] on div "Entspannte Stunden in unseren 8 Saunen verbringen Unser Hotel mit Sauna in Südt…" at bounding box center [686, 448] width 841 height 756
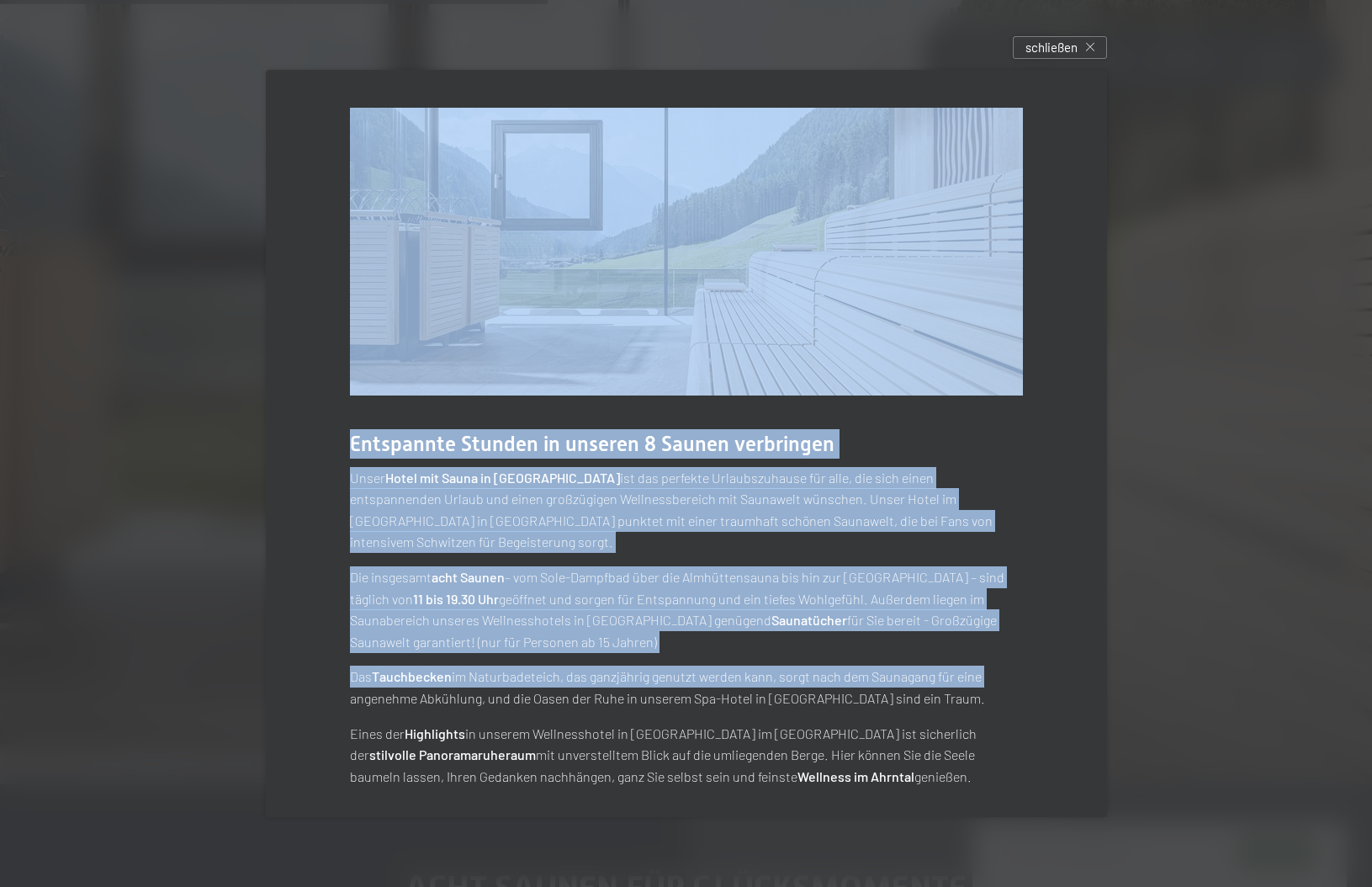
drag, startPoint x: 233, startPoint y: 679, endPoint x: 202, endPoint y: 706, distance: 41.1
click at [202, 706] on div "Entspannte Stunden in unseren 8 Saunen verbringen Unser Hotel mit Sauna in Südt…" at bounding box center [686, 444] width 1372 height 887
click at [1212, 506] on div at bounding box center [686, 444] width 1372 height 887
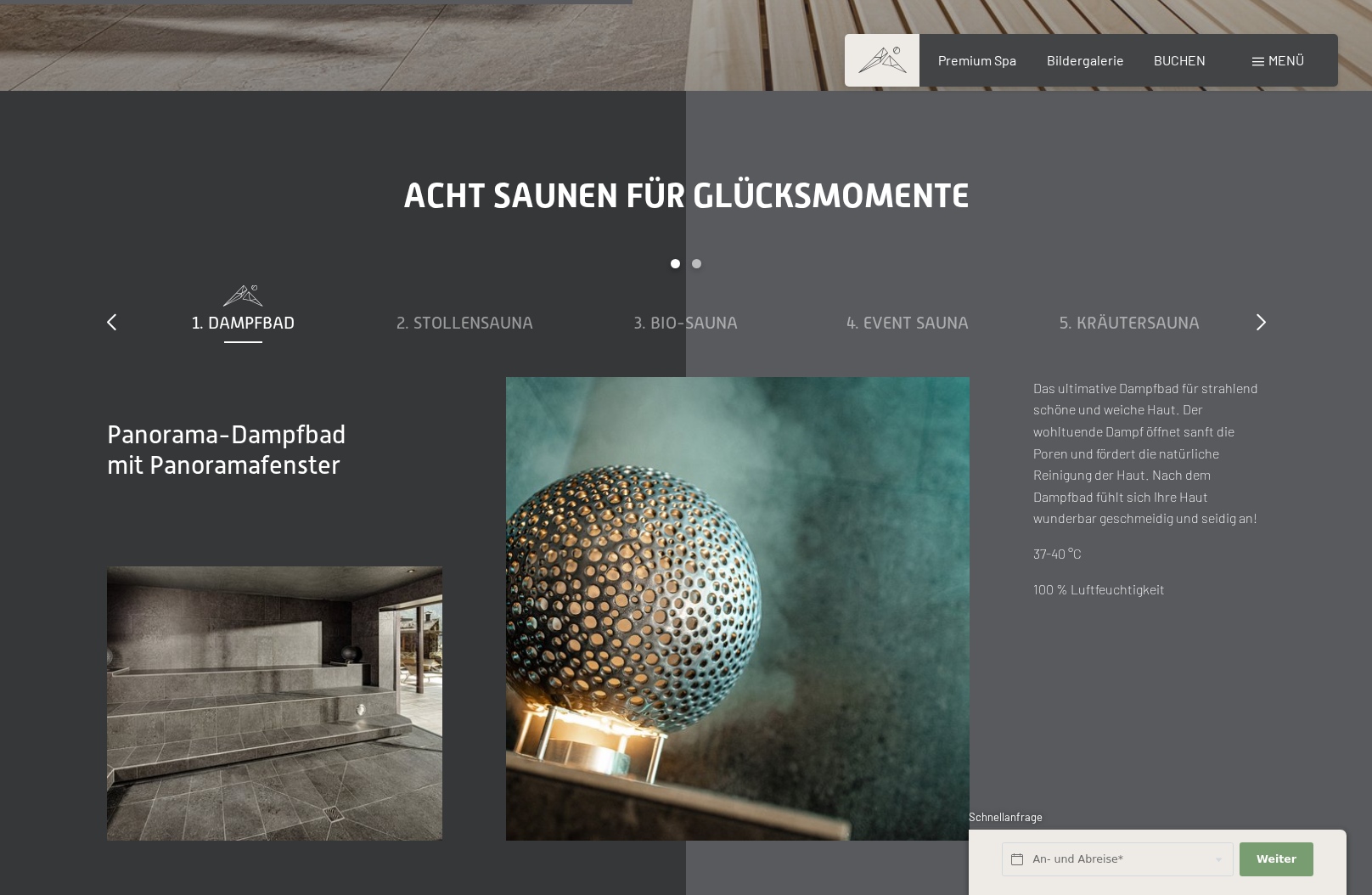
scroll to position [5689, 0]
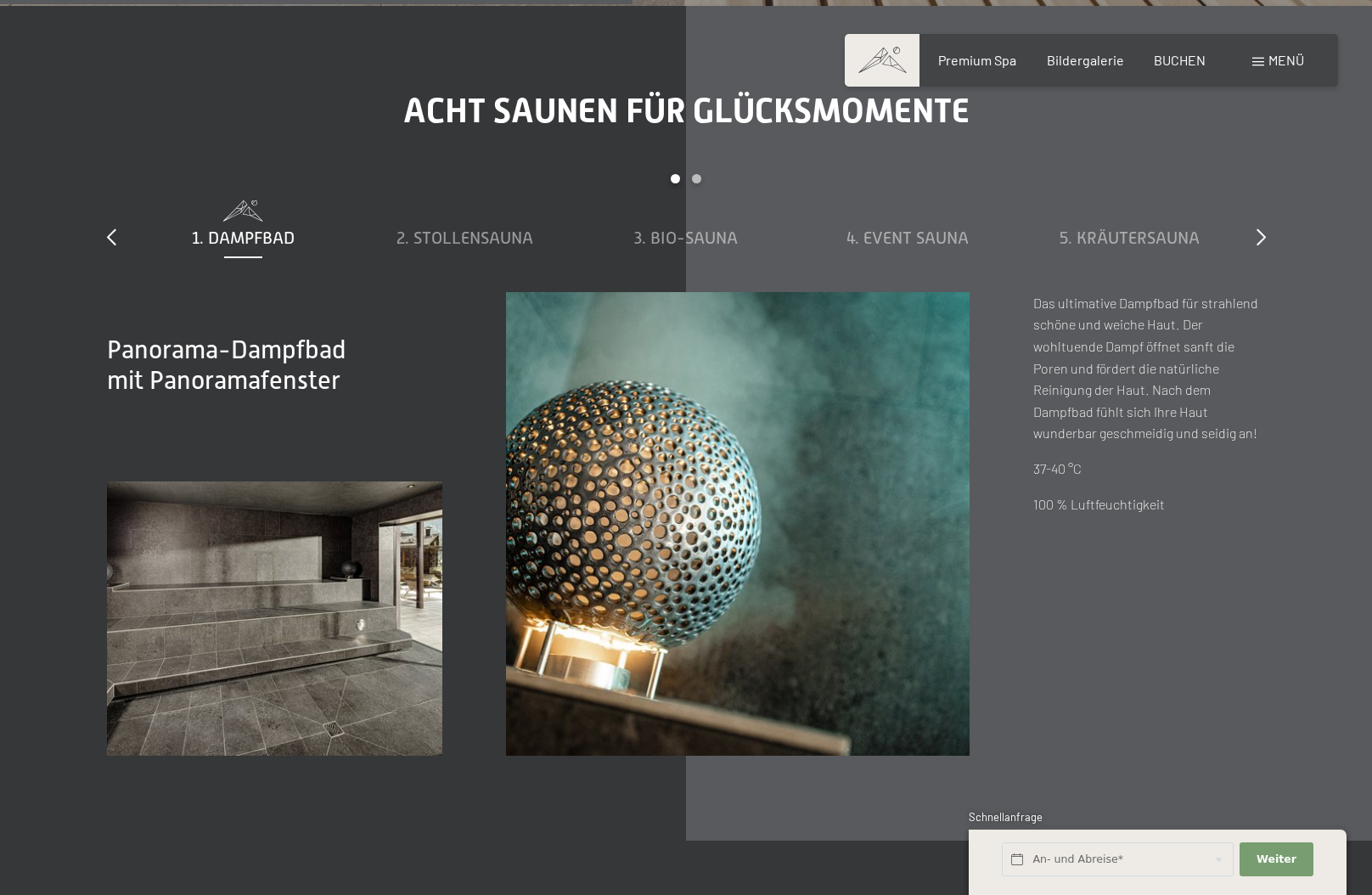
click at [188, 355] on span "Panorama-Dampfbad mit Panoramafenster" at bounding box center [227, 365] width 240 height 59
click at [198, 646] on img at bounding box center [275, 618] width 336 height 274
click at [705, 629] on img at bounding box center [738, 524] width 464 height 464
click at [427, 228] on span "2. Stollensauna" at bounding box center [465, 237] width 137 height 18
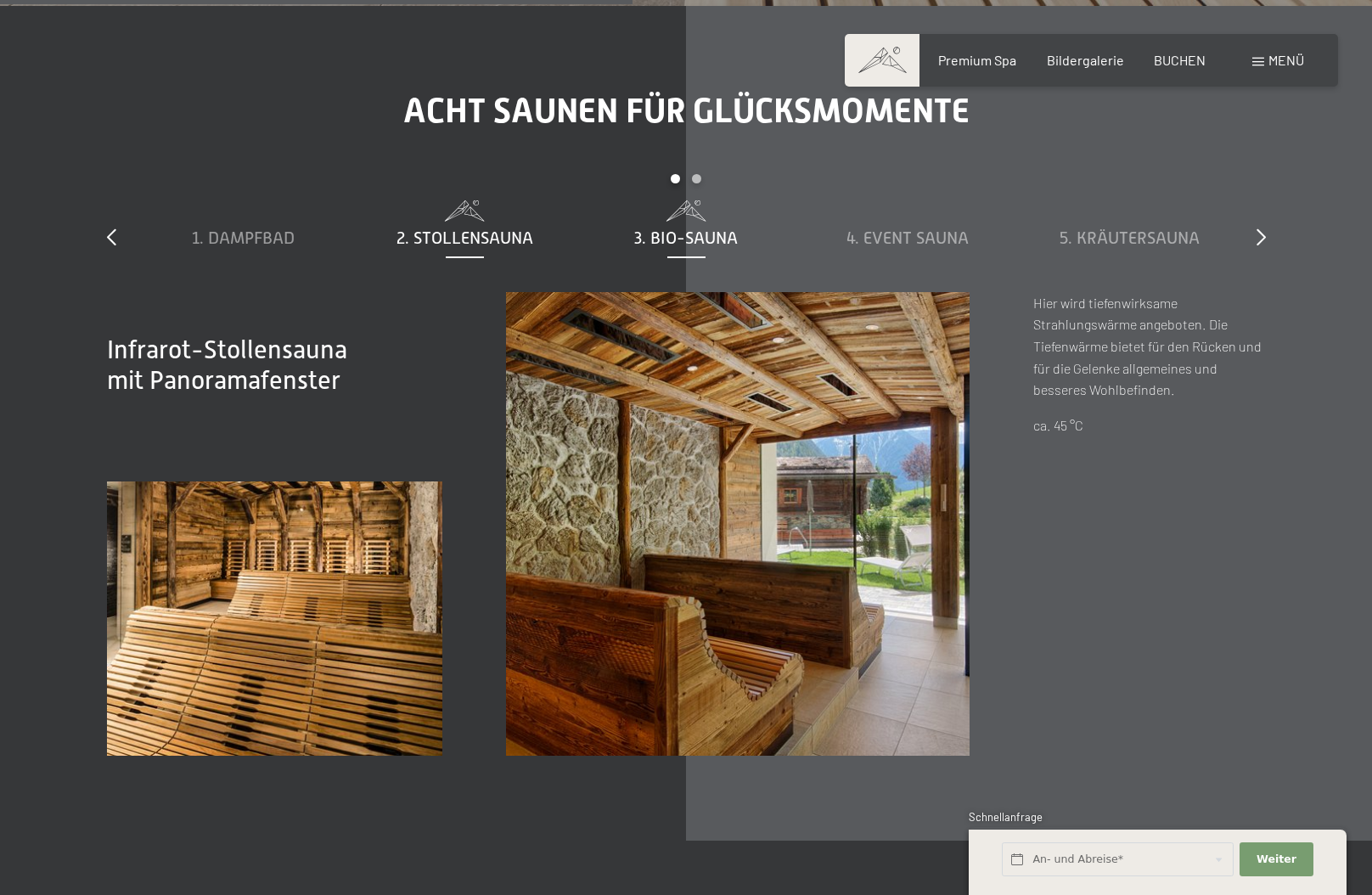
click at [673, 228] on span "3. Bio-Sauna" at bounding box center [686, 237] width 103 height 18
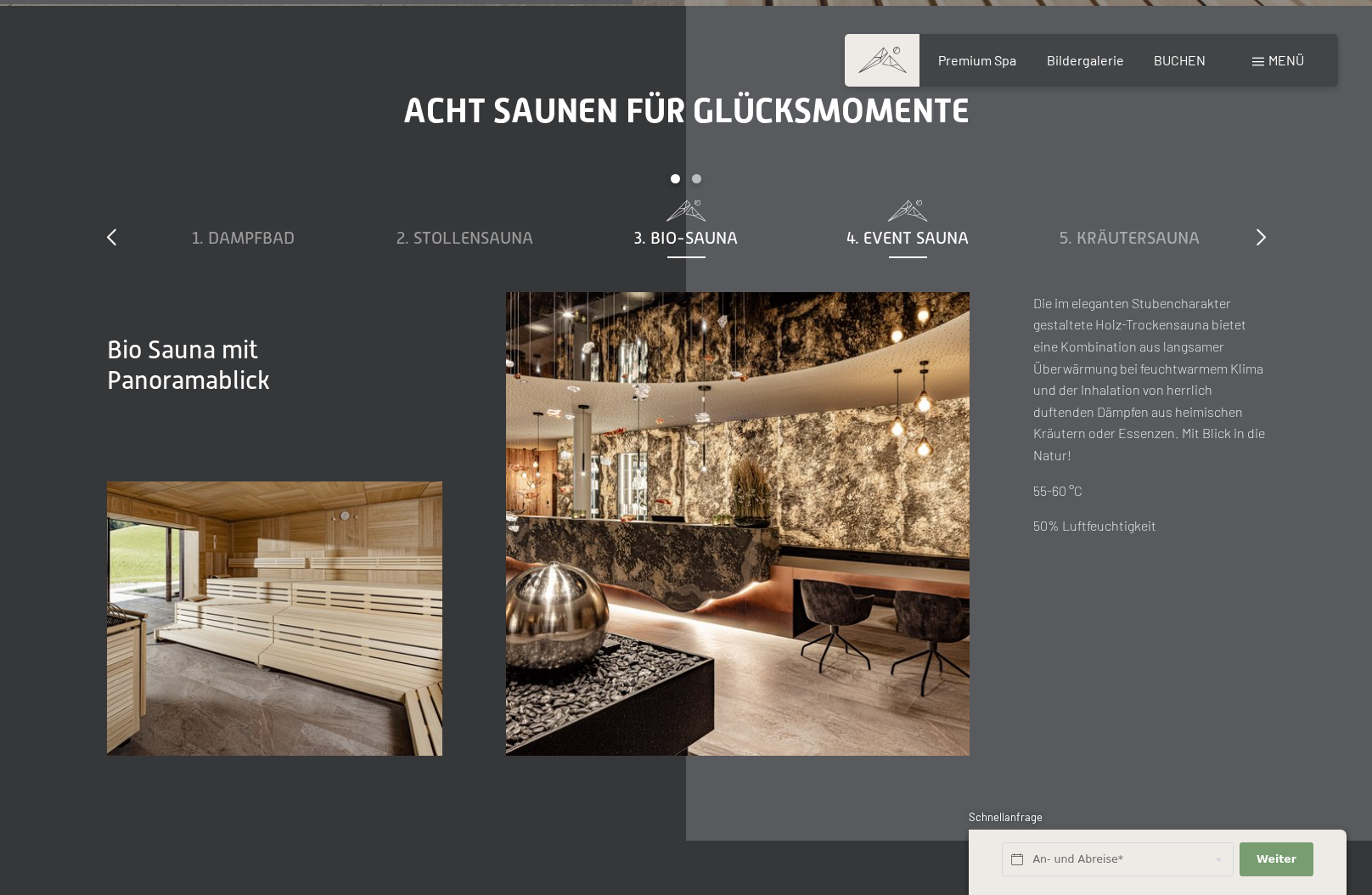
click at [880, 226] on div "4. Event Sauna" at bounding box center [908, 238] width 205 height 24
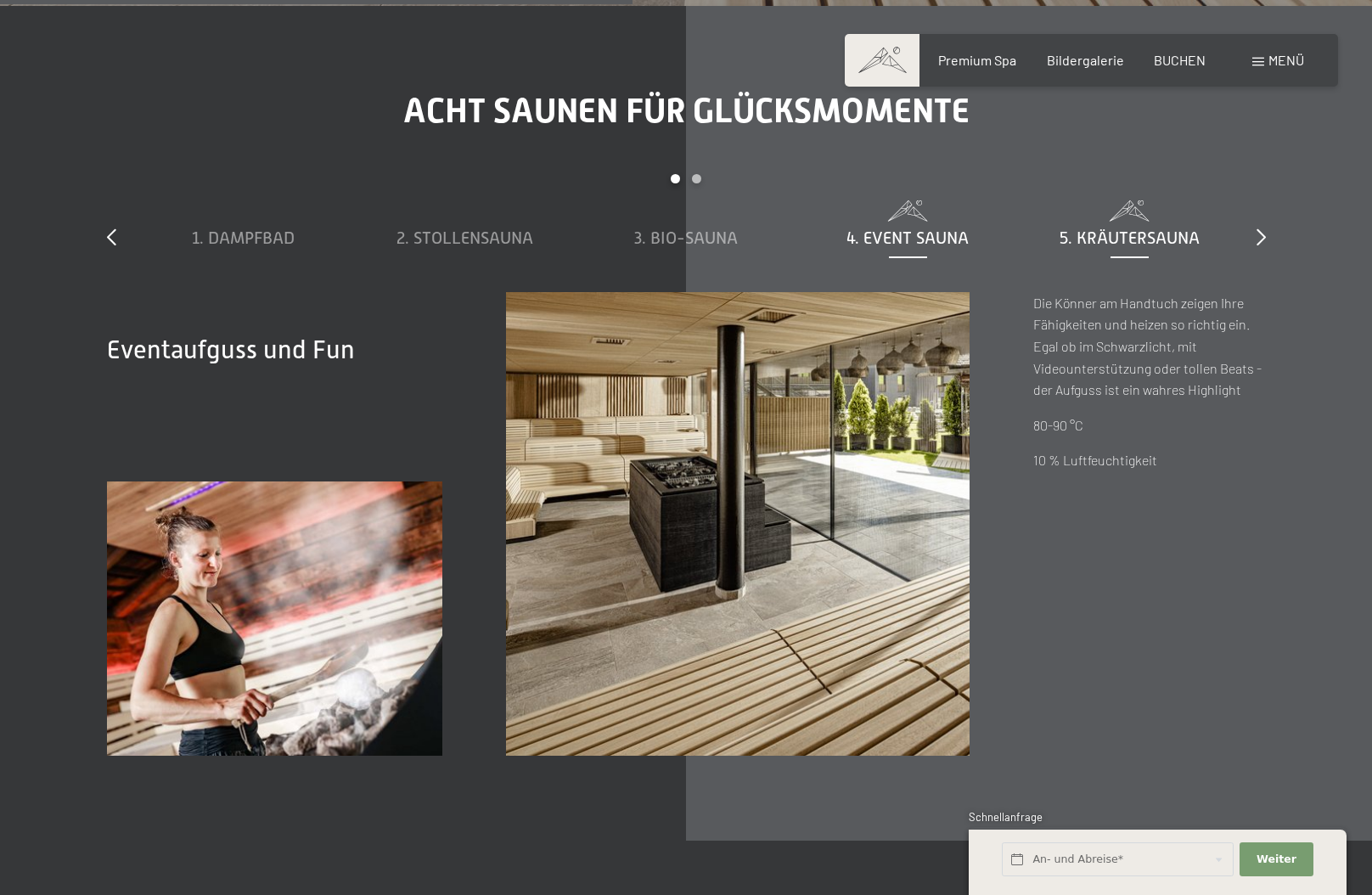
click at [1073, 228] on span "5. Kräutersauna" at bounding box center [1130, 237] width 140 height 18
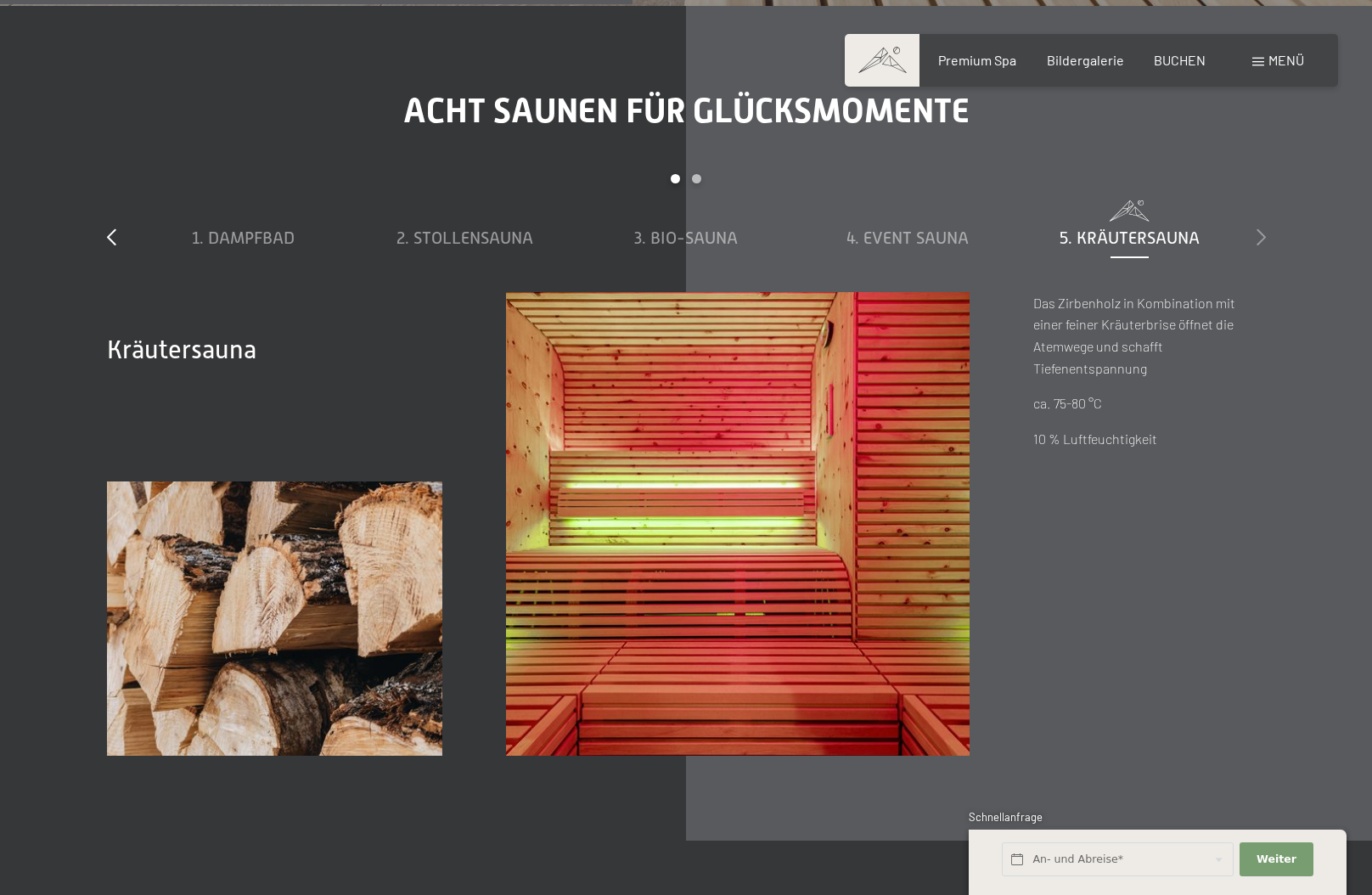
click at [1260, 228] on icon at bounding box center [1262, 237] width 10 height 17
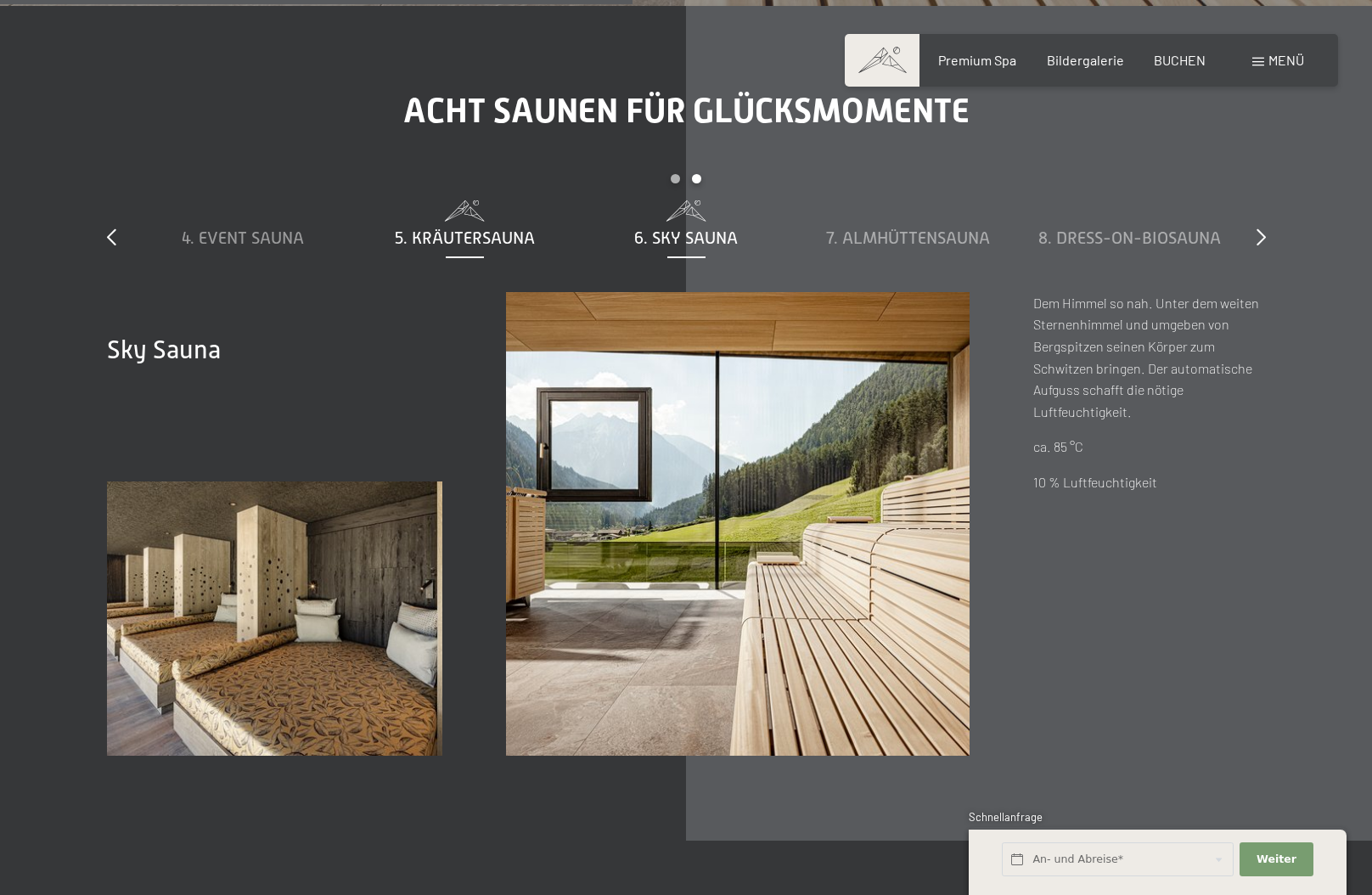
click at [467, 228] on span "5. Kräutersauna" at bounding box center [465, 237] width 140 height 18
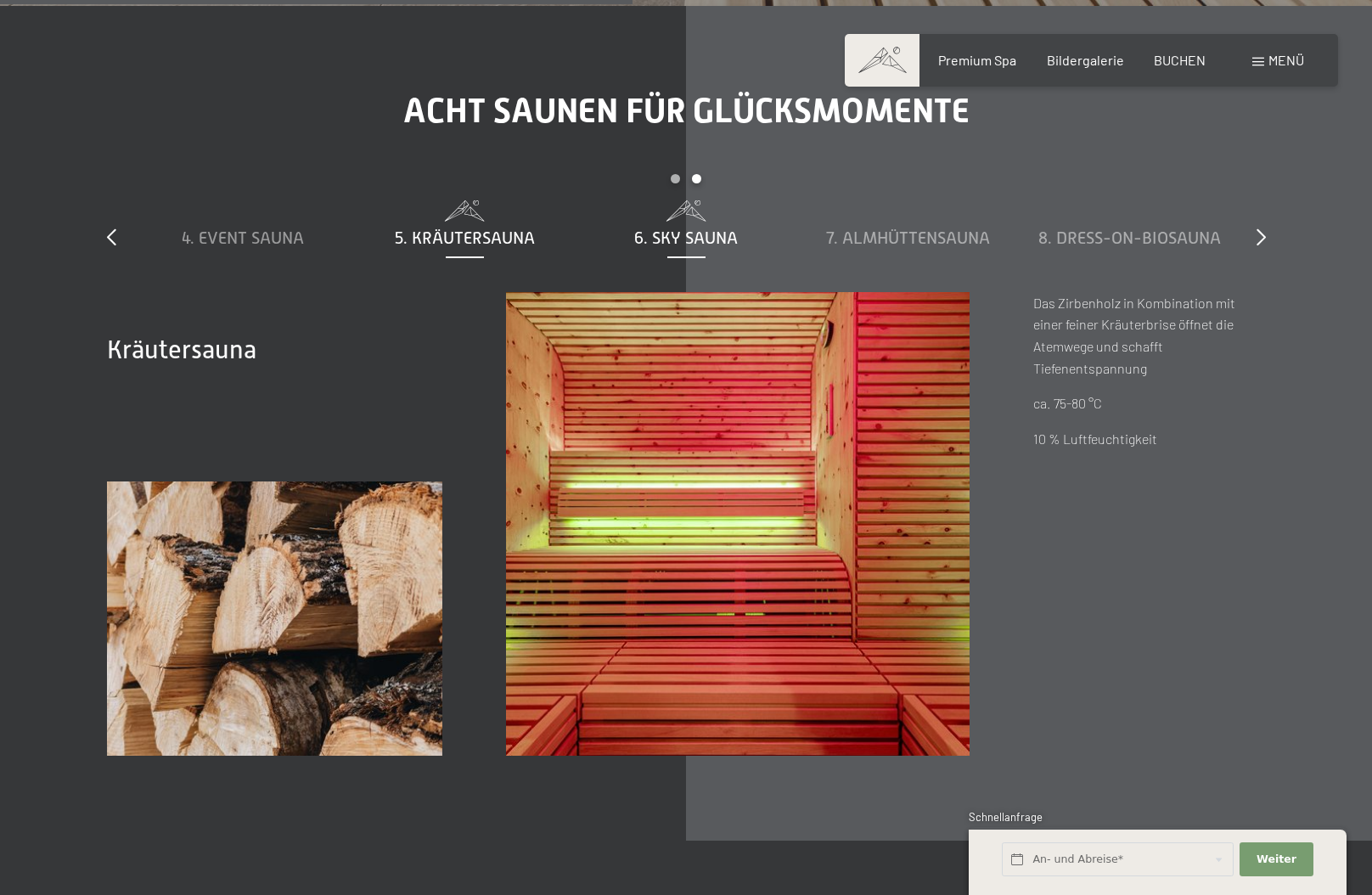
click at [660, 203] on div "6. Sky Sauna" at bounding box center [687, 224] width 205 height 49
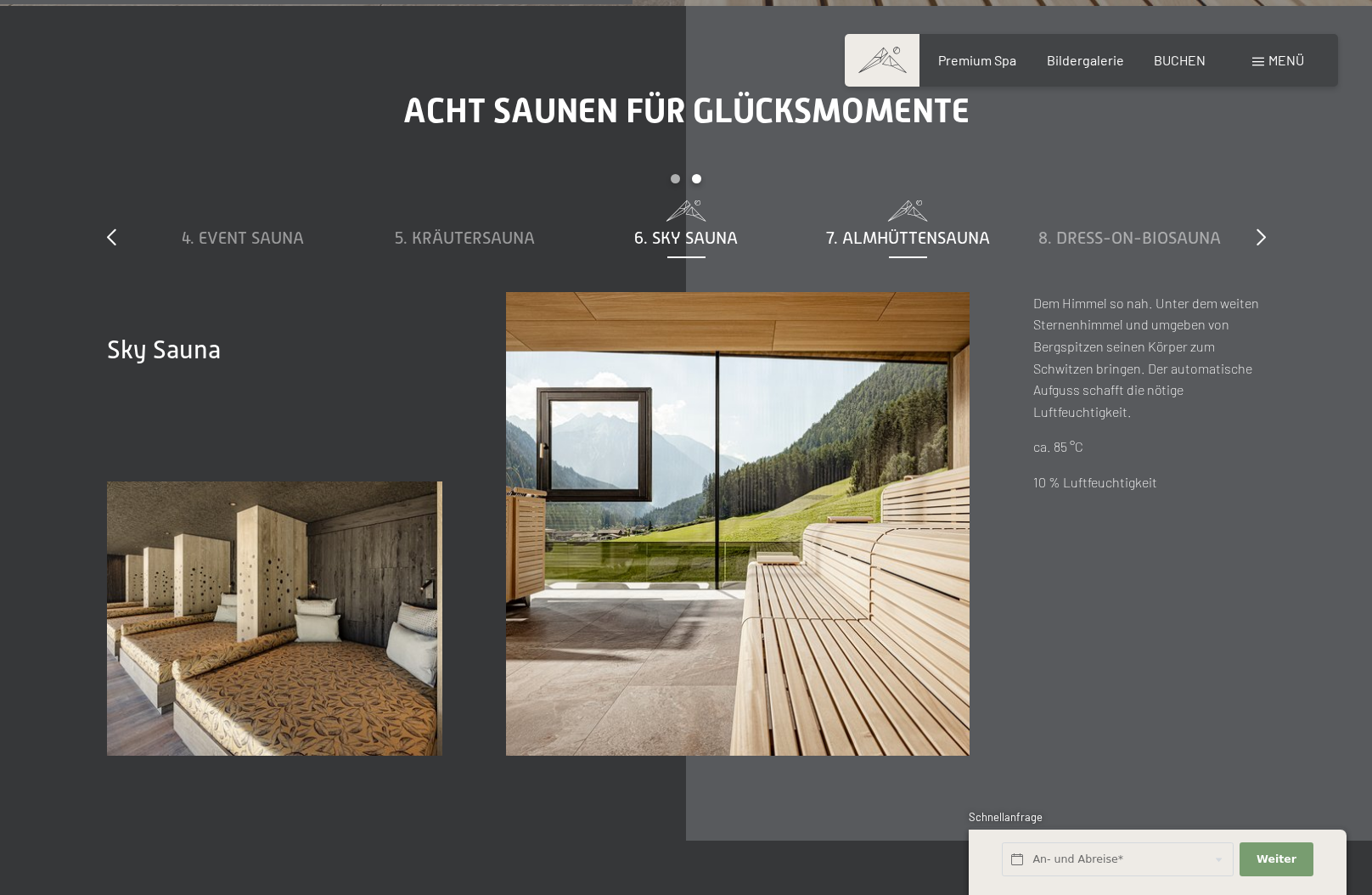
click at [841, 228] on span "7. Almhüttensauna" at bounding box center [907, 237] width 164 height 18
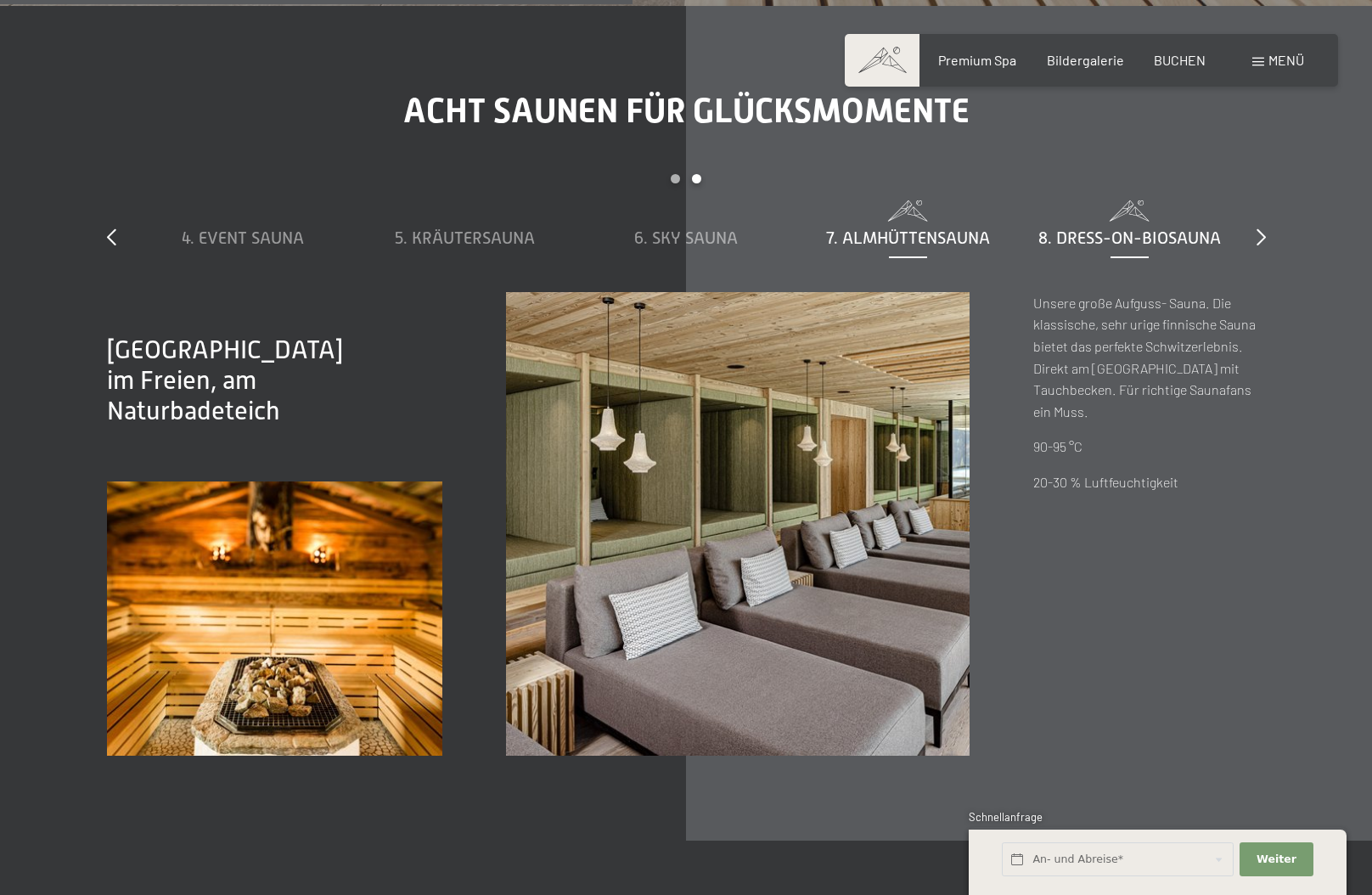
click at [1155, 228] on span "8. Dress-on-Biosauna" at bounding box center [1130, 237] width 183 height 18
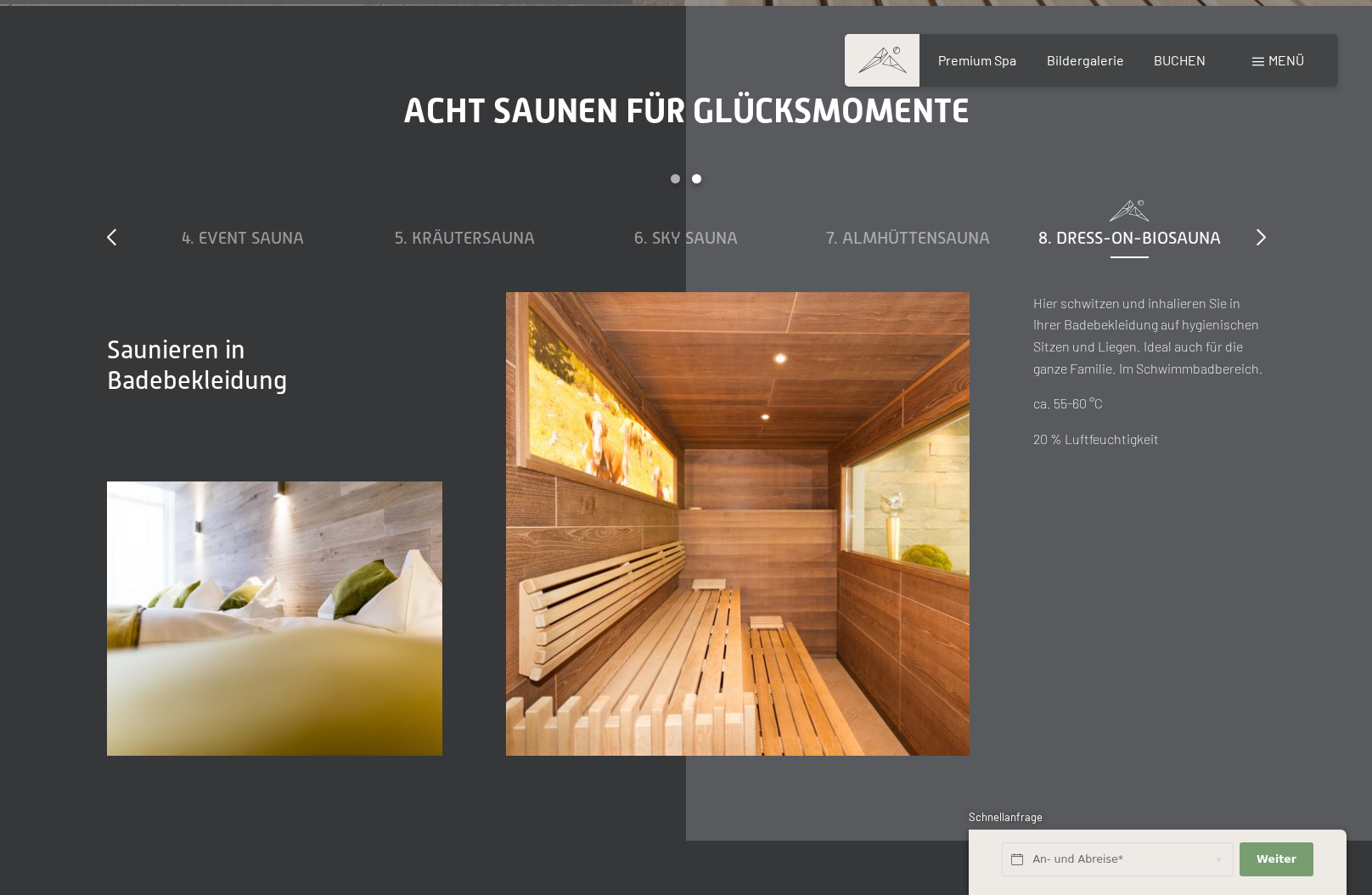
click at [1253, 212] on div "slide 4 to 8 of 8 1. Dampfbad 2. Stollensauna 3. Bio-Sauna 4. Event Sauna 5. Kr…" at bounding box center [687, 233] width 1159 height 118
click at [1266, 214] on div "Acht Saunen für Glücksmomente slide 4 to 8 of 8 1. Dampfbad 2. Stollensauna 3. …" at bounding box center [686, 424] width 1287 height 665
click at [1263, 228] on icon at bounding box center [1262, 237] width 10 height 17
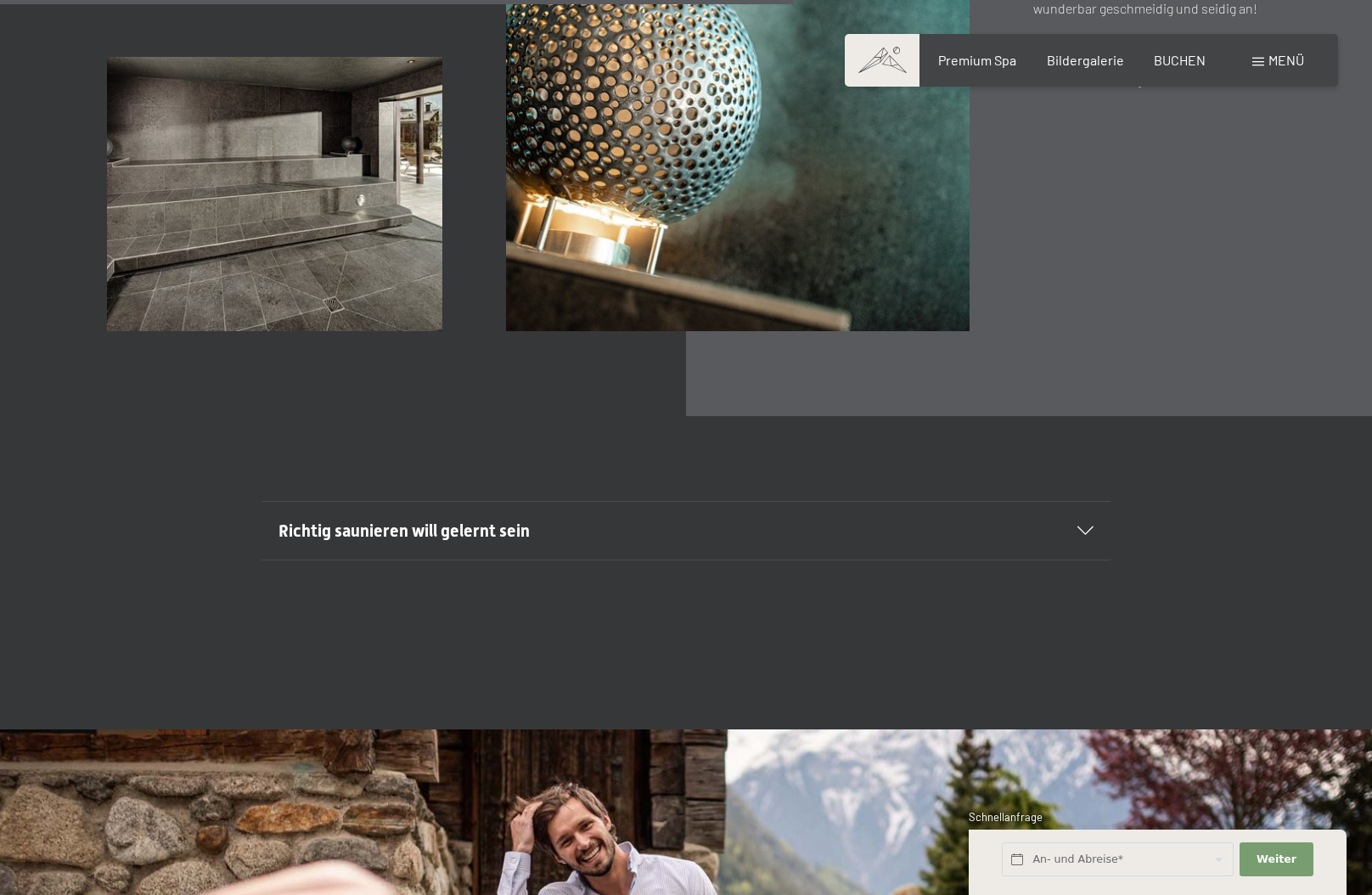
scroll to position [6199, 0]
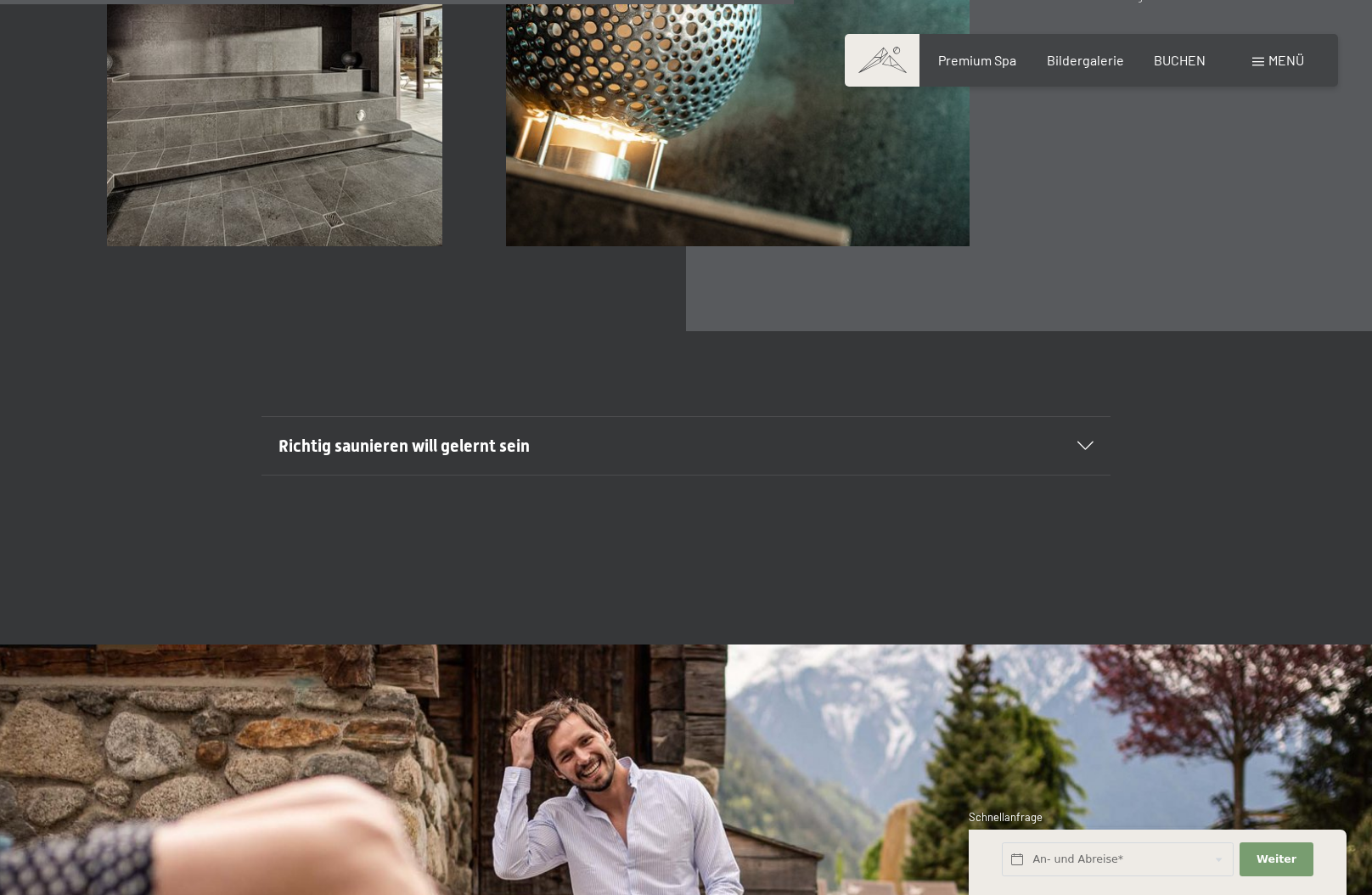
click at [548, 434] on h2 "Richtig saunieren will gelernt sein" at bounding box center [646, 446] width 734 height 24
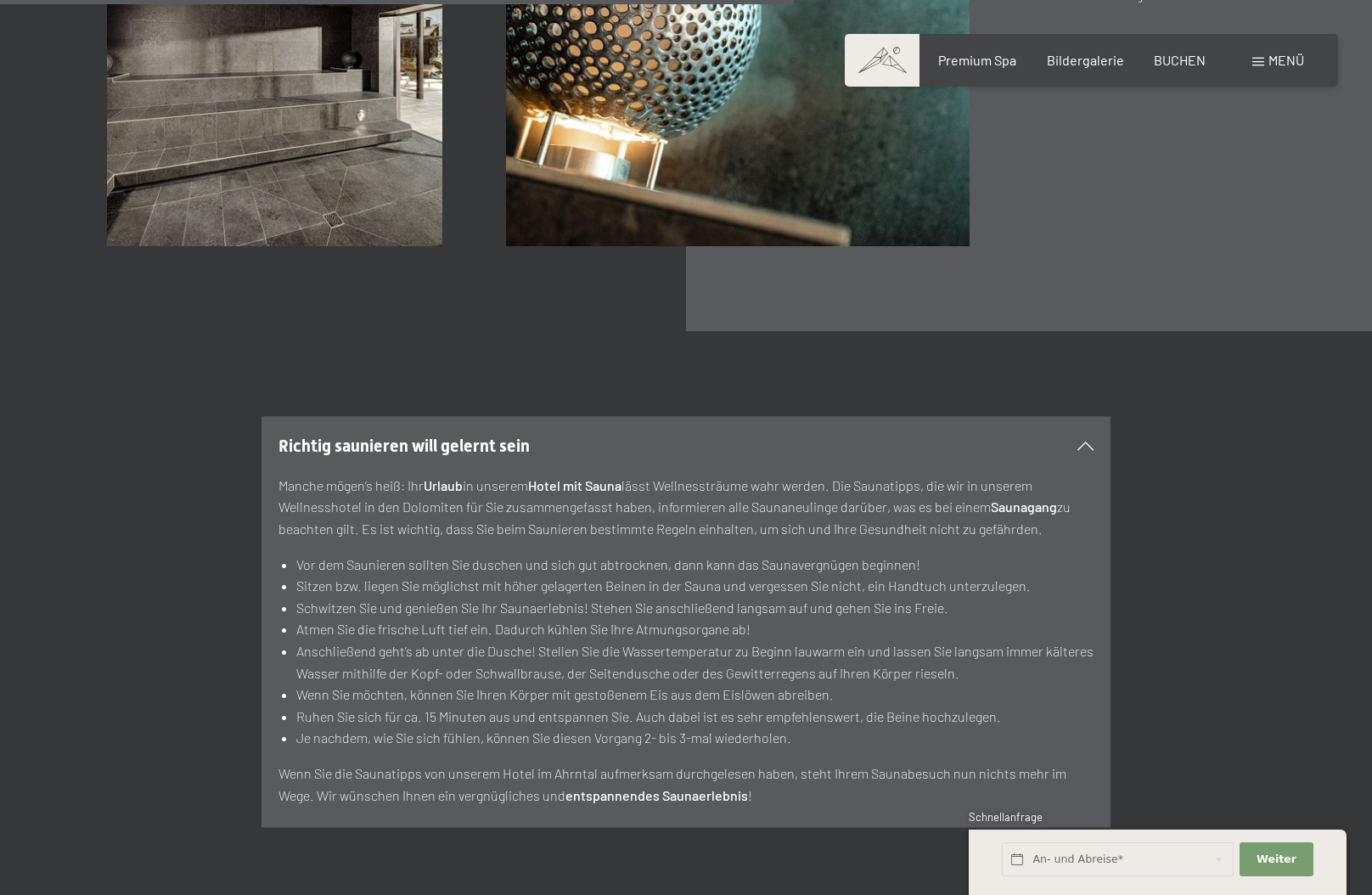
click at [522, 514] on p "Manche mögen’s heiß: Ihr Urlaub in unserem Hotel mit Sauna lässt Wellnessträume…" at bounding box center [686, 507] width 815 height 65
click at [297, 683] on li "Wenn Sie möchten, können Sie Ihren Körper mit gestoßenem Eis aus dem Eislöwen a…" at bounding box center [695, 694] width 797 height 22
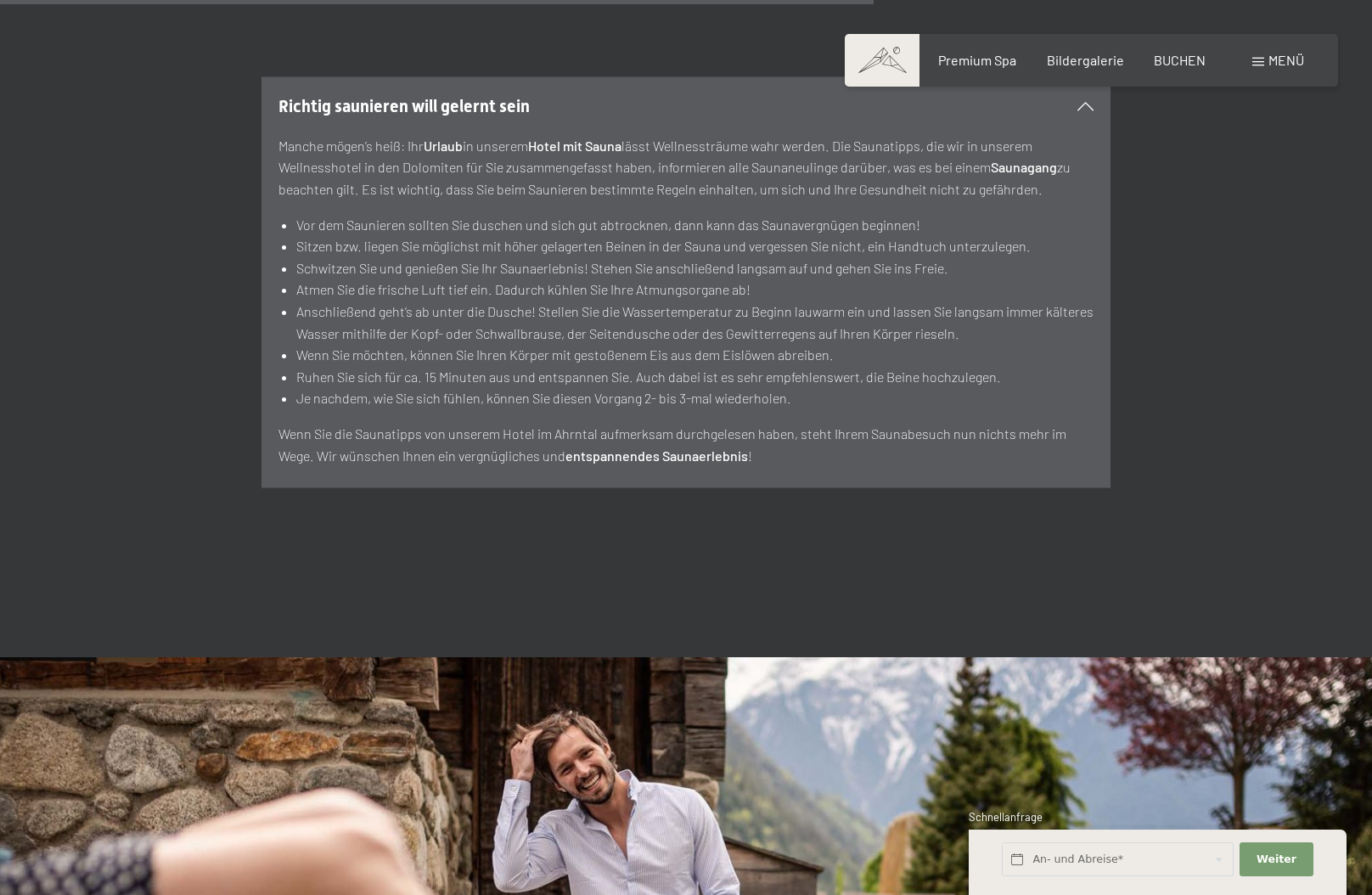
scroll to position [7048, 0]
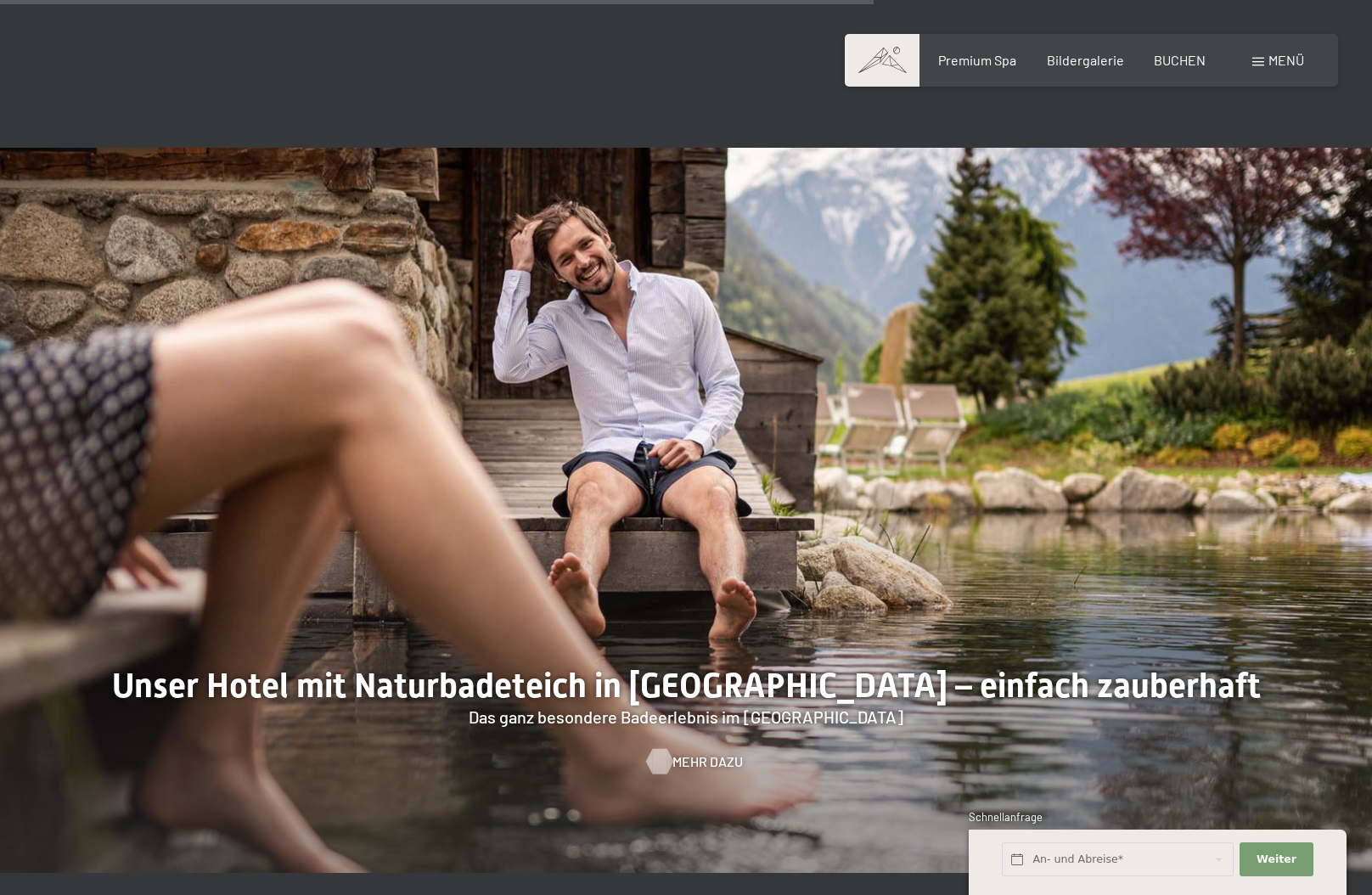
click at [663, 748] on div at bounding box center [659, 761] width 14 height 26
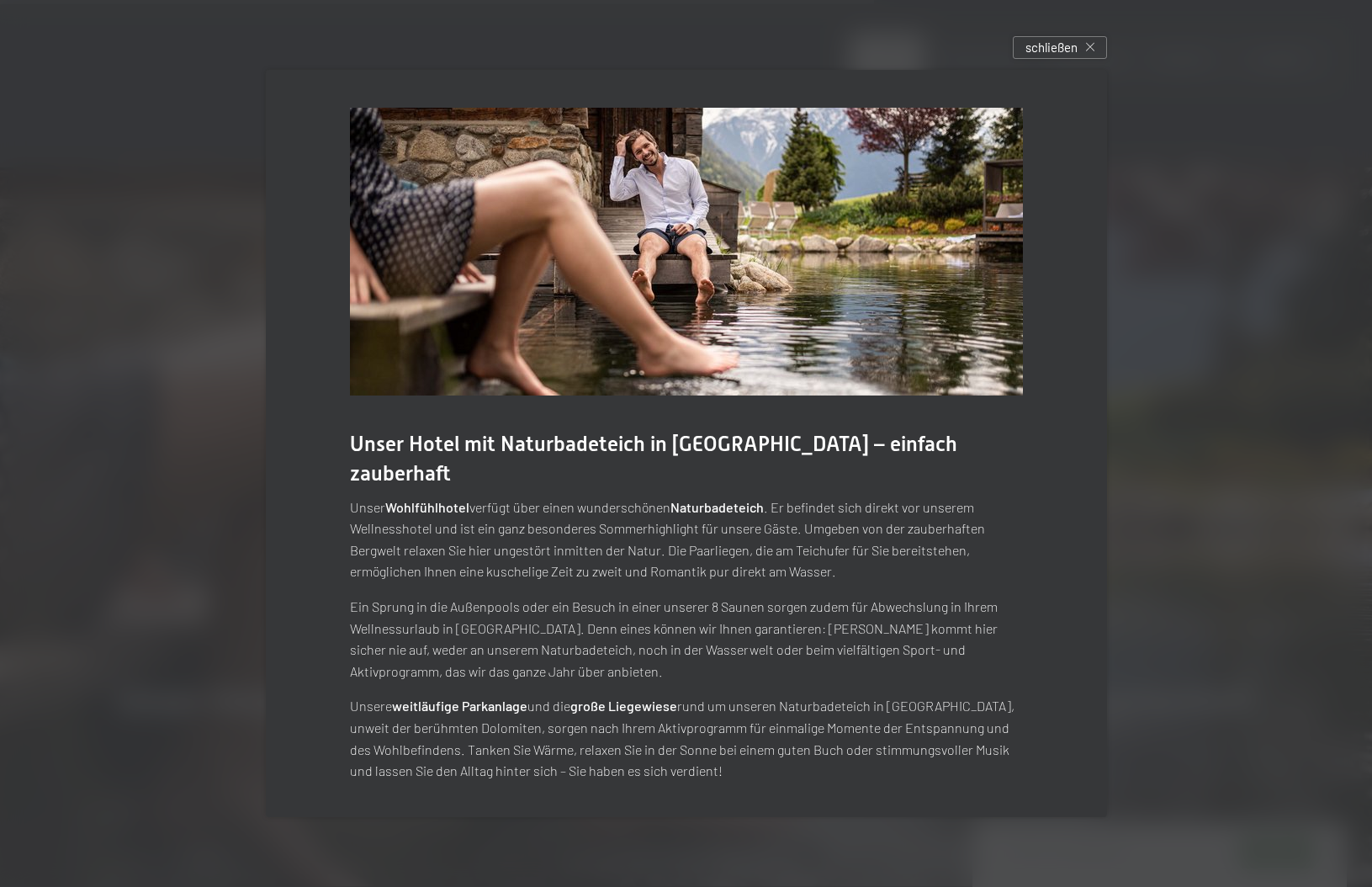
click at [248, 721] on div "Unser Hotel mit Naturbadeteich in Südtirol – einfach zauberhaft Unser Wohlfühlh…" at bounding box center [686, 444] width 892 height 799
click at [218, 697] on div at bounding box center [686, 444] width 1372 height 887
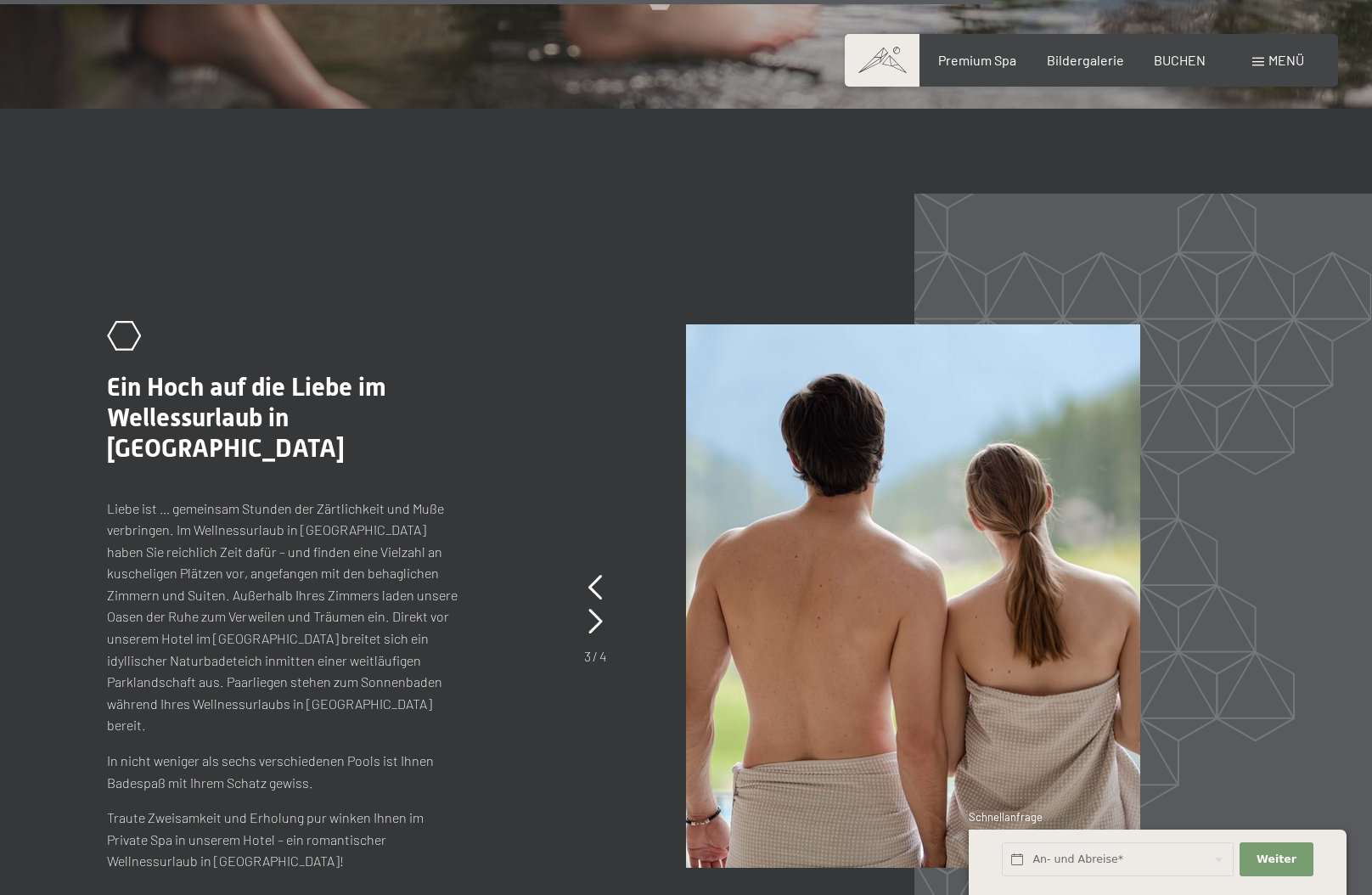
scroll to position [7982, 0]
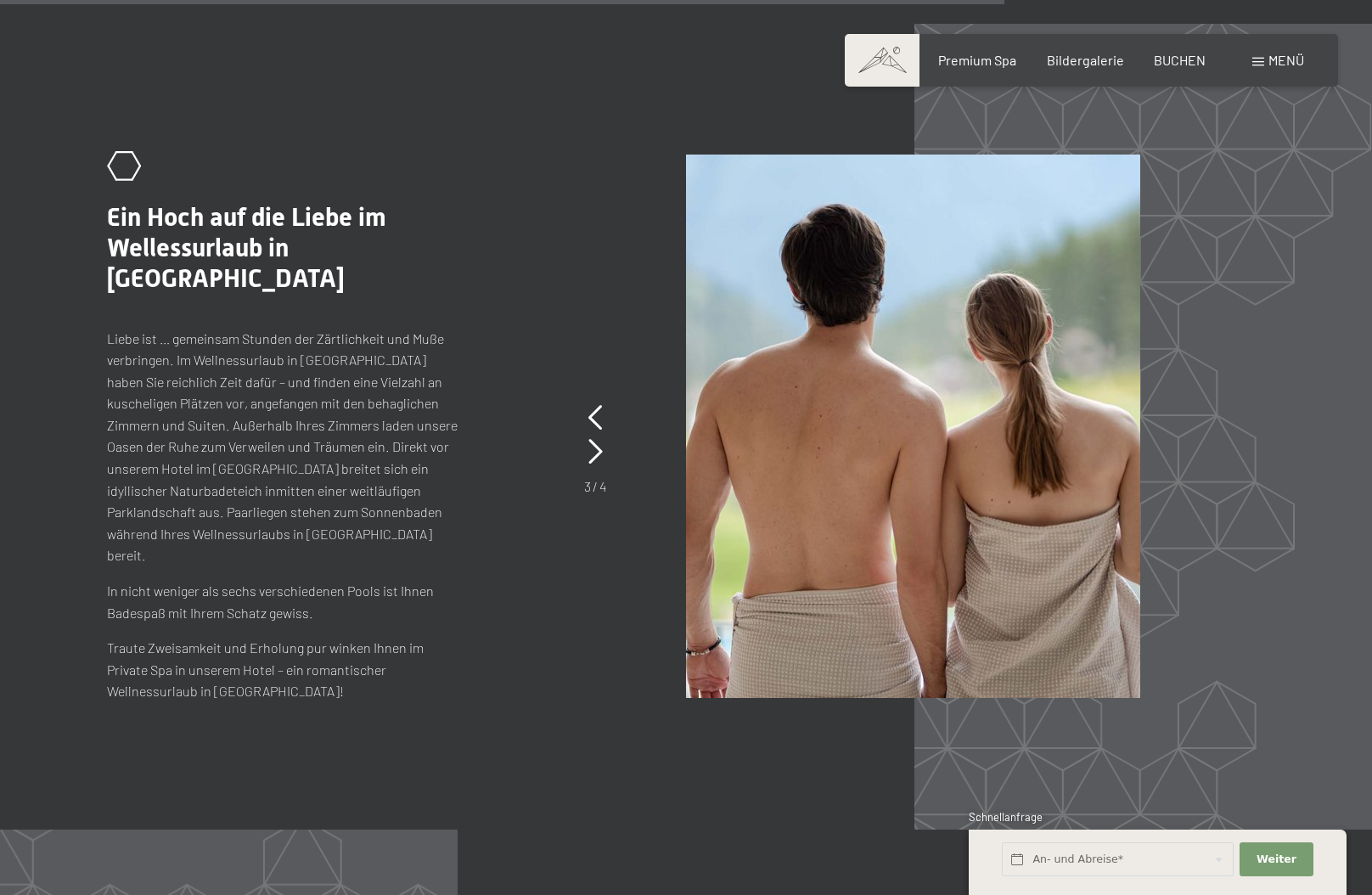
click at [423, 402] on p "Liebe ist … gemeinsam Stunden der Zärtlichkeit und Muße verbringen. Im Wellness…" at bounding box center [286, 448] width 356 height 240
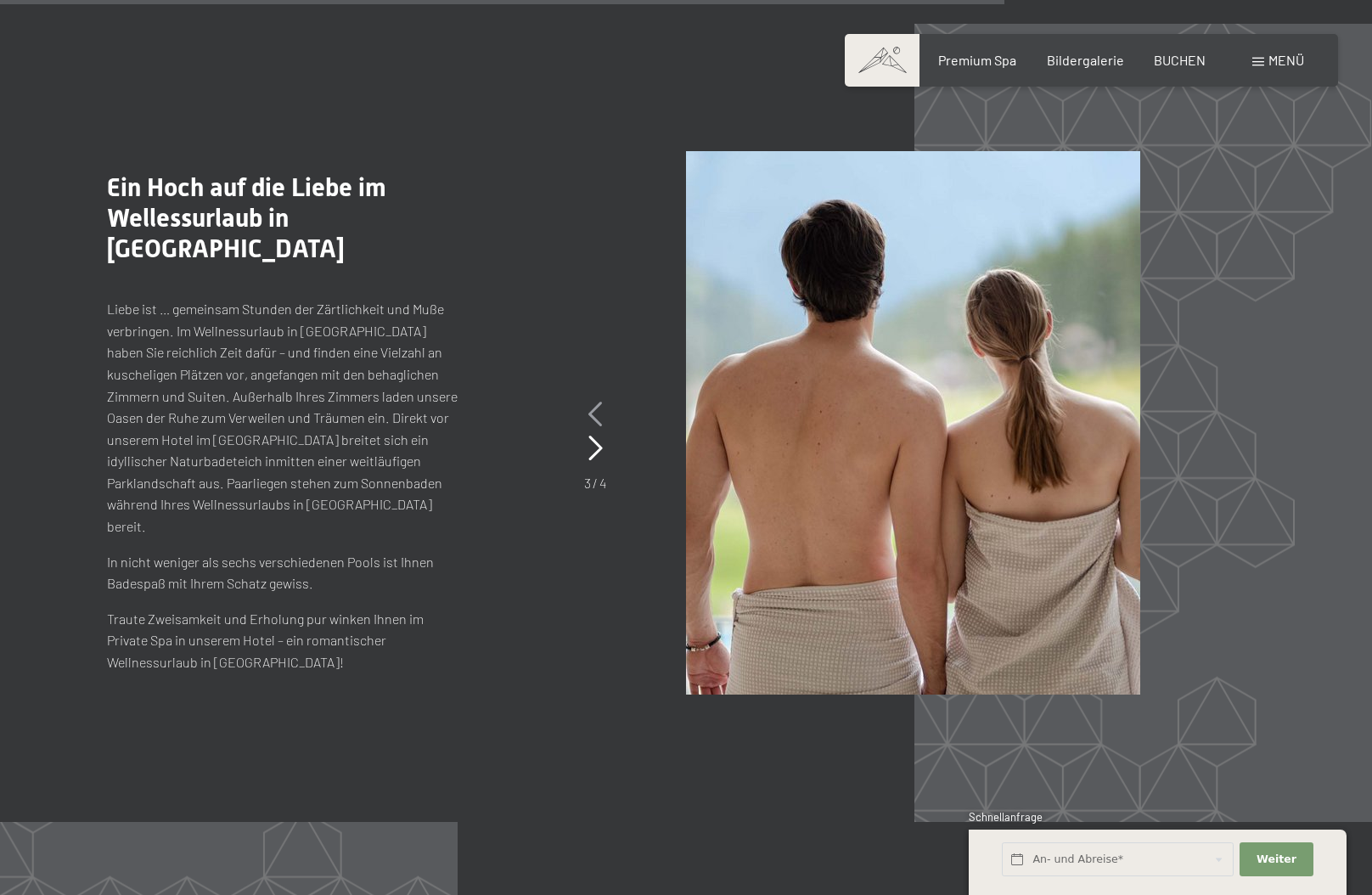
click at [599, 402] on icon at bounding box center [595, 414] width 14 height 26
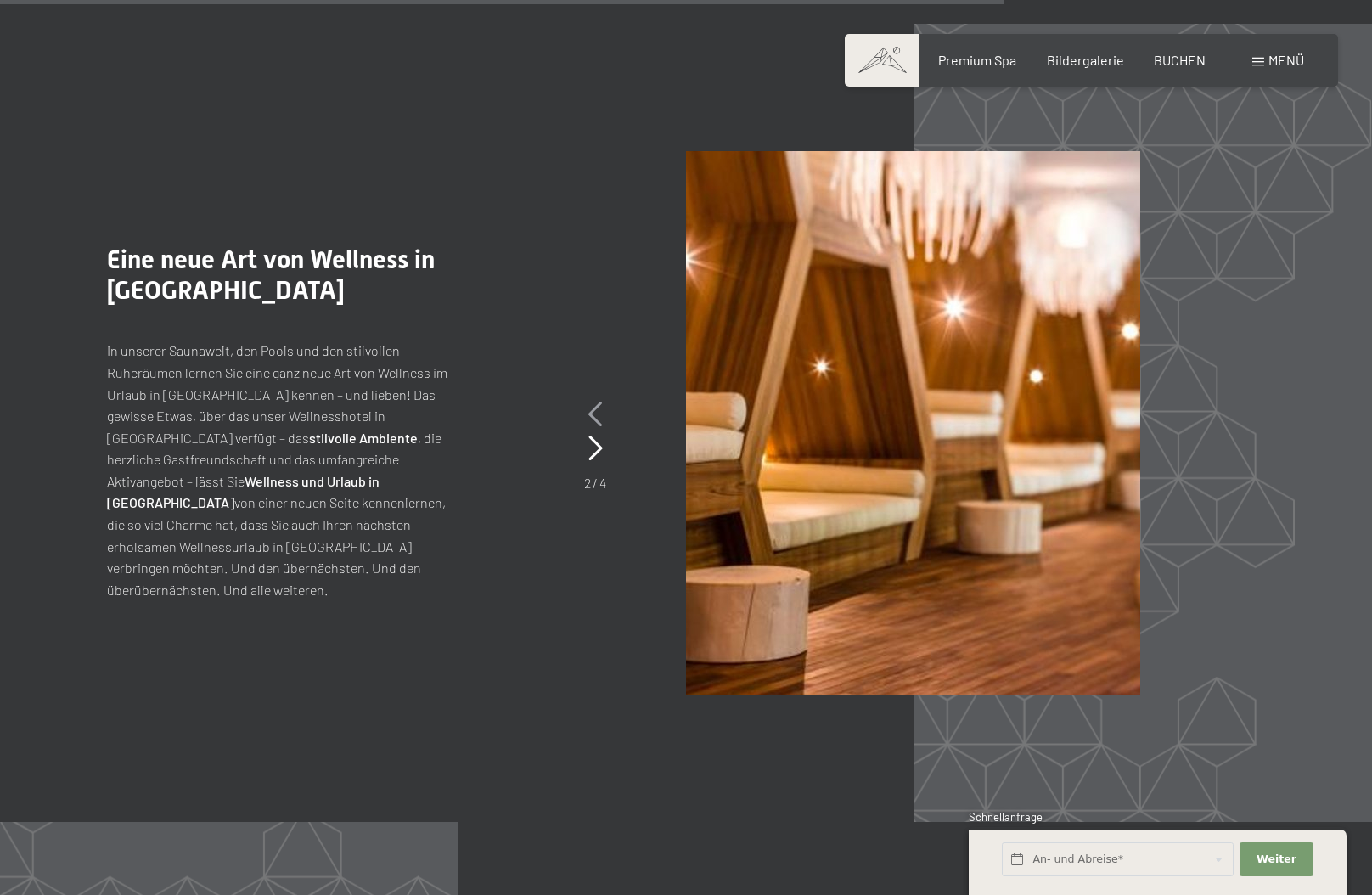
click at [599, 402] on icon at bounding box center [595, 414] width 14 height 26
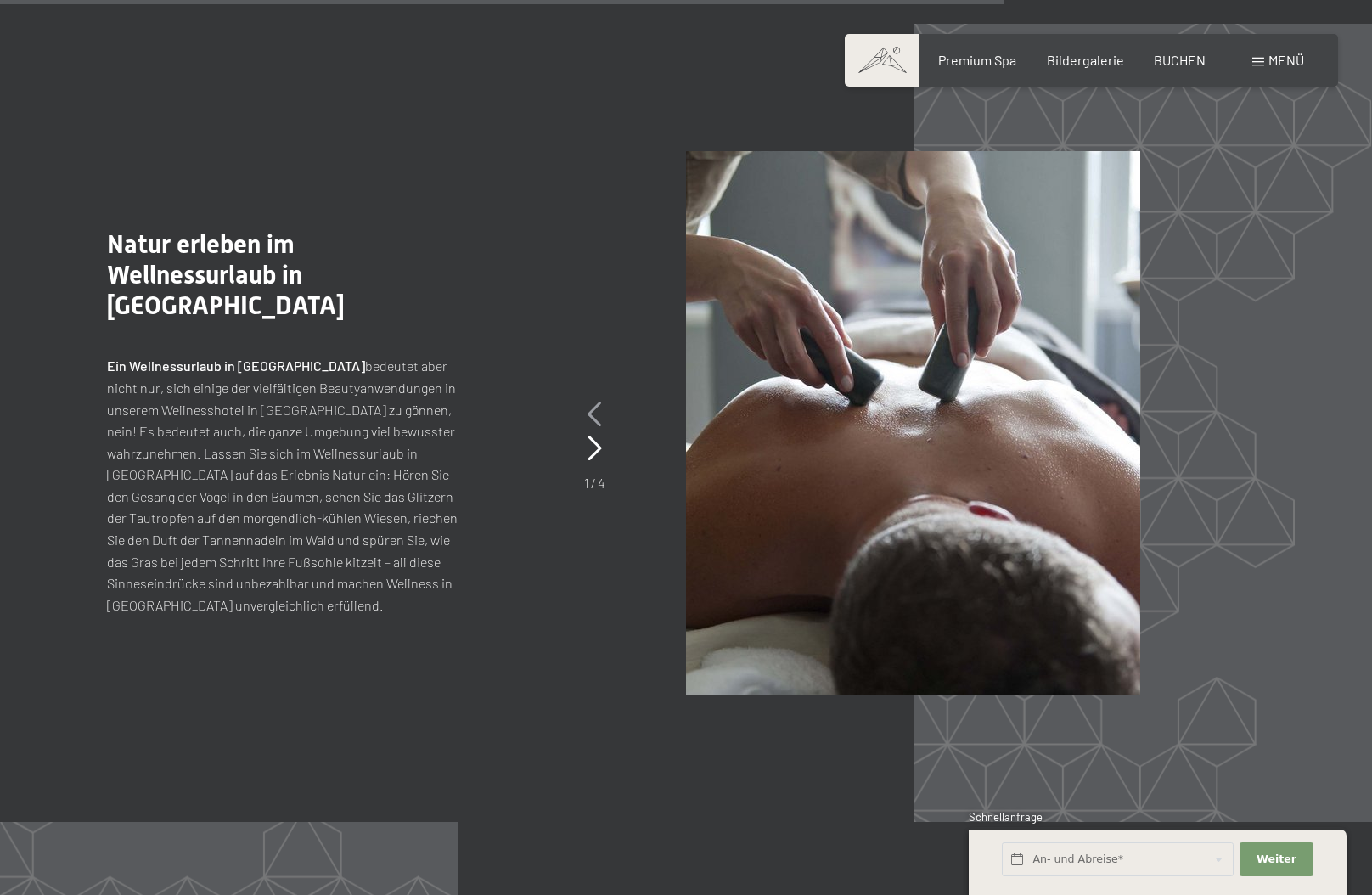
click at [593, 402] on icon at bounding box center [594, 414] width 14 height 26
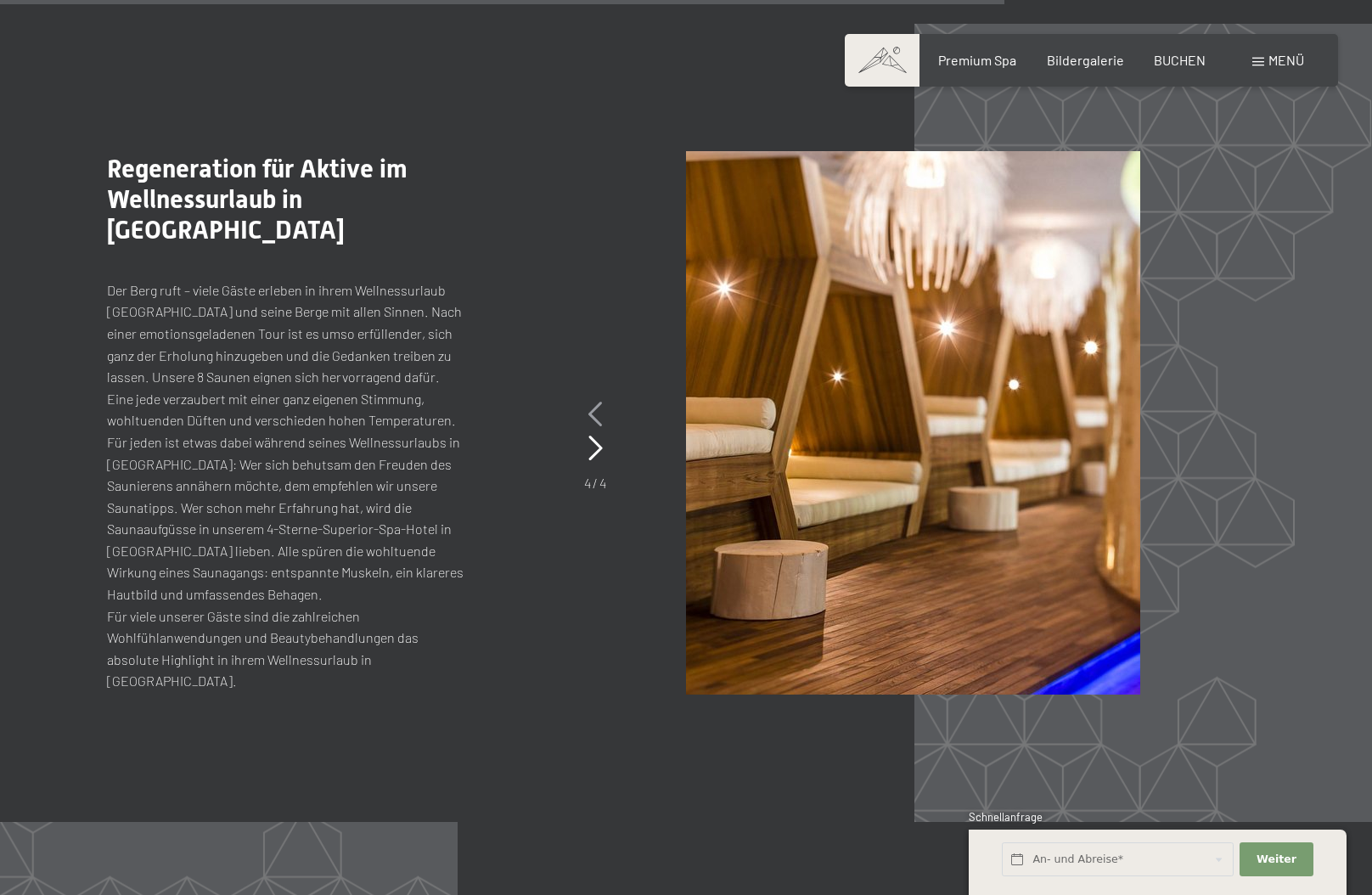
click at [600, 402] on icon at bounding box center [595, 414] width 14 height 26
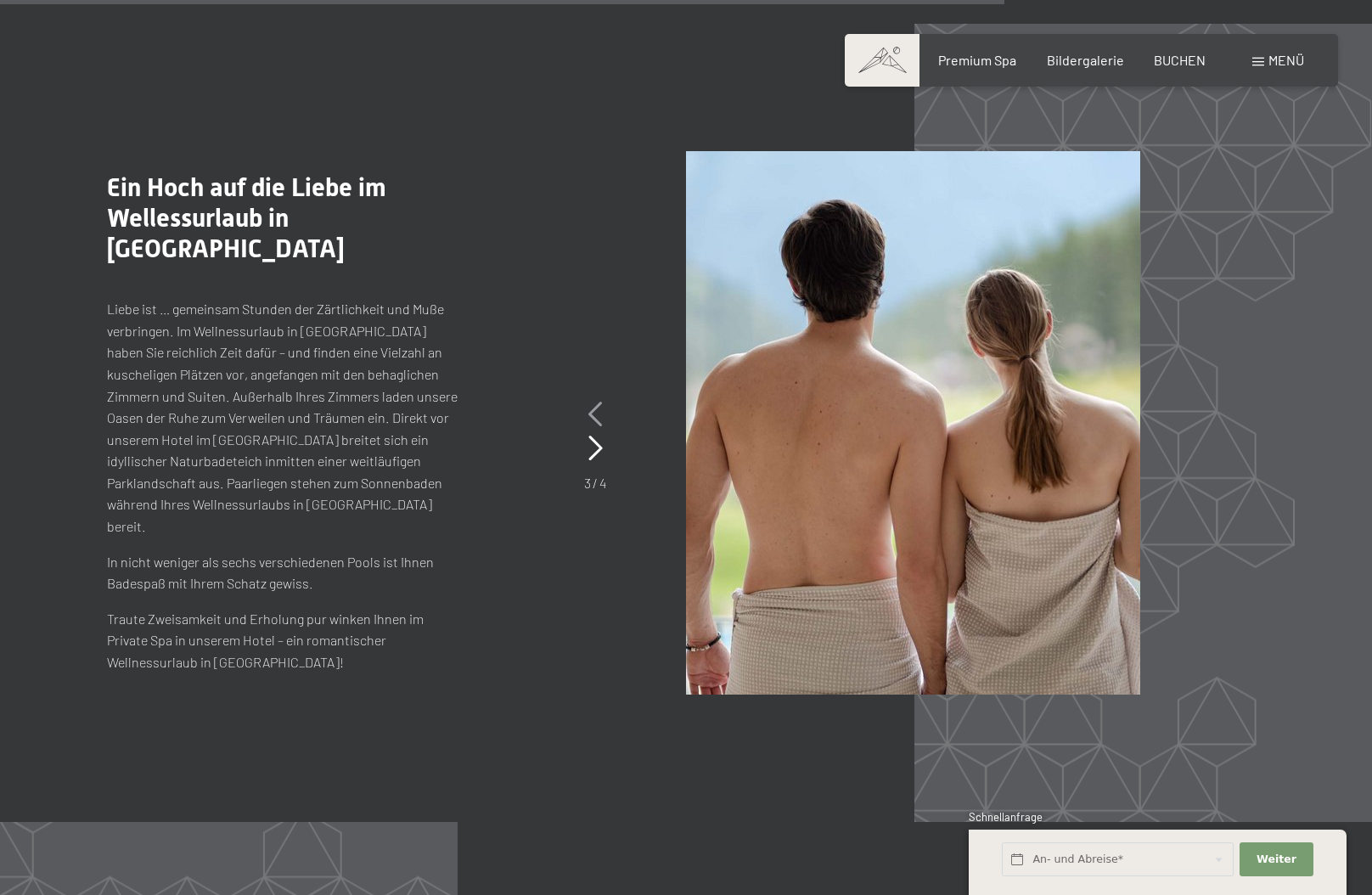
click at [600, 402] on icon at bounding box center [595, 414] width 14 height 26
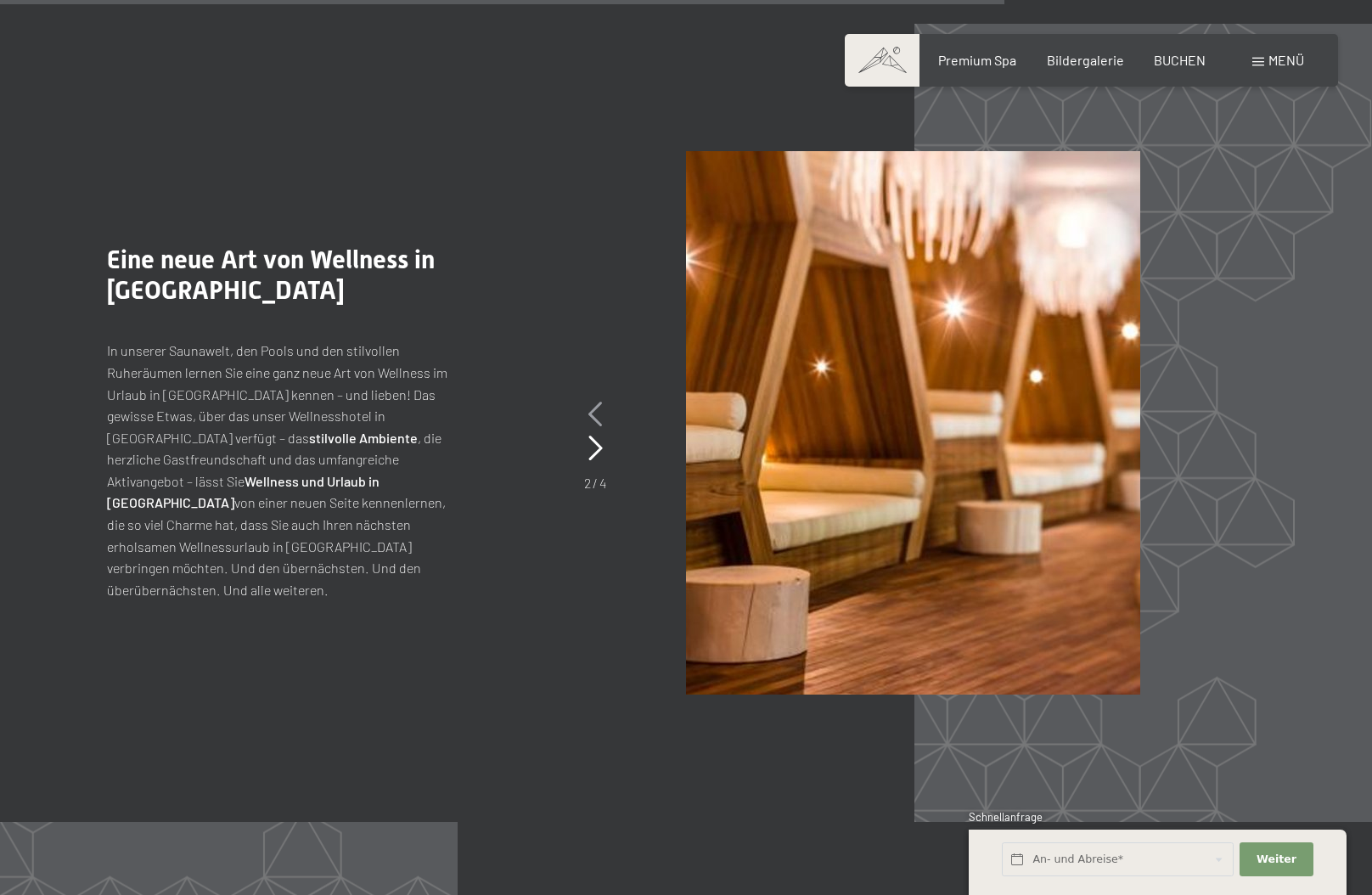
click at [600, 402] on icon at bounding box center [595, 414] width 14 height 26
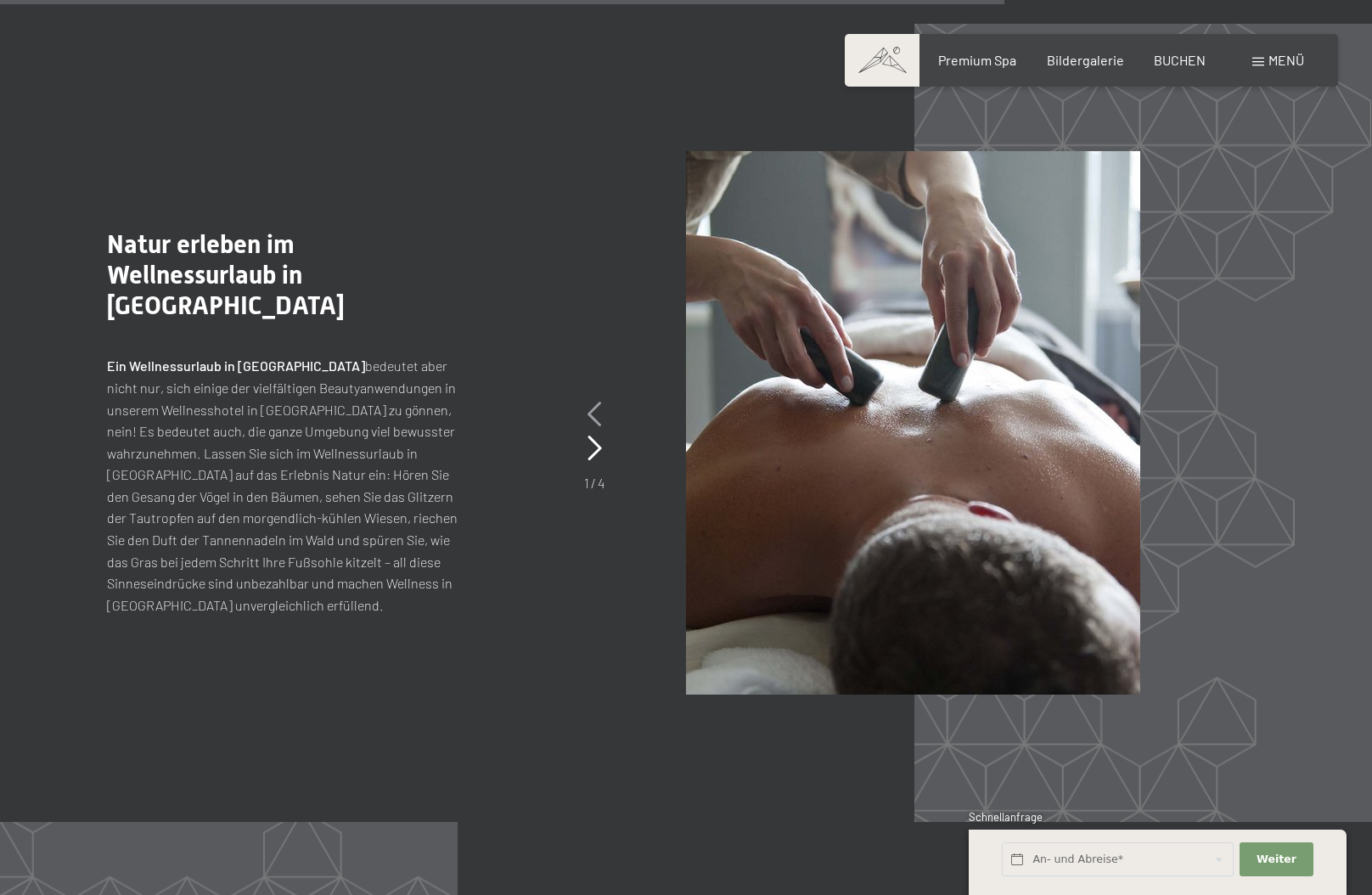
click at [598, 402] on icon at bounding box center [594, 414] width 14 height 26
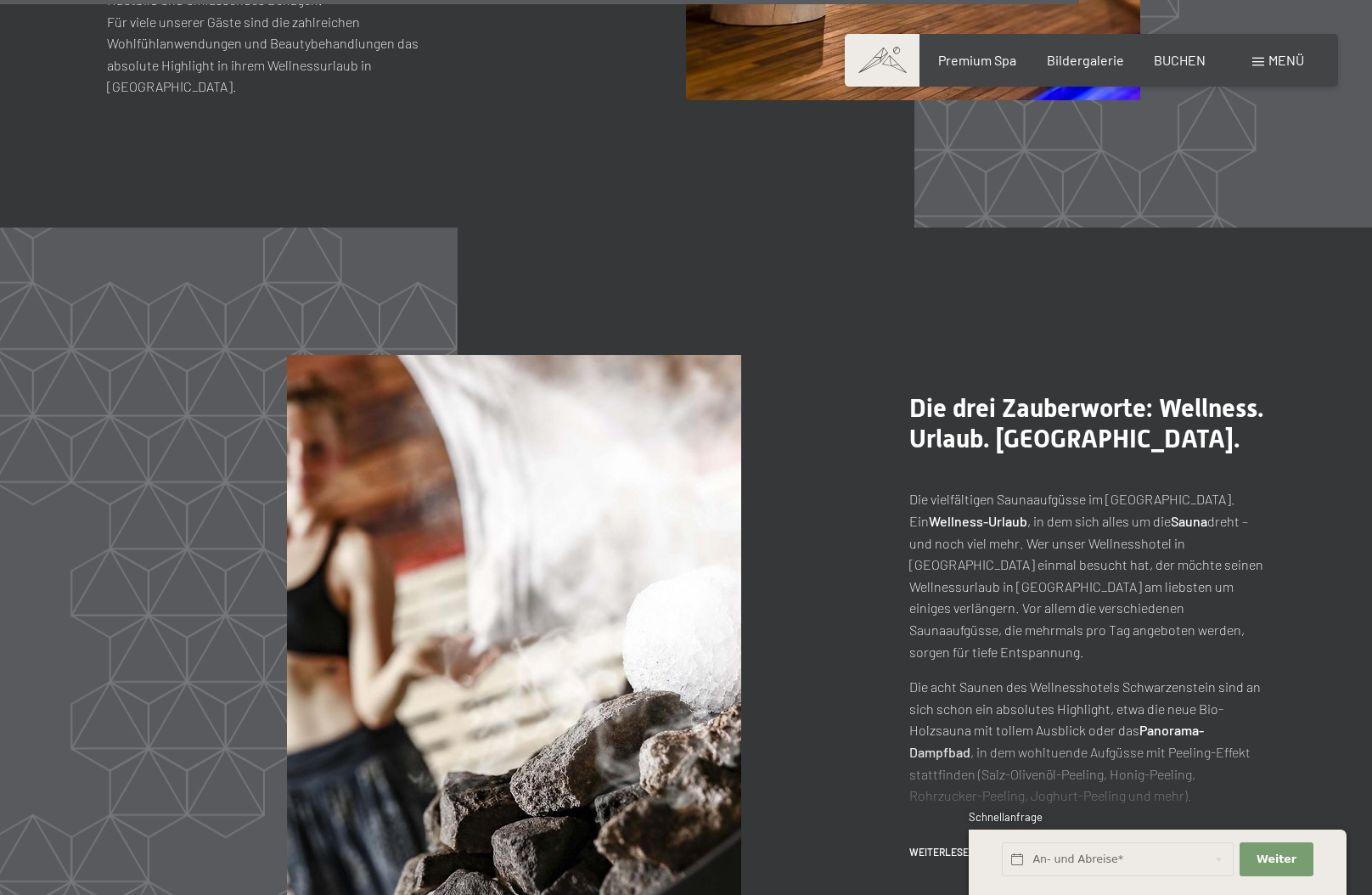
scroll to position [8662, 0]
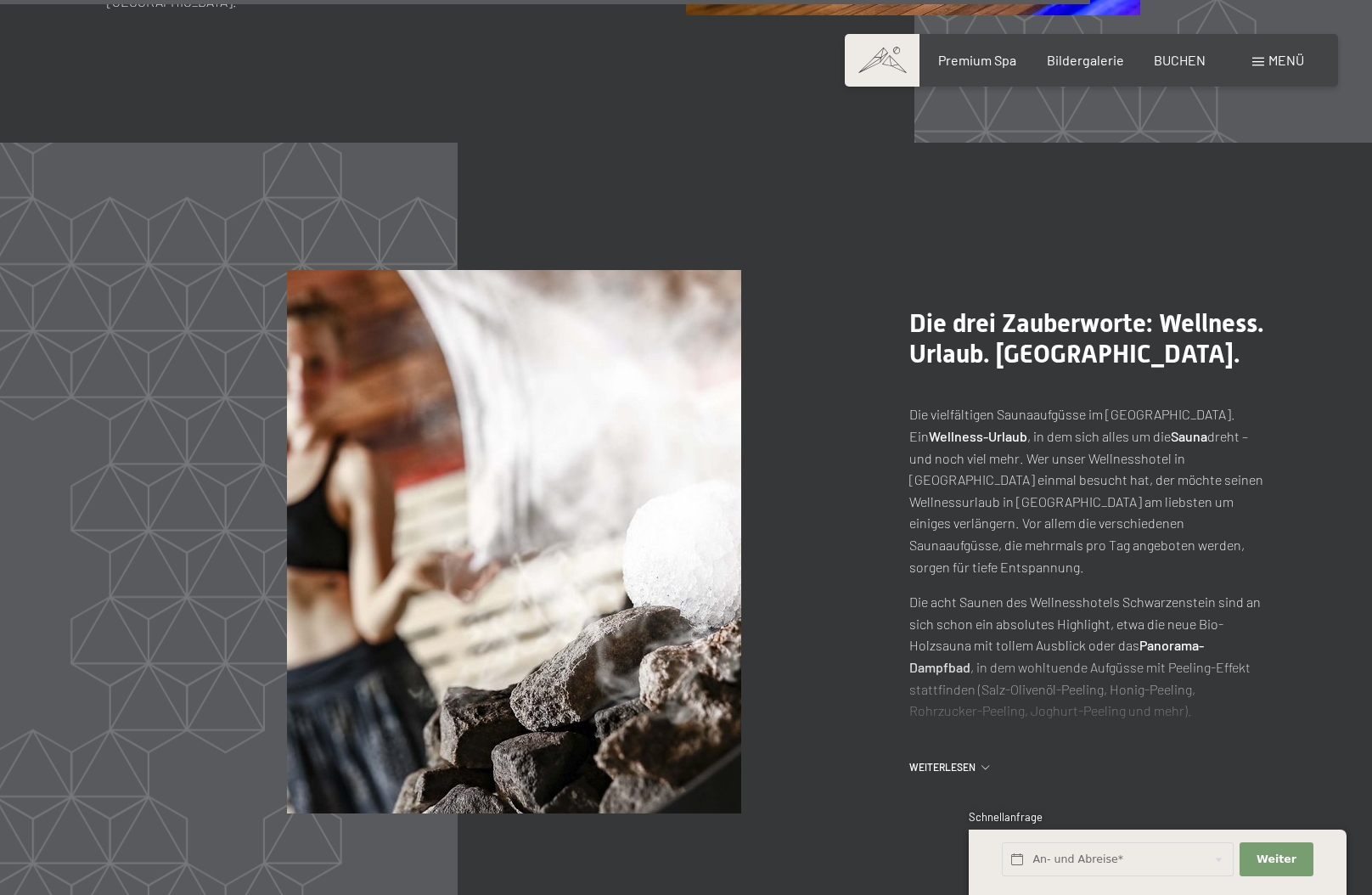
click at [1065, 534] on p "Die vielfältigen Saunaaufgüsse im Wellnesshotel Schwarzenstein. Ein Wellness-Ur…" at bounding box center [1087, 491] width 356 height 174
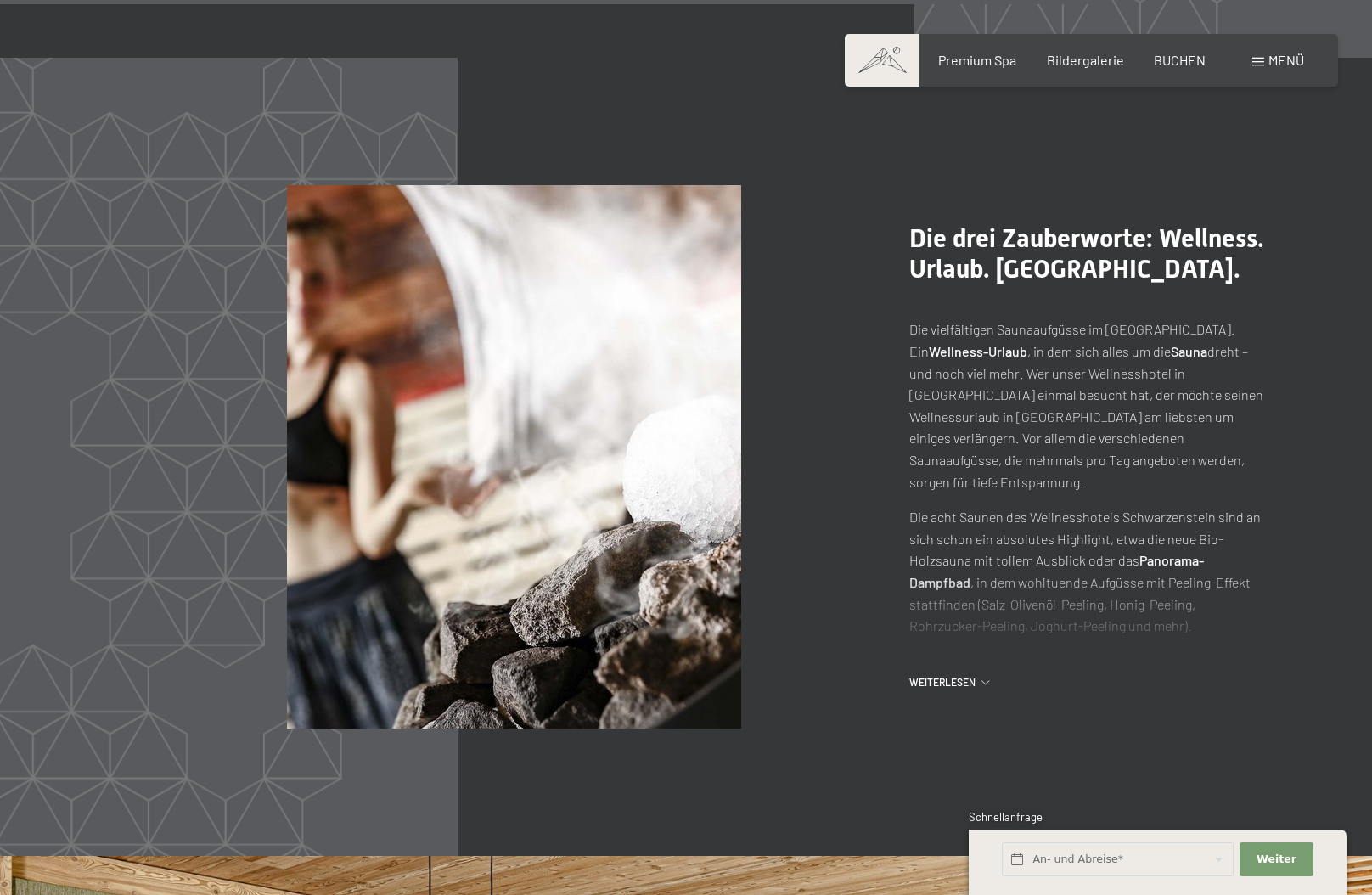
click at [982, 676] on div "Weiterlesen" at bounding box center [1087, 682] width 356 height 14
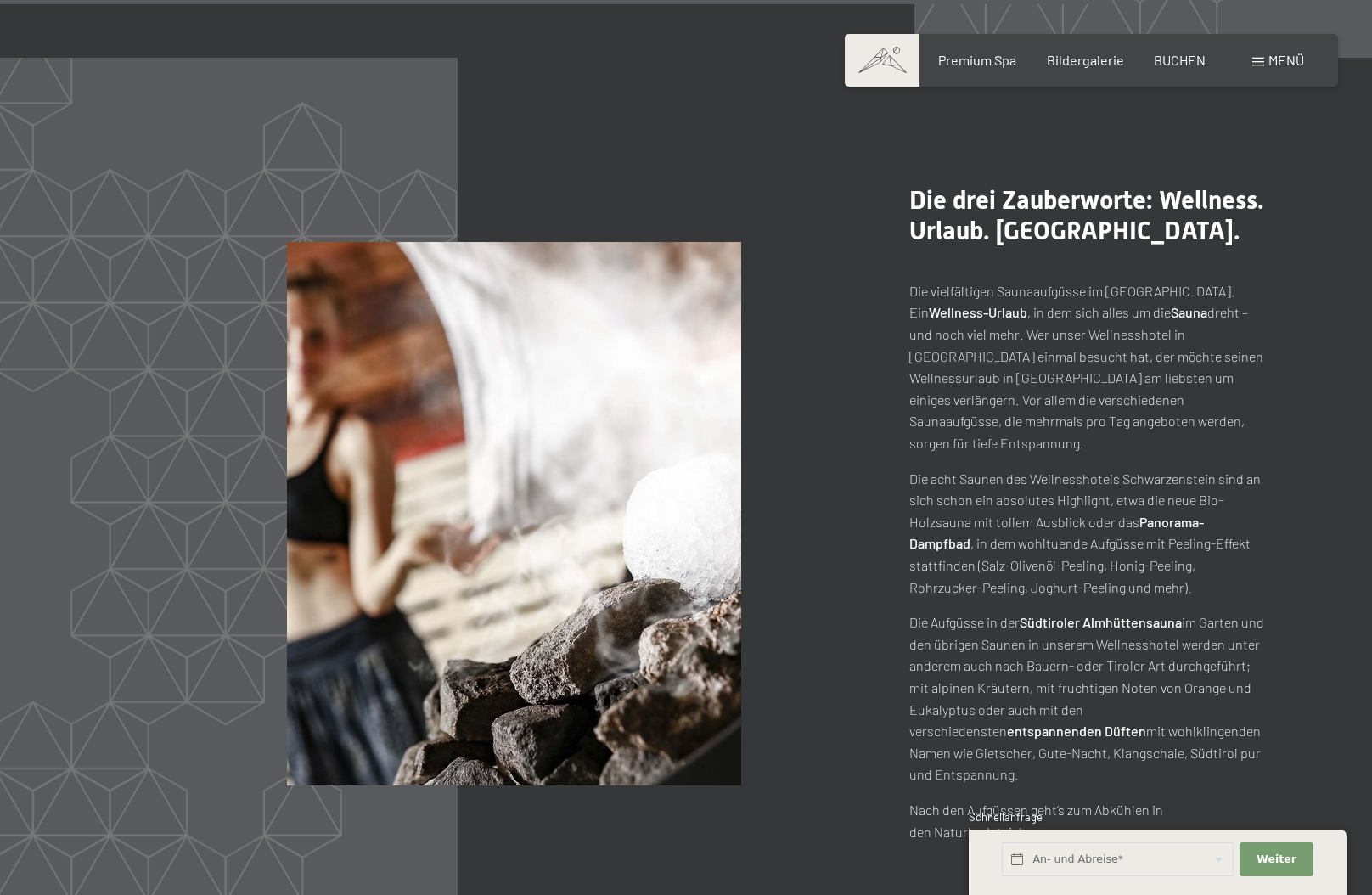
click at [1155, 488] on p "Die acht Saunen des Wellnesshotels Schwarzenstein sind an sich schon ein absolu…" at bounding box center [1087, 533] width 356 height 130
click at [1192, 644] on p "Die Aufgüsse in der Südtiroler Almhüttensauna im Garten und den übrigen Saunen …" at bounding box center [1087, 699] width 356 height 174
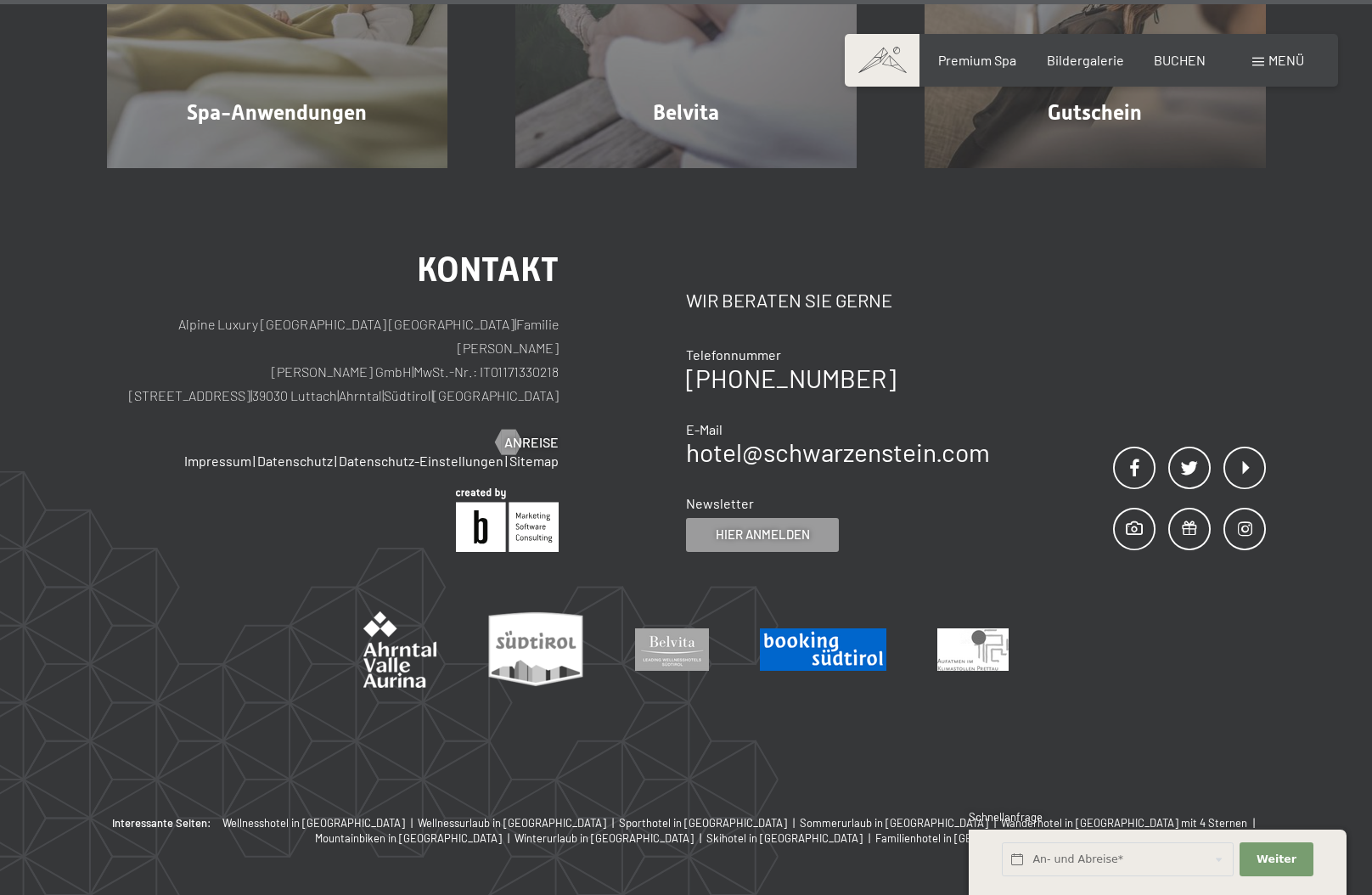
scroll to position [11093, 0]
